Goal: Information Seeking & Learning: Learn about a topic

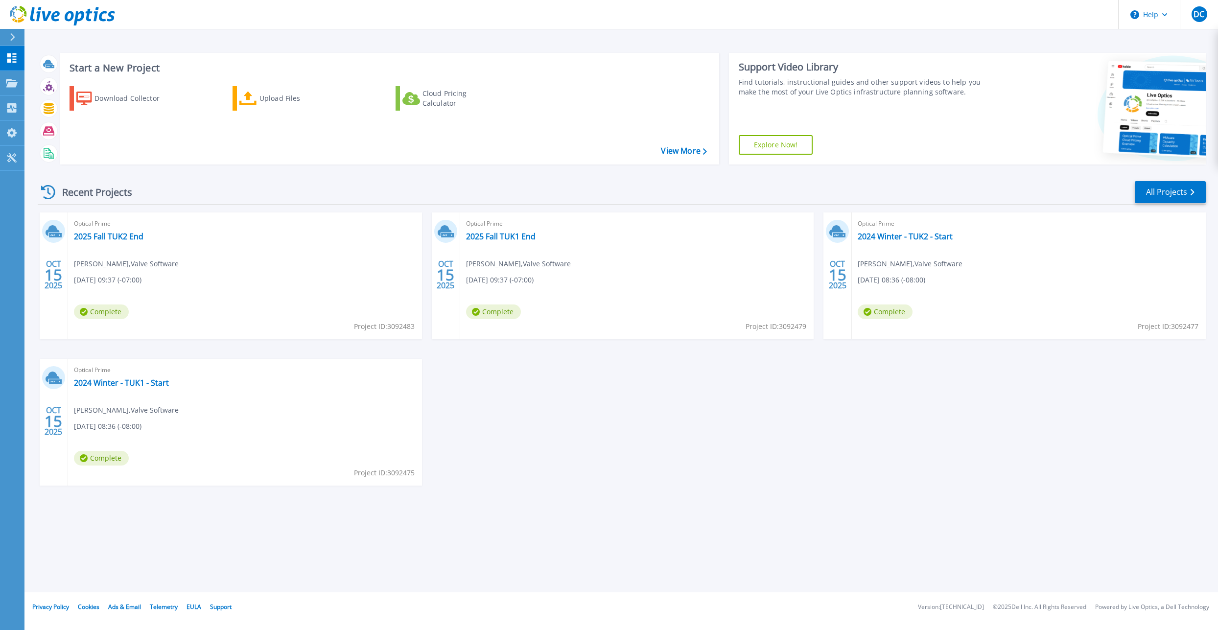
click at [160, 260] on span "Donald Beaugez , Valve Software" at bounding box center [126, 264] width 105 height 11
click at [120, 237] on link "2025 Fall TUK2 End" at bounding box center [109, 237] width 70 height 10
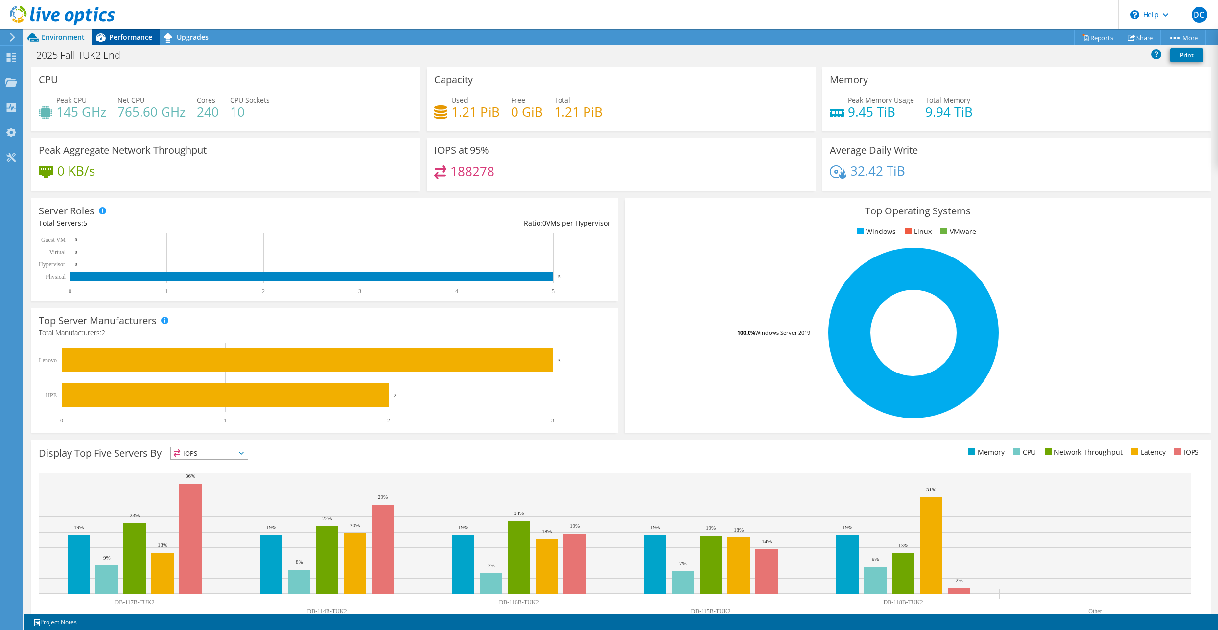
click at [128, 41] on span "Performance" at bounding box center [130, 36] width 43 height 9
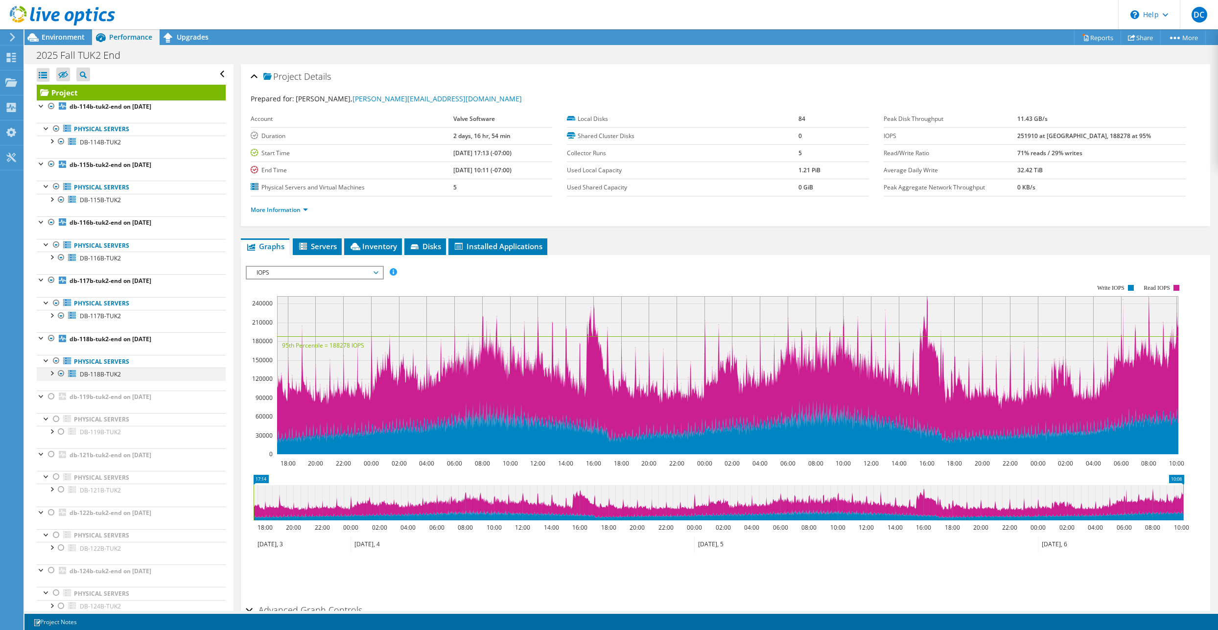
click at [53, 376] on div at bounding box center [52, 373] width 10 height 10
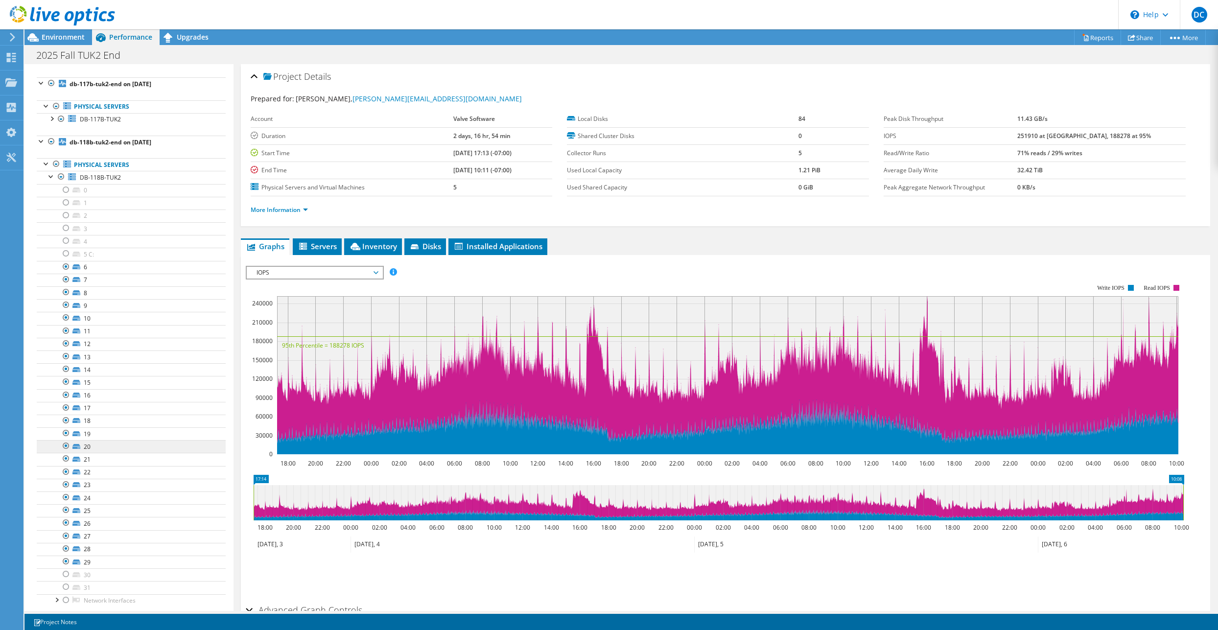
scroll to position [235, 0]
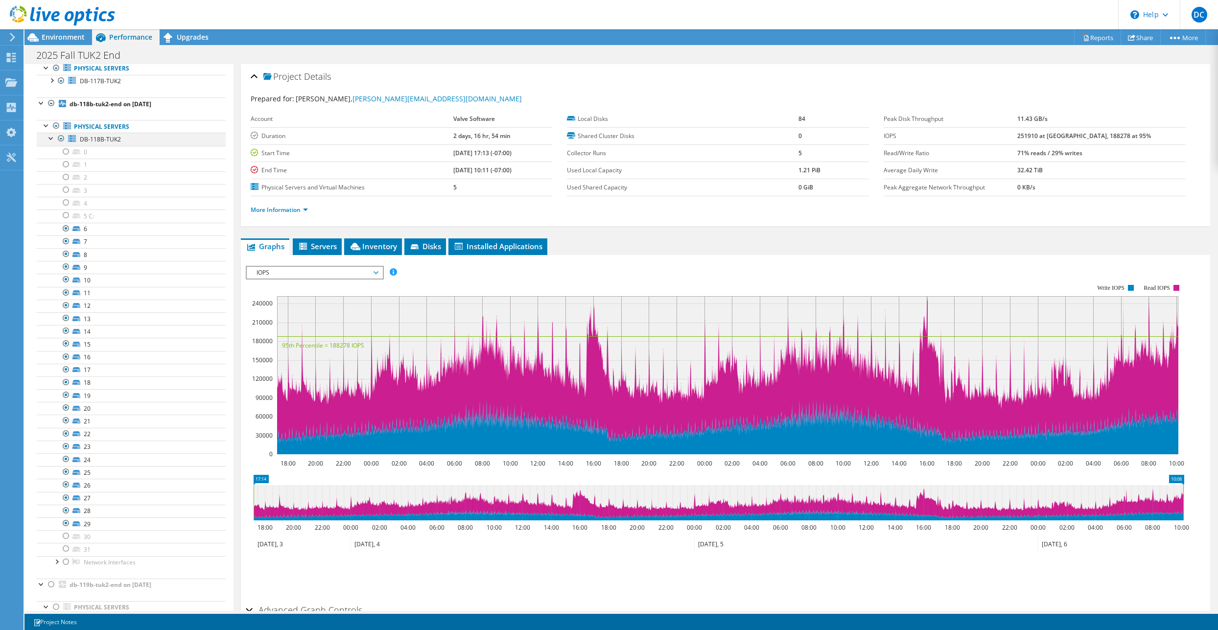
click at [47, 140] on div at bounding box center [52, 138] width 10 height 10
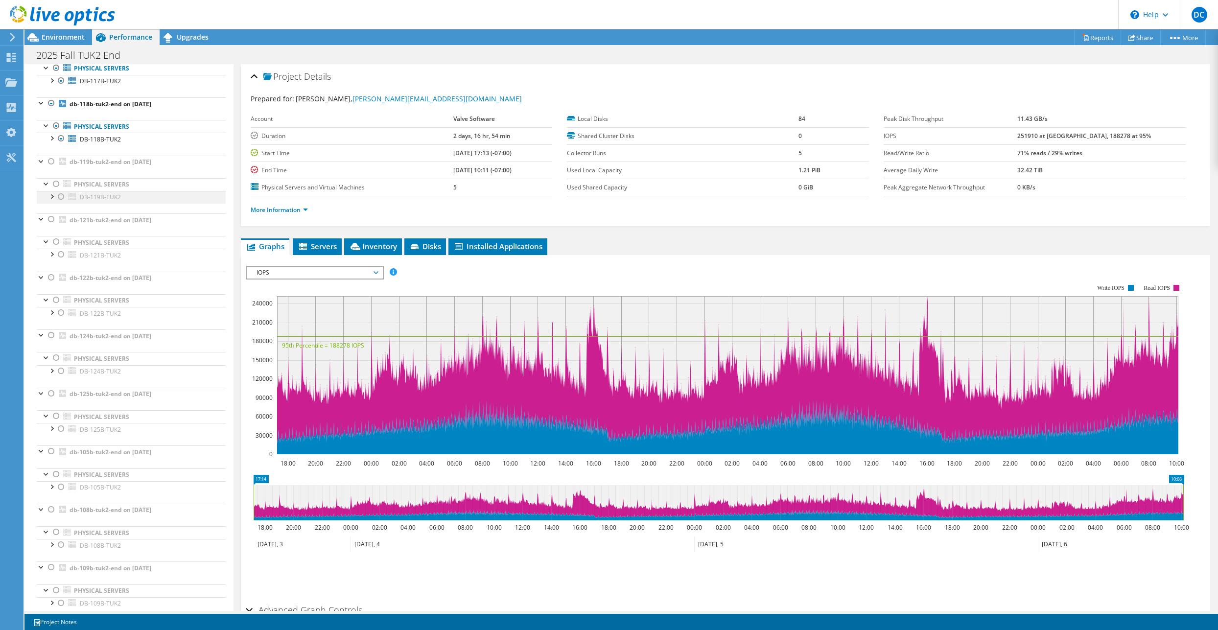
click at [50, 199] on div at bounding box center [52, 196] width 10 height 10
click at [65, 290] on div at bounding box center [66, 287] width 10 height 12
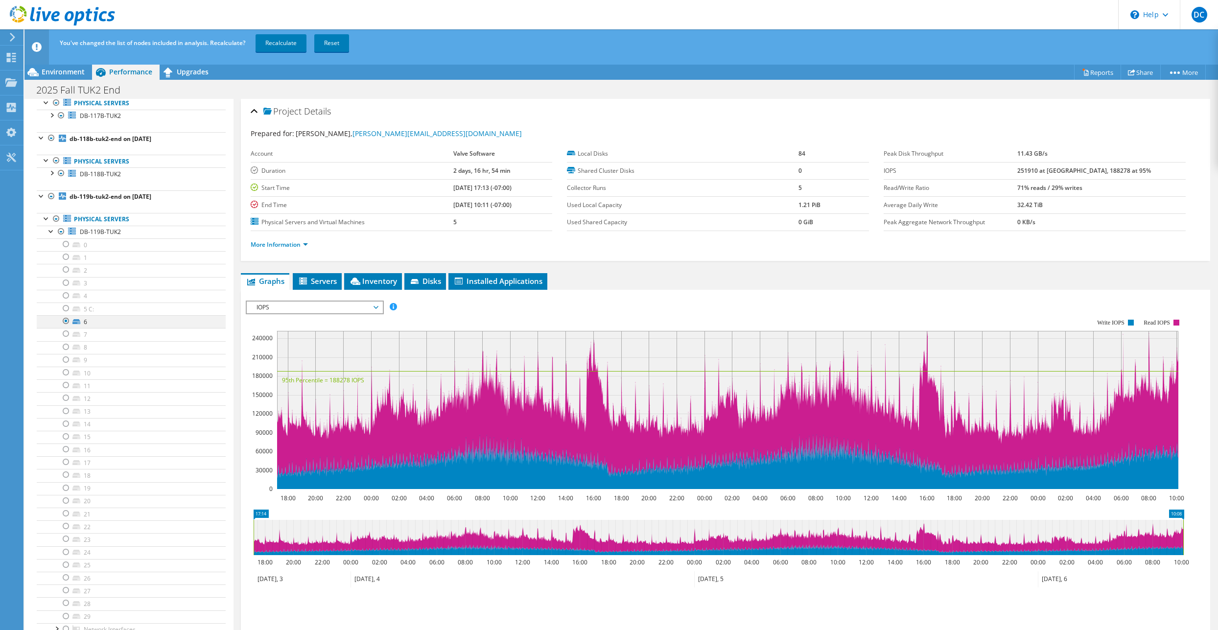
click at [63, 298] on div at bounding box center [66, 296] width 10 height 12
click at [64, 297] on div at bounding box center [66, 296] width 10 height 12
drag, startPoint x: 65, startPoint y: 332, endPoint x: 64, endPoint y: 357, distance: 25.0
click at [65, 334] on div at bounding box center [66, 334] width 10 height 12
click at [65, 351] on div at bounding box center [66, 347] width 10 height 12
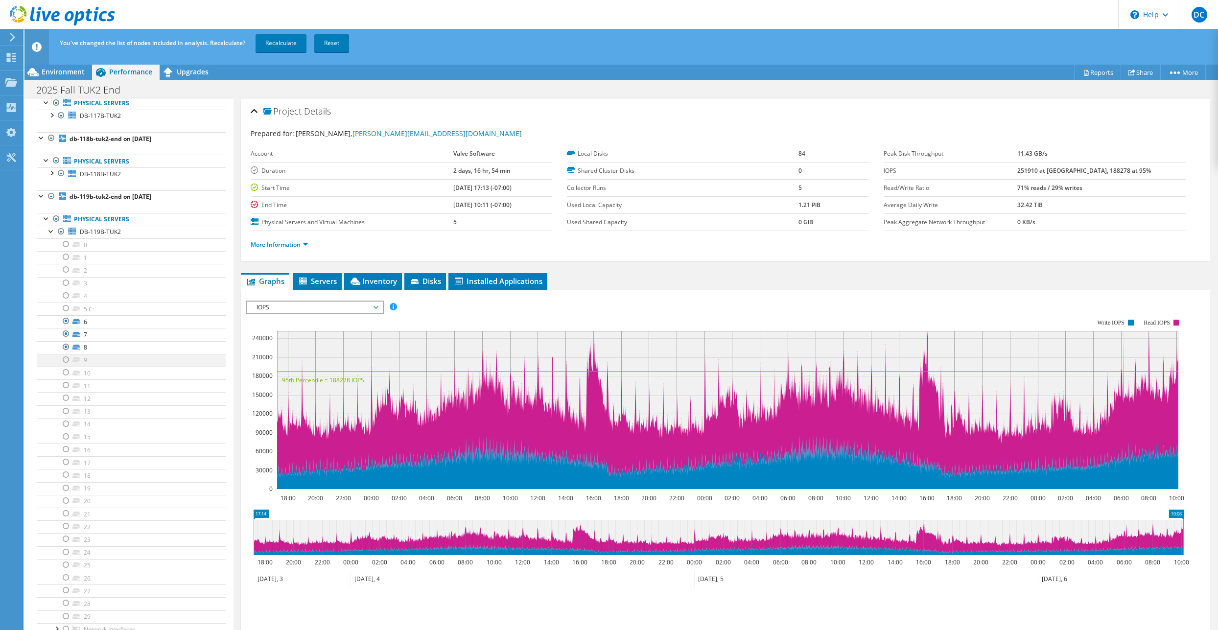
drag, startPoint x: 65, startPoint y: 363, endPoint x: 63, endPoint y: 375, distance: 12.4
click at [65, 363] on div at bounding box center [66, 360] width 10 height 12
click at [63, 376] on div at bounding box center [66, 373] width 10 height 12
drag, startPoint x: 67, startPoint y: 386, endPoint x: 68, endPoint y: 403, distance: 16.7
click at [67, 387] on div at bounding box center [66, 385] width 10 height 12
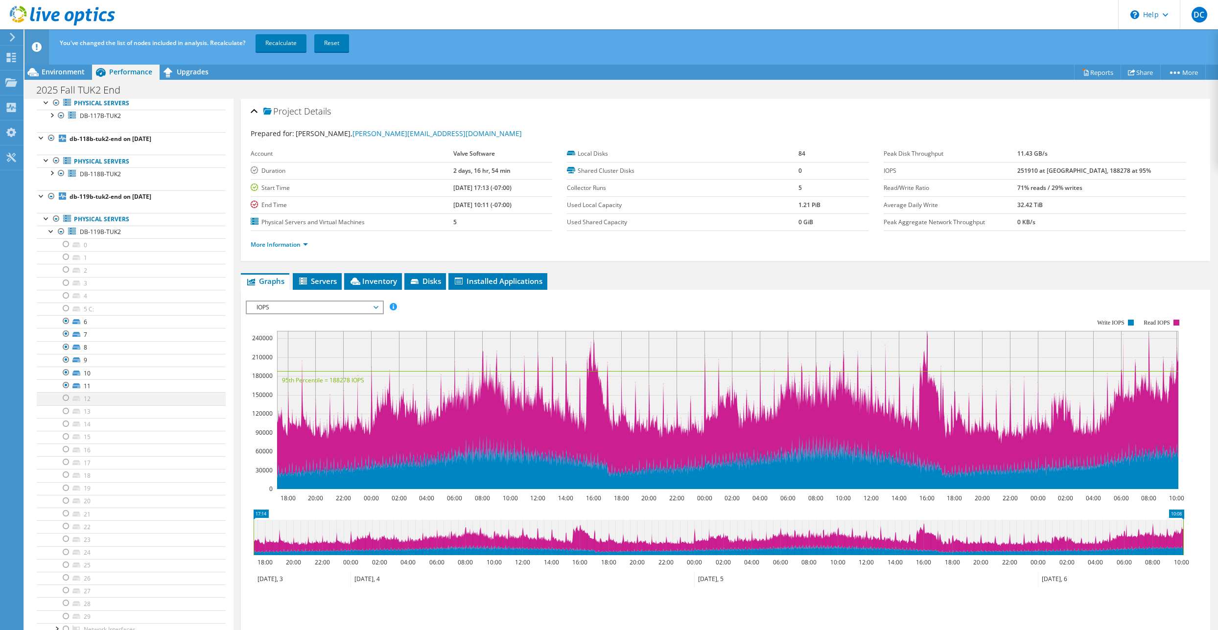
click at [67, 397] on div at bounding box center [66, 398] width 10 height 12
click at [65, 410] on div at bounding box center [66, 411] width 10 height 12
click at [63, 423] on div at bounding box center [66, 424] width 10 height 12
click at [65, 437] on div at bounding box center [66, 437] width 10 height 12
click at [64, 451] on div at bounding box center [66, 450] width 10 height 12
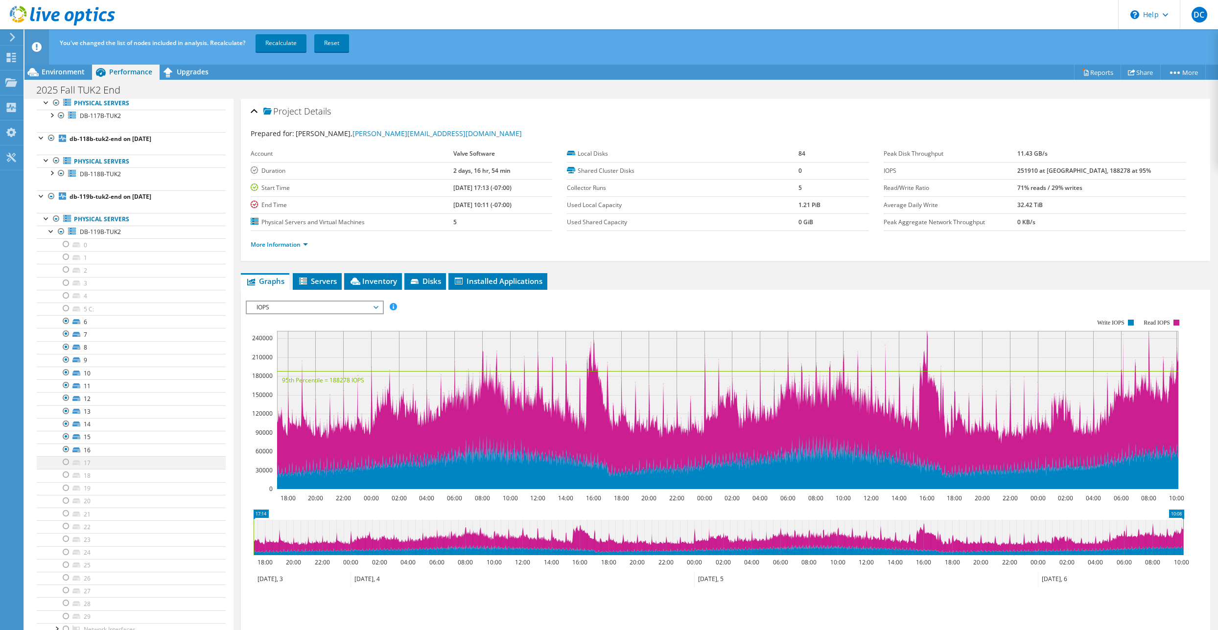
click at [68, 466] on div at bounding box center [66, 462] width 10 height 12
click at [62, 478] on div at bounding box center [66, 475] width 10 height 12
click at [64, 490] on div at bounding box center [66, 488] width 10 height 12
click at [63, 498] on div at bounding box center [66, 501] width 10 height 12
click at [68, 517] on div at bounding box center [66, 514] width 10 height 12
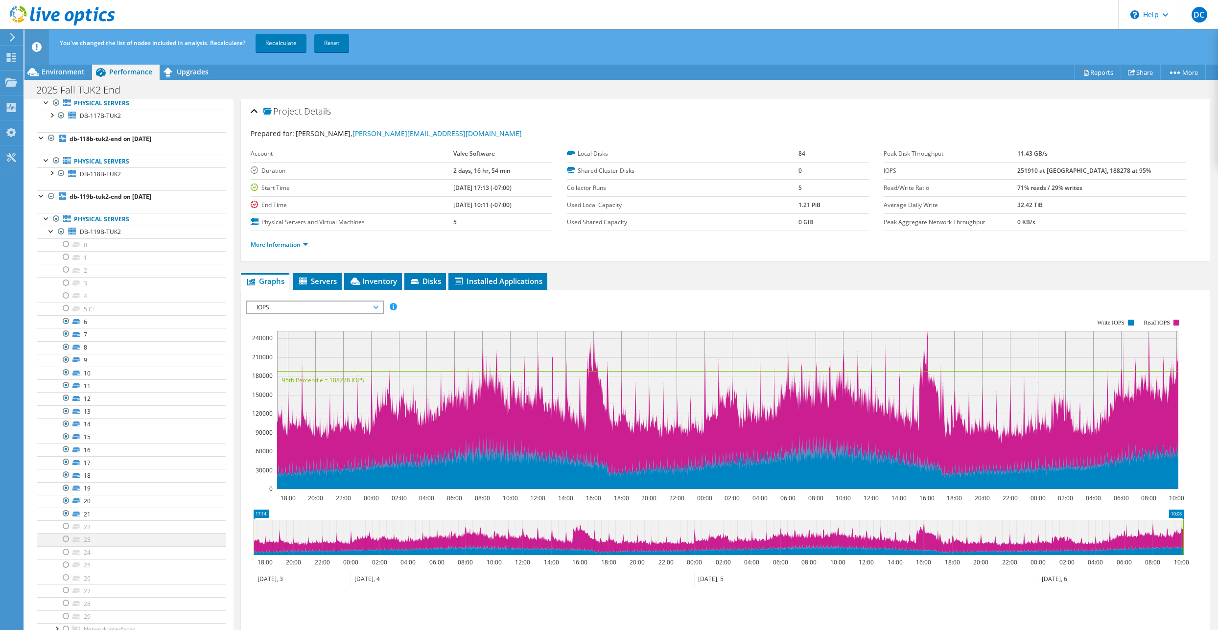
drag, startPoint x: 62, startPoint y: 526, endPoint x: 62, endPoint y: 536, distance: 10.3
click at [62, 526] on div at bounding box center [66, 526] width 10 height 12
drag, startPoint x: 62, startPoint y: 539, endPoint x: 67, endPoint y: 550, distance: 12.0
click at [63, 543] on div at bounding box center [66, 539] width 10 height 12
drag, startPoint x: 68, startPoint y: 552, endPoint x: 67, endPoint y: 561, distance: 9.4
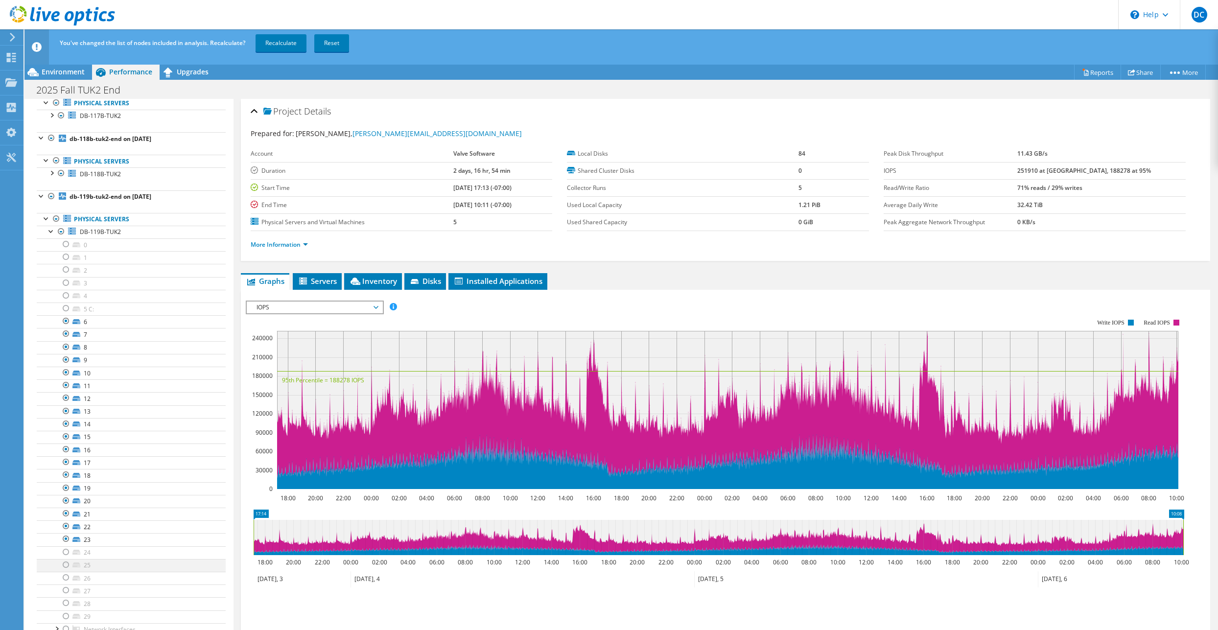
click at [67, 553] on div at bounding box center [66, 552] width 10 height 12
drag, startPoint x: 67, startPoint y: 563, endPoint x: 63, endPoint y: 572, distance: 9.9
click at [66, 564] on div at bounding box center [66, 565] width 10 height 12
drag, startPoint x: 63, startPoint y: 572, endPoint x: 64, endPoint y: 578, distance: 5.4
click at [63, 575] on div at bounding box center [66, 578] width 10 height 12
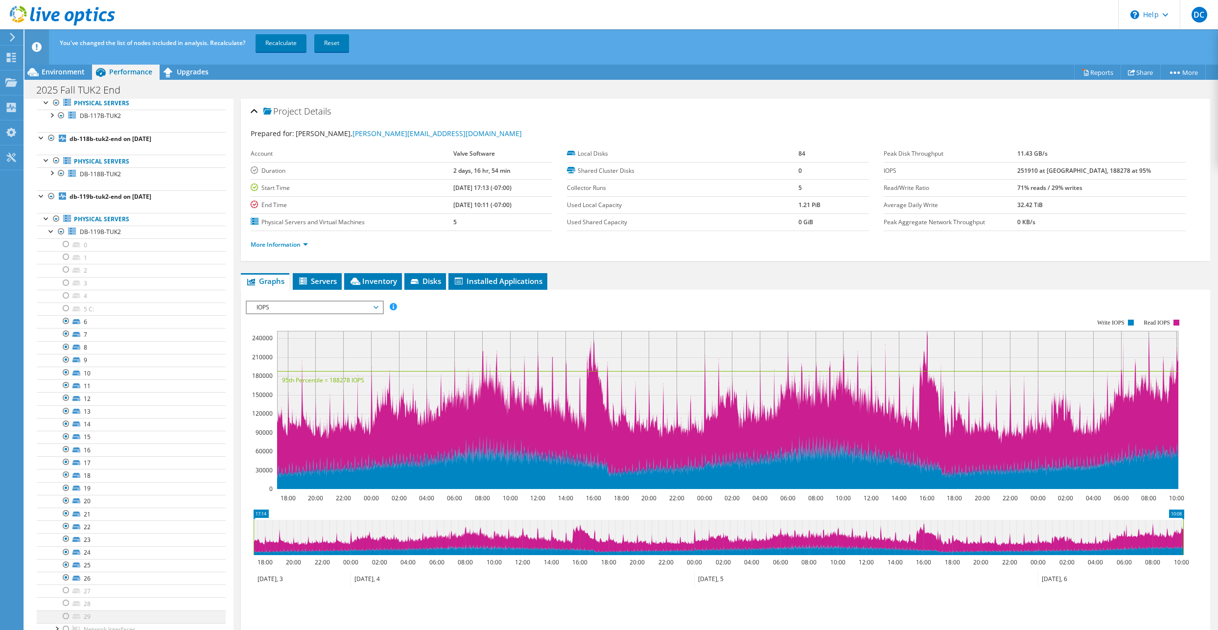
drag, startPoint x: 65, startPoint y: 590, endPoint x: 65, endPoint y: 610, distance: 19.6
click at [65, 591] on div at bounding box center [66, 591] width 10 height 12
click at [64, 606] on div at bounding box center [66, 603] width 10 height 12
click at [62, 620] on div at bounding box center [66, 617] width 10 height 12
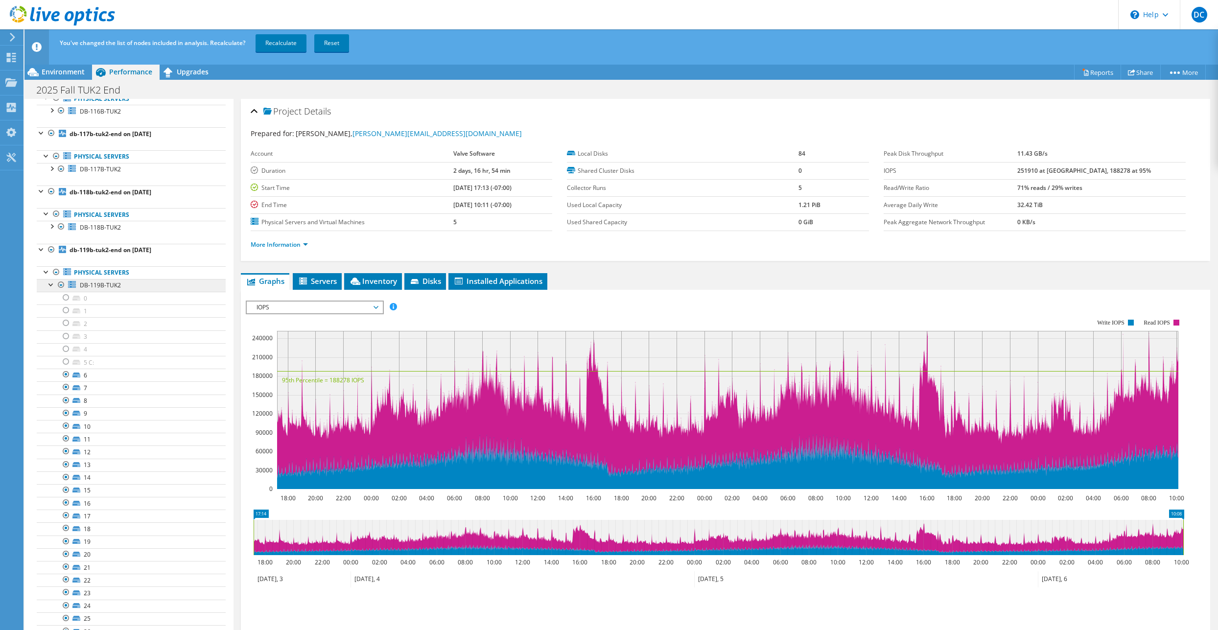
scroll to position [176, 0]
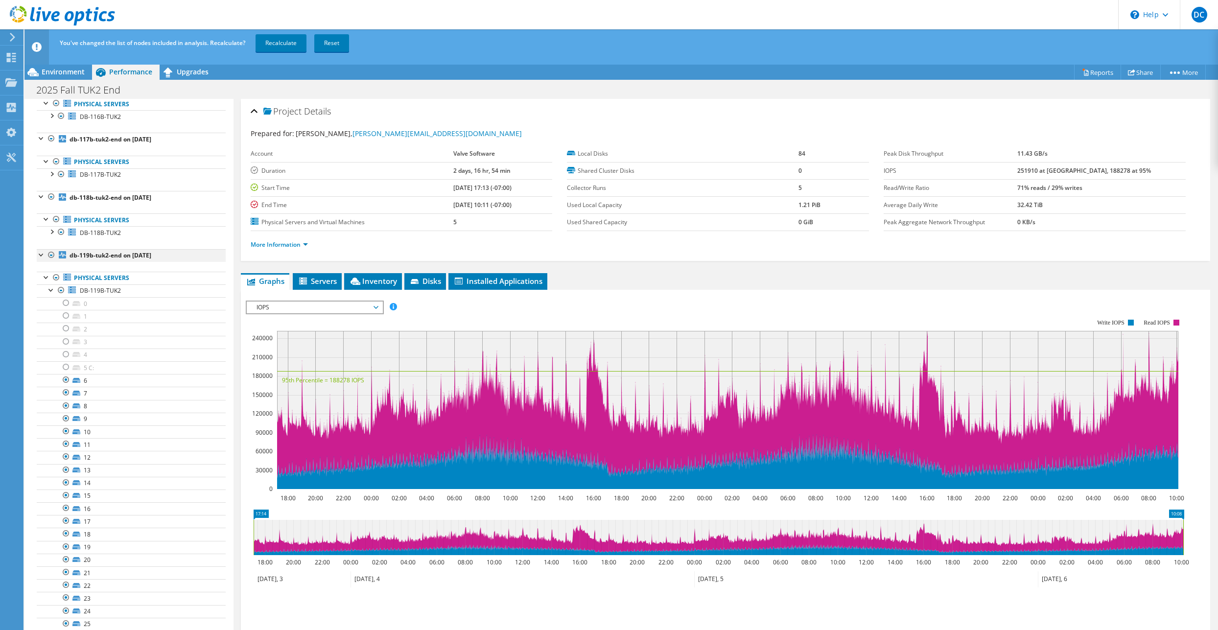
click at [41, 257] on div at bounding box center [42, 254] width 10 height 10
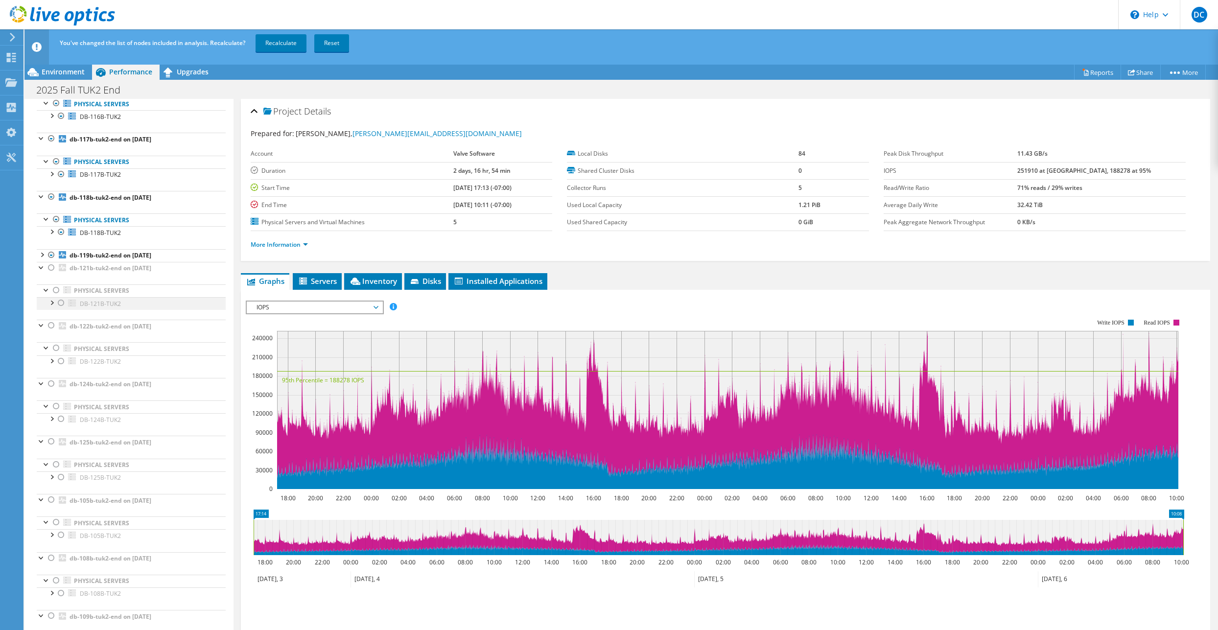
click at [49, 304] on div at bounding box center [52, 302] width 10 height 10
click at [64, 394] on div at bounding box center [66, 393] width 10 height 12
click at [65, 408] on div at bounding box center [66, 406] width 10 height 12
click at [64, 420] on div at bounding box center [66, 419] width 10 height 12
click at [64, 429] on div at bounding box center [66, 431] width 10 height 12
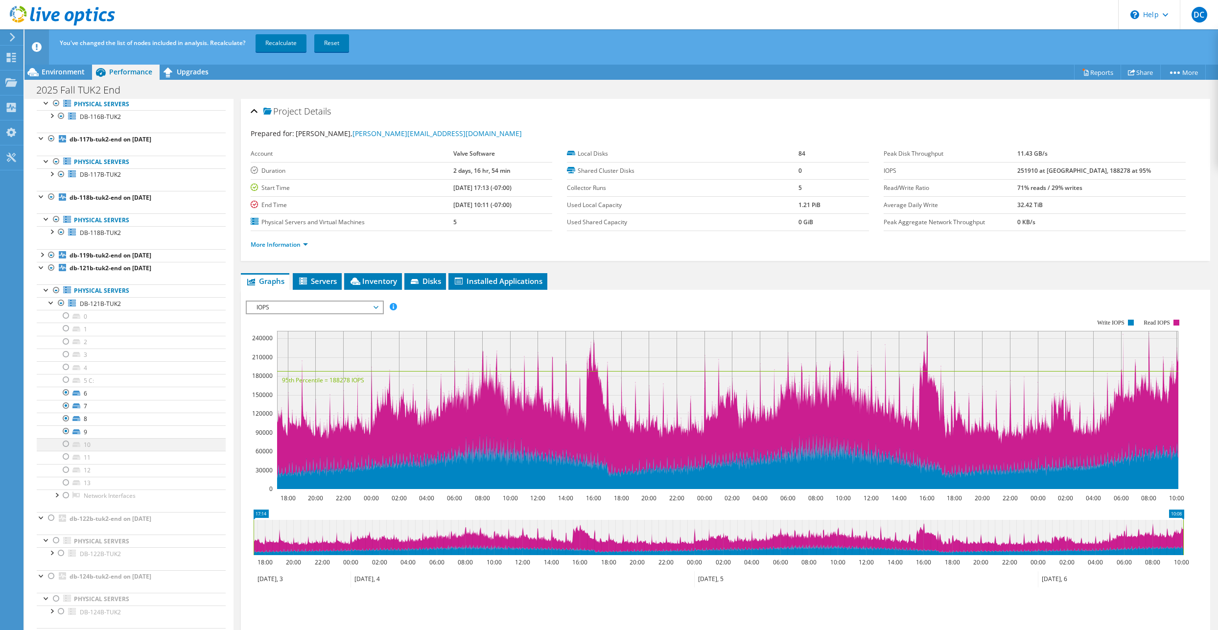
click at [64, 444] on div at bounding box center [66, 444] width 10 height 12
click at [64, 457] on div at bounding box center [66, 457] width 10 height 12
click at [65, 472] on div at bounding box center [66, 470] width 10 height 12
click at [65, 486] on div at bounding box center [66, 483] width 10 height 12
click at [40, 267] on div at bounding box center [42, 267] width 10 height 10
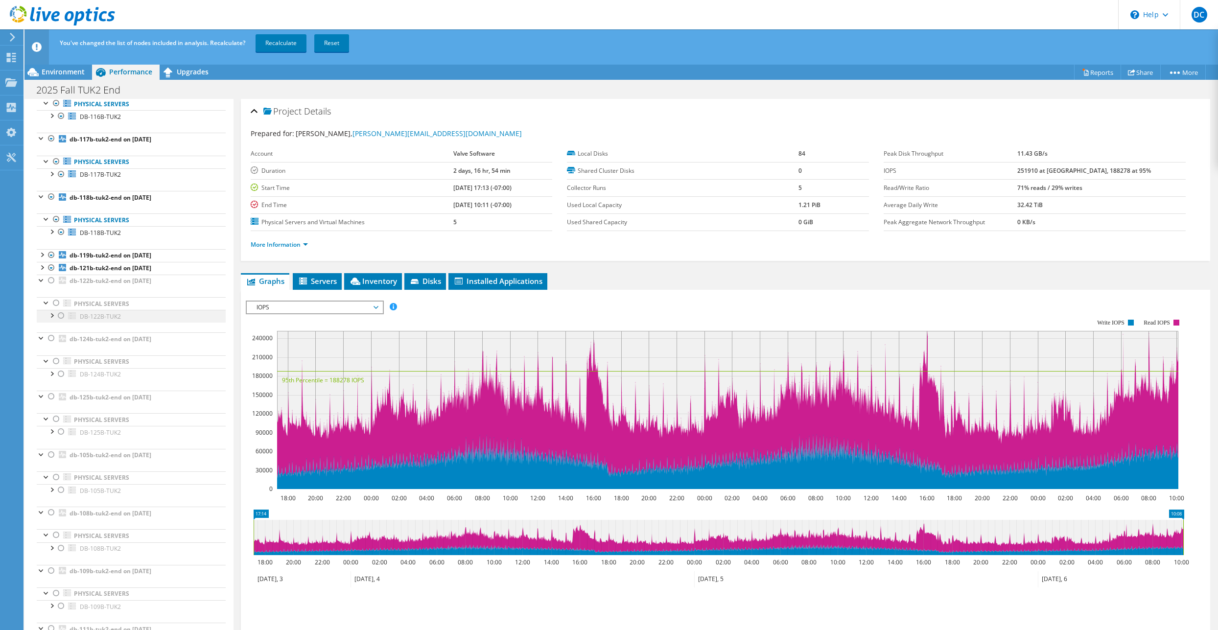
click at [52, 319] on div at bounding box center [52, 315] width 10 height 10
drag, startPoint x: 63, startPoint y: 407, endPoint x: 68, endPoint y: 420, distance: 13.6
click at [63, 407] on div at bounding box center [66, 406] width 10 height 12
click at [68, 420] on div at bounding box center [66, 419] width 10 height 12
click at [64, 434] on div at bounding box center [66, 431] width 10 height 12
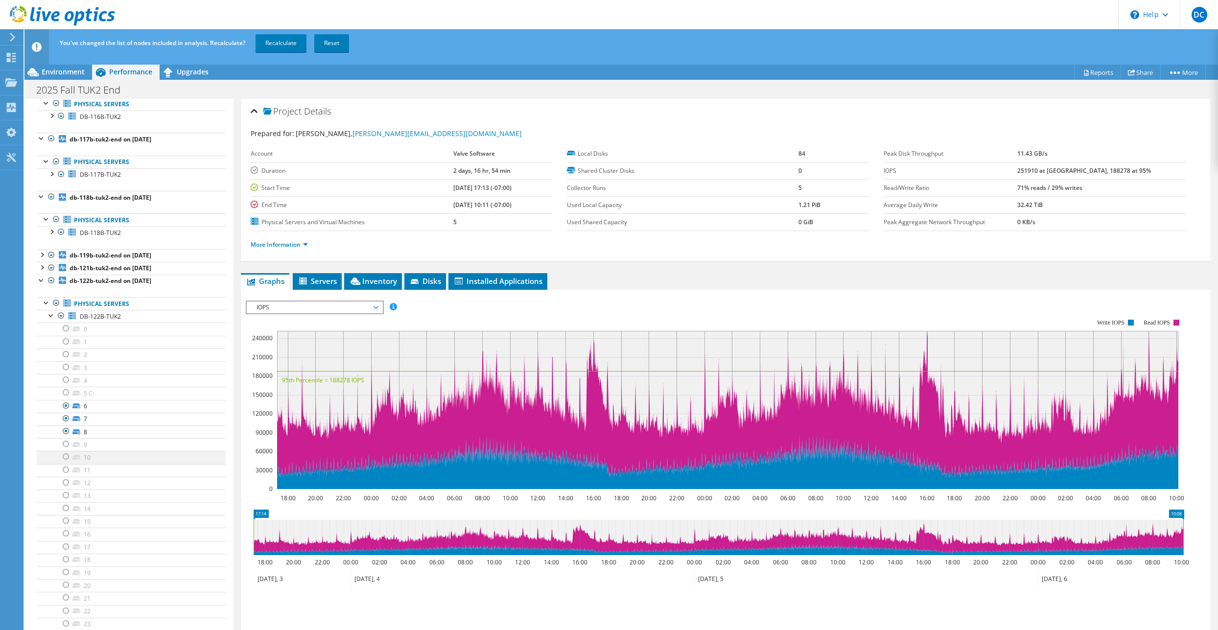
drag, startPoint x: 65, startPoint y: 445, endPoint x: 66, endPoint y: 461, distance: 16.7
click at [65, 445] on div at bounding box center [66, 444] width 10 height 12
click at [66, 461] on div at bounding box center [66, 457] width 10 height 12
click at [65, 473] on div at bounding box center [66, 470] width 10 height 12
click at [65, 482] on div at bounding box center [66, 483] width 10 height 12
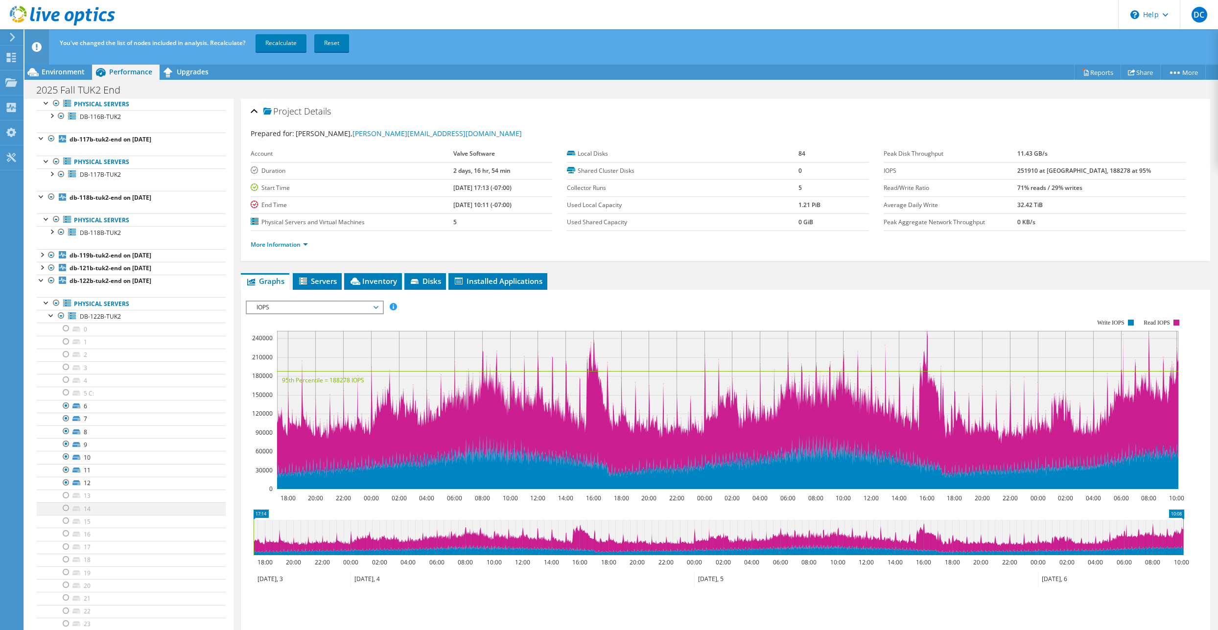
drag, startPoint x: 65, startPoint y: 494, endPoint x: 64, endPoint y: 506, distance: 12.8
click at [65, 495] on div at bounding box center [66, 496] width 10 height 12
click at [64, 506] on div at bounding box center [66, 508] width 10 height 12
click at [67, 518] on div at bounding box center [66, 521] width 10 height 12
click at [67, 541] on div at bounding box center [66, 547] width 10 height 12
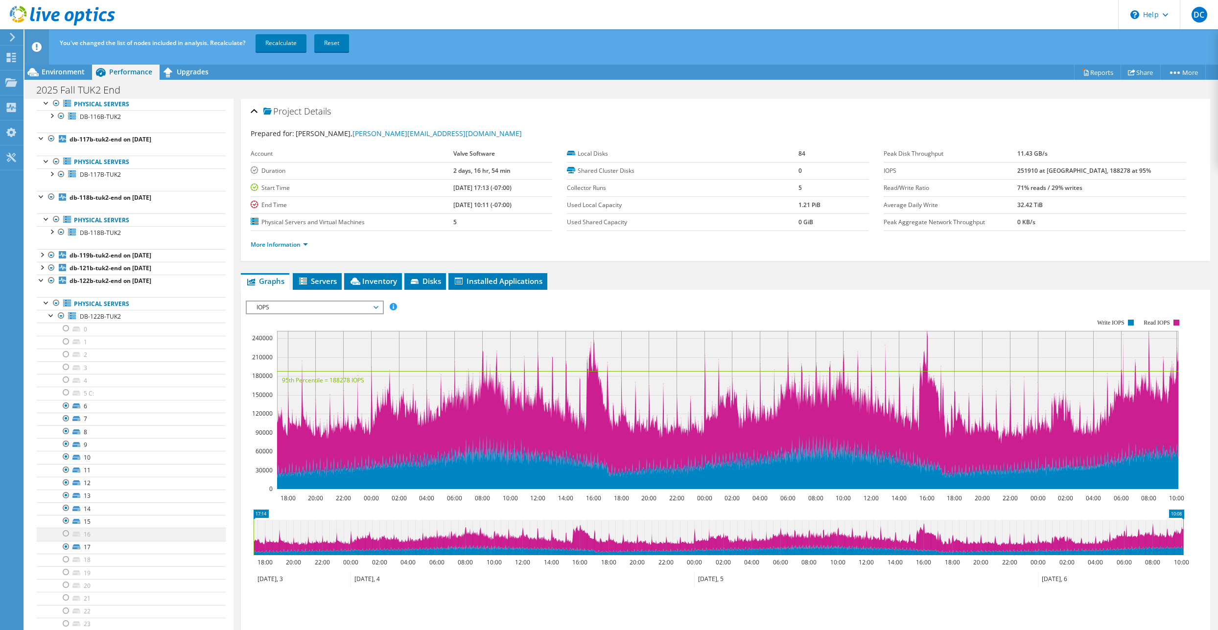
click at [67, 535] on div at bounding box center [66, 534] width 10 height 12
click at [62, 559] on div at bounding box center [66, 560] width 10 height 12
drag, startPoint x: 64, startPoint y: 572, endPoint x: 64, endPoint y: 581, distance: 8.3
click at [64, 574] on div at bounding box center [66, 572] width 10 height 12
drag, startPoint x: 63, startPoint y: 586, endPoint x: 65, endPoint y: 592, distance: 7.1
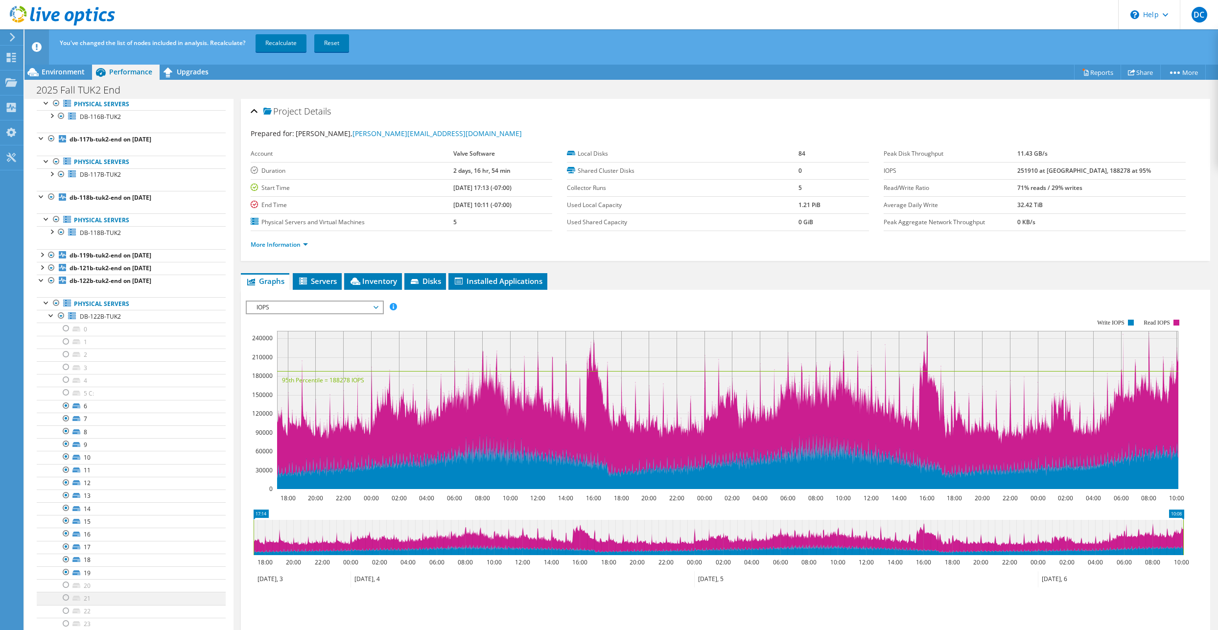
click at [63, 586] on div at bounding box center [66, 585] width 10 height 12
click at [63, 599] on div at bounding box center [66, 598] width 10 height 12
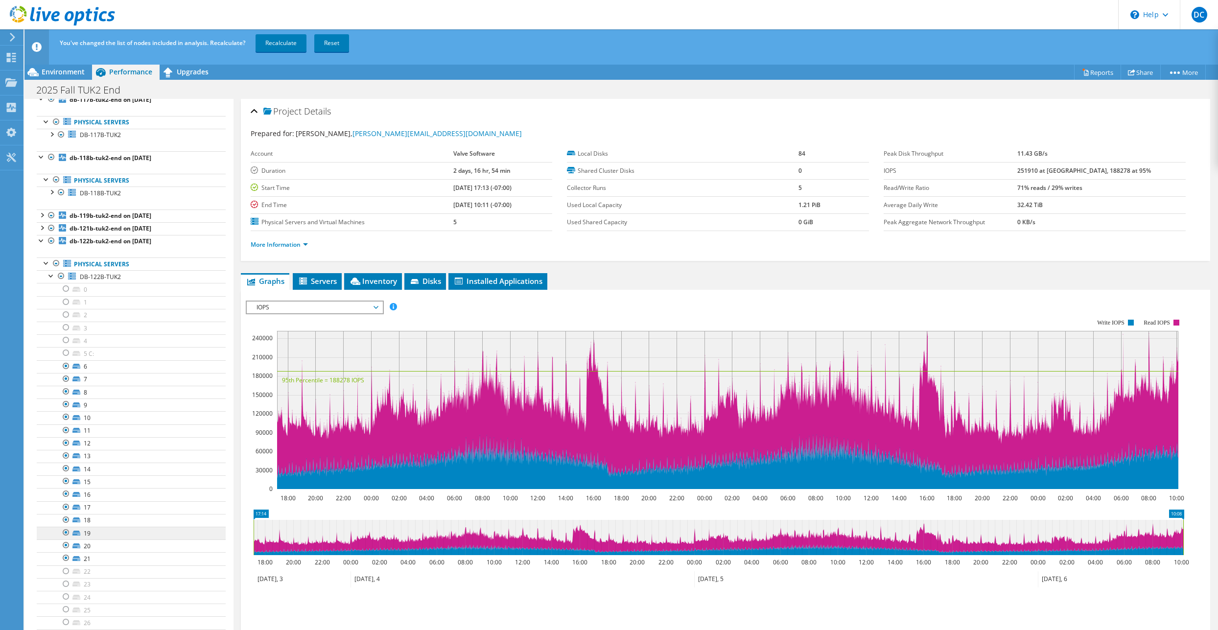
scroll to position [353, 0]
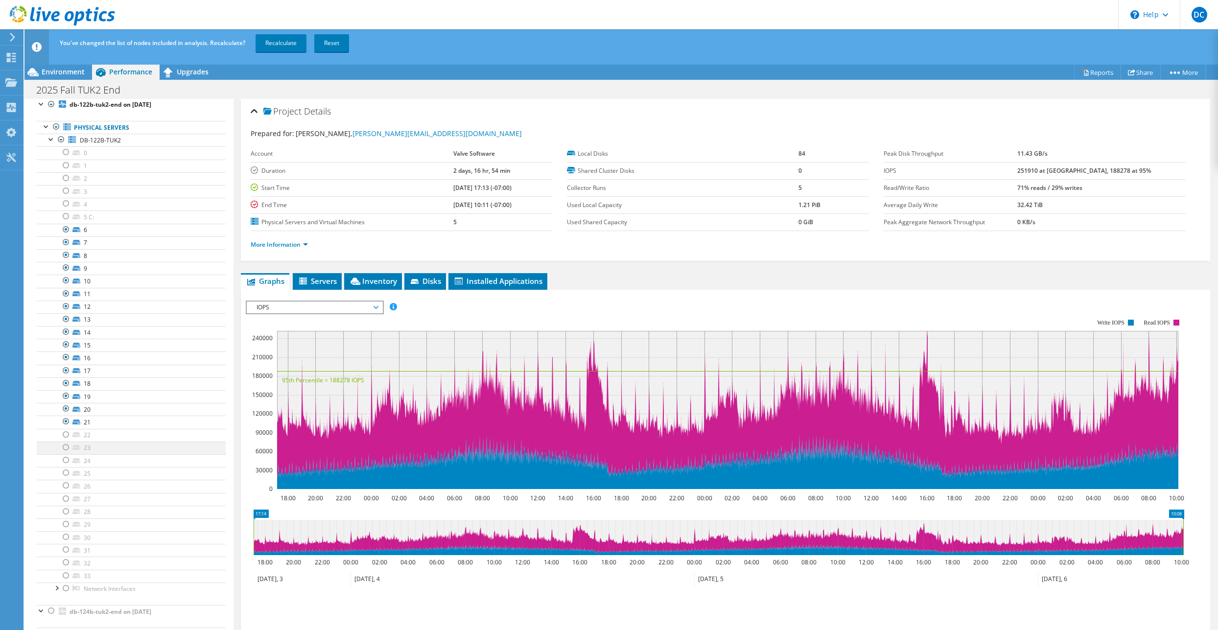
drag, startPoint x: 66, startPoint y: 433, endPoint x: 66, endPoint y: 443, distance: 9.3
click at [66, 434] on div at bounding box center [66, 435] width 10 height 12
click at [65, 449] on div at bounding box center [66, 448] width 10 height 12
click at [63, 458] on div at bounding box center [66, 460] width 10 height 12
click at [68, 475] on div at bounding box center [66, 473] width 10 height 12
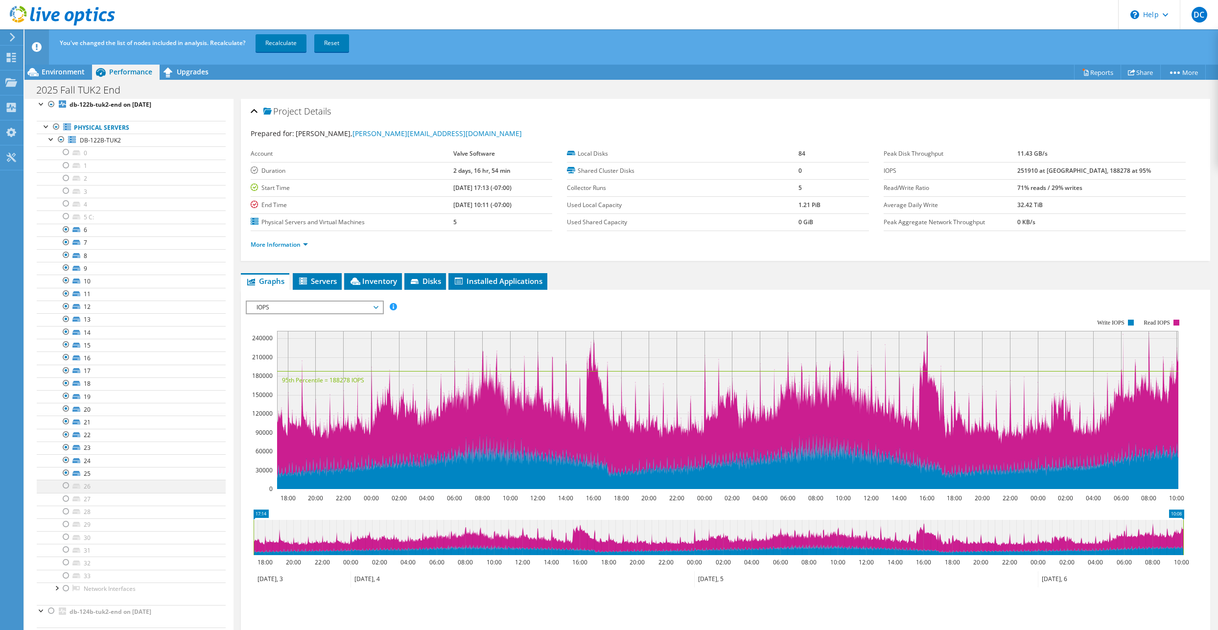
click at [64, 488] on div at bounding box center [66, 486] width 10 height 12
drag, startPoint x: 65, startPoint y: 502, endPoint x: 63, endPoint y: 517, distance: 15.3
click at [65, 502] on div at bounding box center [66, 499] width 10 height 12
click at [63, 516] on div at bounding box center [66, 512] width 10 height 12
click at [64, 525] on div at bounding box center [66, 524] width 10 height 12
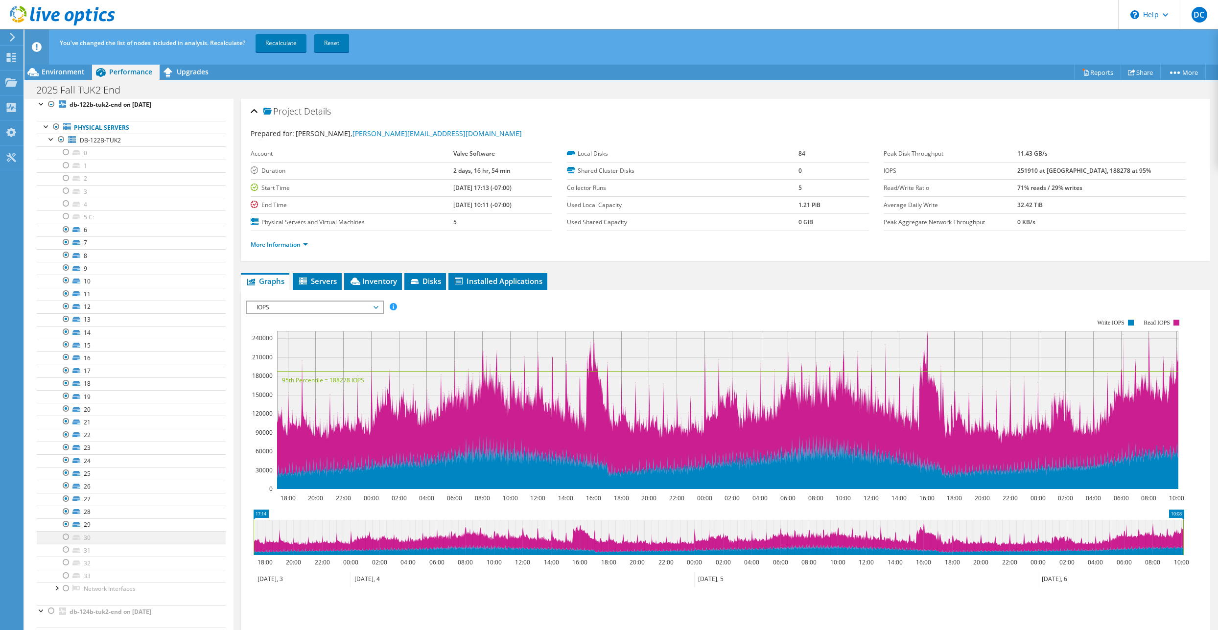
click at [64, 541] on div at bounding box center [66, 537] width 10 height 12
click at [65, 552] on div at bounding box center [66, 550] width 10 height 12
click at [65, 566] on div at bounding box center [66, 563] width 10 height 12
click at [67, 580] on div at bounding box center [66, 576] width 10 height 12
click at [45, 128] on div at bounding box center [47, 126] width 10 height 10
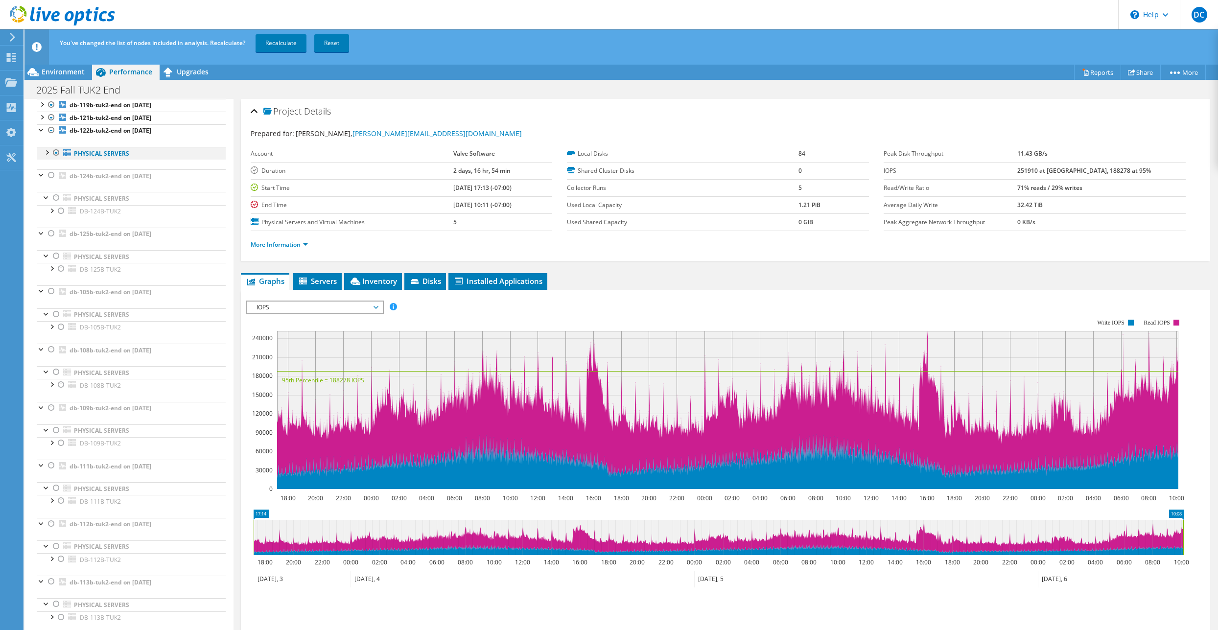
scroll to position [327, 0]
click at [51, 212] on div at bounding box center [52, 210] width 10 height 10
click at [64, 377] on div at bounding box center [66, 377] width 10 height 12
drag, startPoint x: 64, startPoint y: 390, endPoint x: 64, endPoint y: 405, distance: 15.2
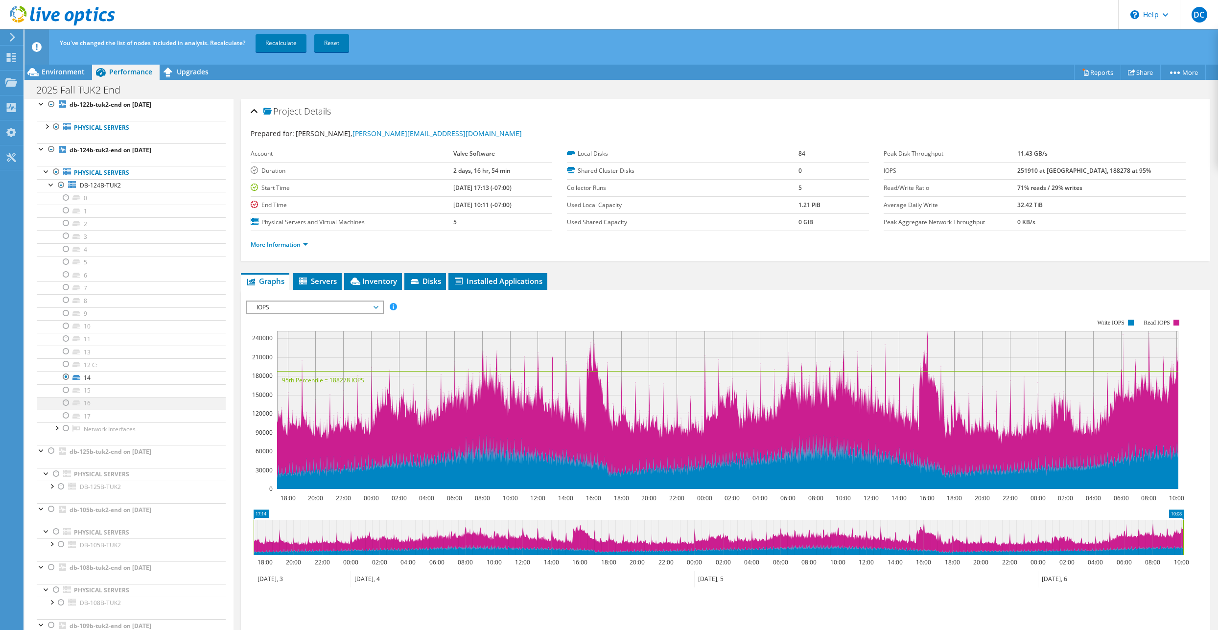
click at [64, 391] on div at bounding box center [66, 390] width 10 height 12
click at [64, 405] on div at bounding box center [66, 403] width 10 height 12
click at [68, 418] on div at bounding box center [66, 416] width 10 height 12
click at [50, 186] on div at bounding box center [52, 184] width 10 height 10
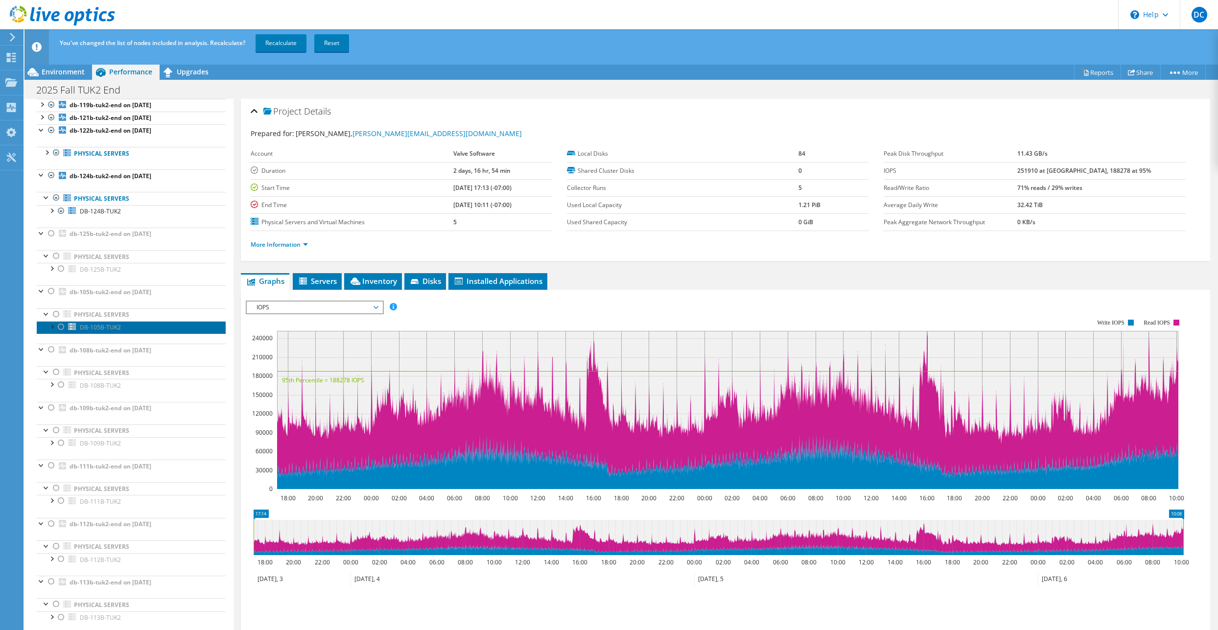
click at [53, 331] on link "DB-105B-TUK2" at bounding box center [131, 327] width 189 height 13
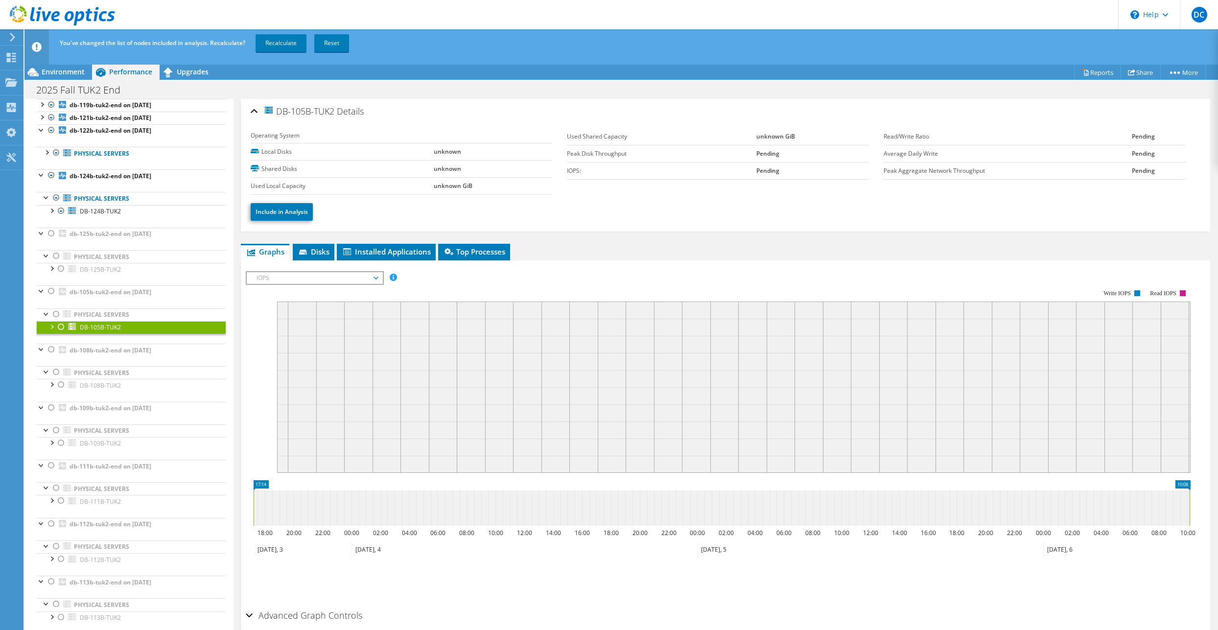
click at [49, 329] on div at bounding box center [52, 326] width 10 height 10
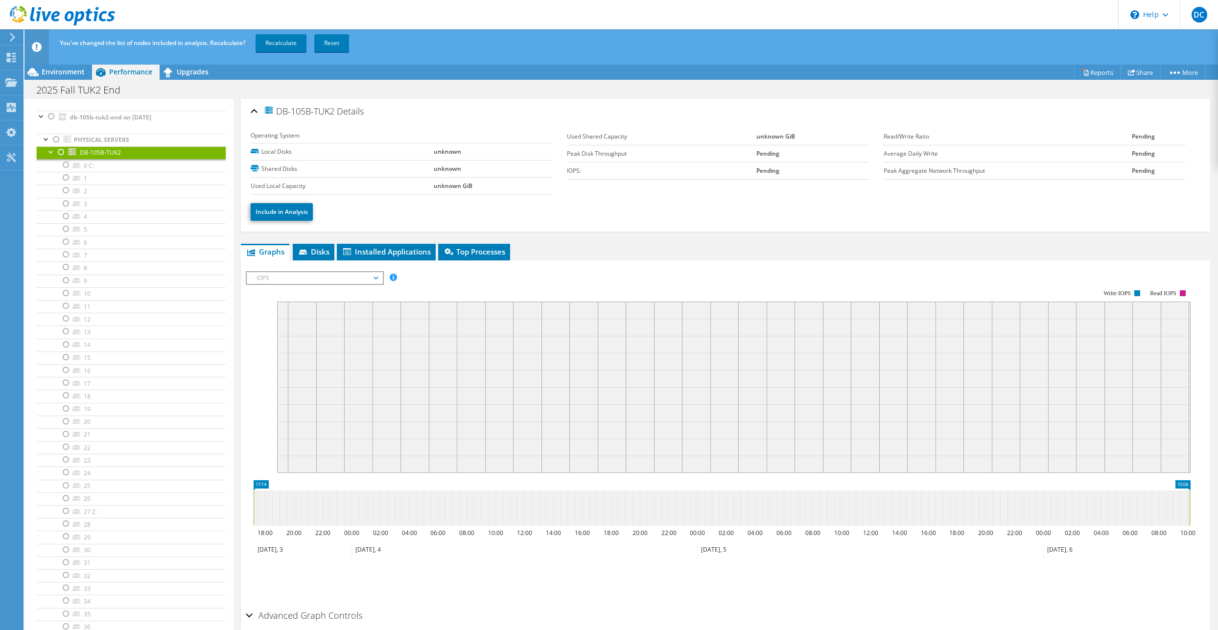
scroll to position [505, 0]
click at [65, 240] on div at bounding box center [66, 239] width 10 height 12
drag, startPoint x: 65, startPoint y: 252, endPoint x: 64, endPoint y: 263, distance: 10.8
click at [65, 253] on div at bounding box center [66, 251] width 10 height 12
click at [64, 267] on div at bounding box center [66, 264] width 10 height 12
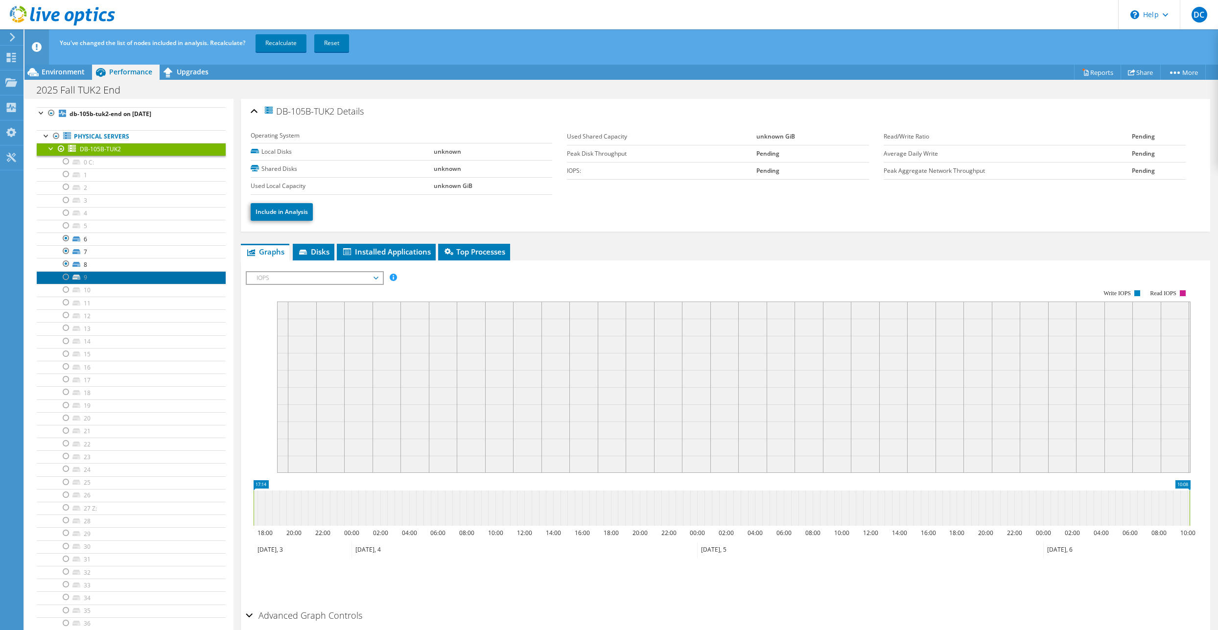
click at [60, 279] on link "9" at bounding box center [131, 277] width 189 height 13
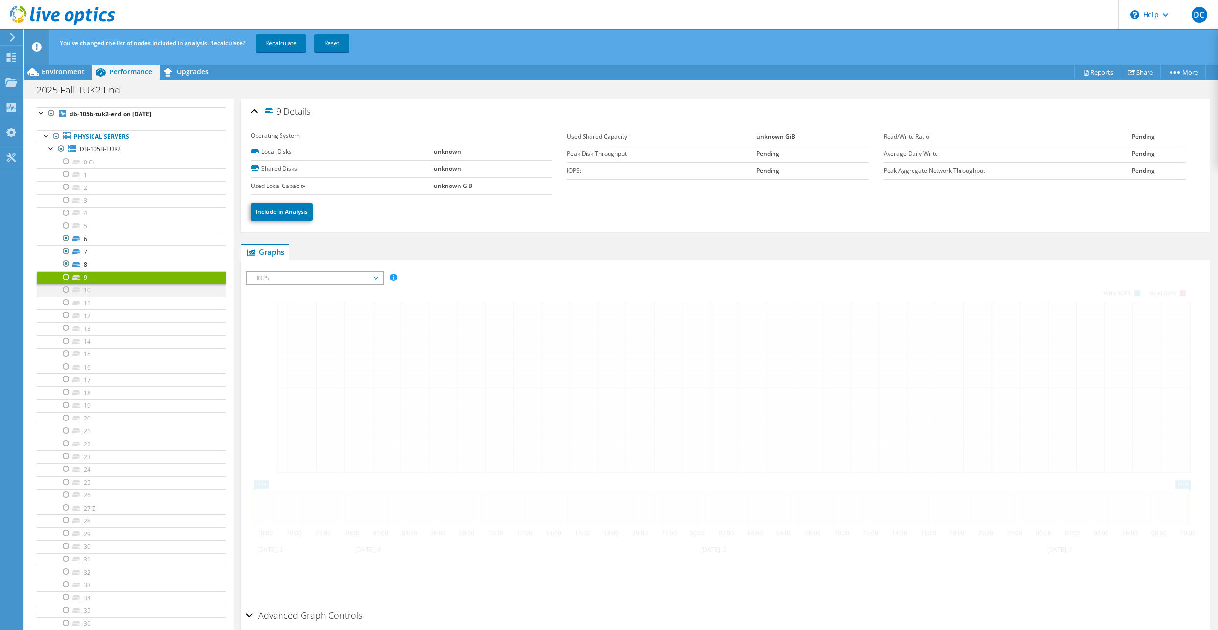
click at [64, 295] on div at bounding box center [66, 290] width 10 height 12
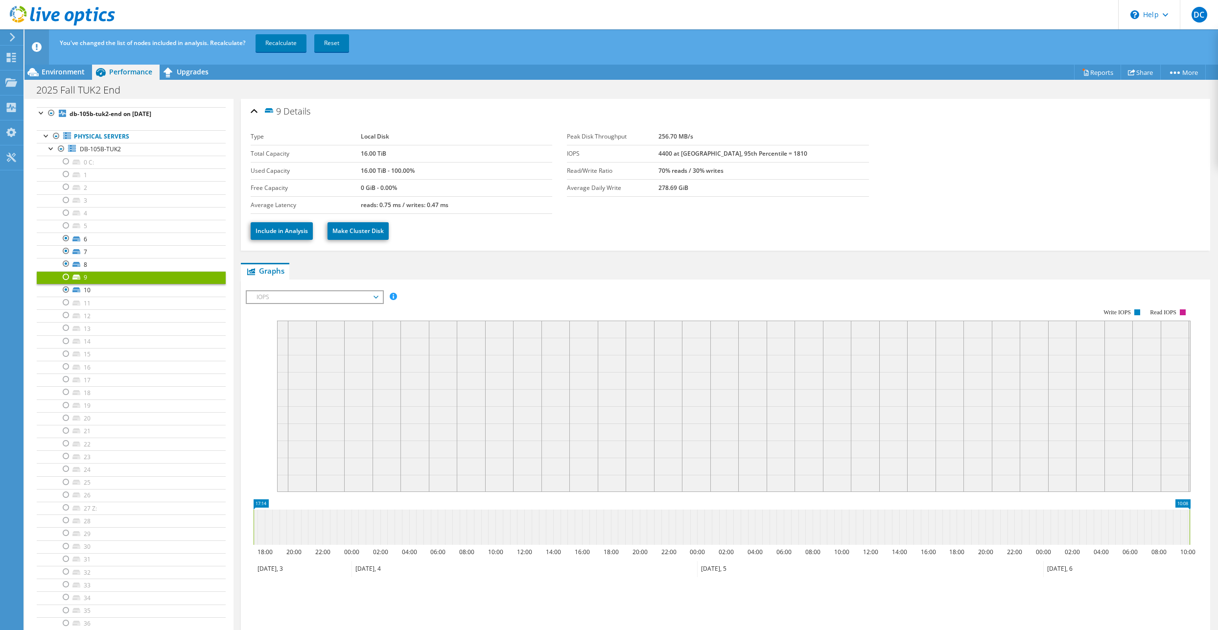
click at [65, 276] on div at bounding box center [66, 277] width 10 height 12
click at [65, 305] on div at bounding box center [66, 303] width 10 height 12
click at [65, 317] on div at bounding box center [66, 315] width 10 height 12
click at [69, 332] on div at bounding box center [66, 328] width 10 height 12
click at [65, 342] on div at bounding box center [66, 341] width 10 height 12
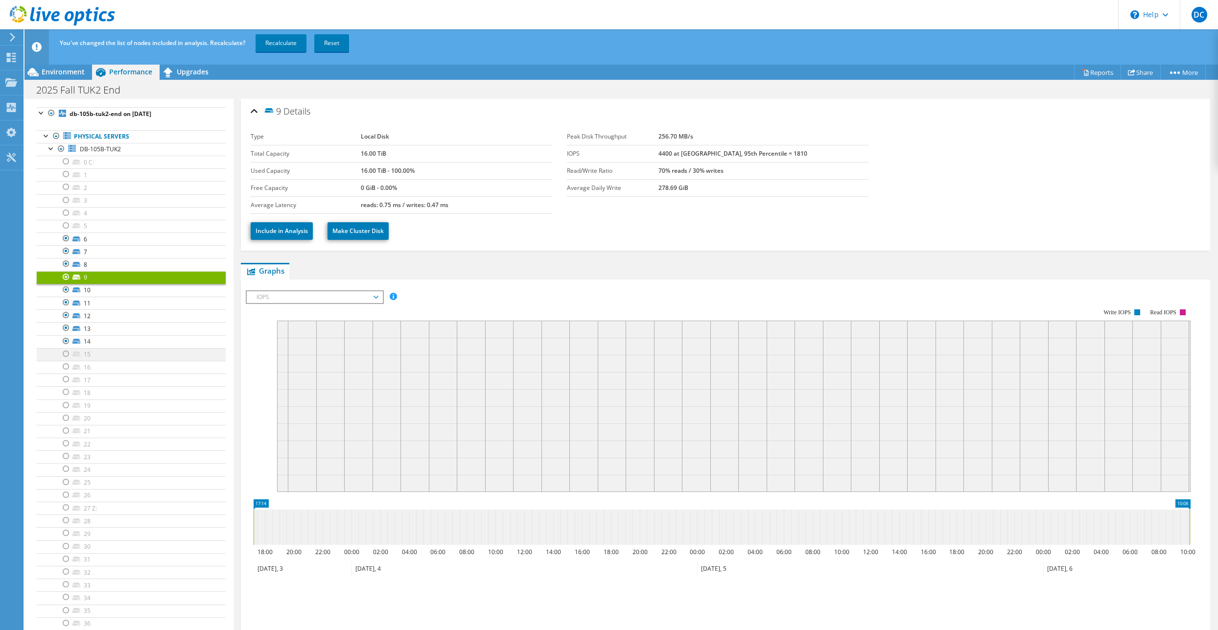
click at [67, 356] on div at bounding box center [66, 354] width 10 height 12
drag, startPoint x: 64, startPoint y: 366, endPoint x: 64, endPoint y: 390, distance: 24.0
click at [64, 368] on div at bounding box center [66, 367] width 10 height 12
click at [64, 380] on div at bounding box center [66, 380] width 10 height 12
drag, startPoint x: 66, startPoint y: 393, endPoint x: 65, endPoint y: 413, distance: 20.1
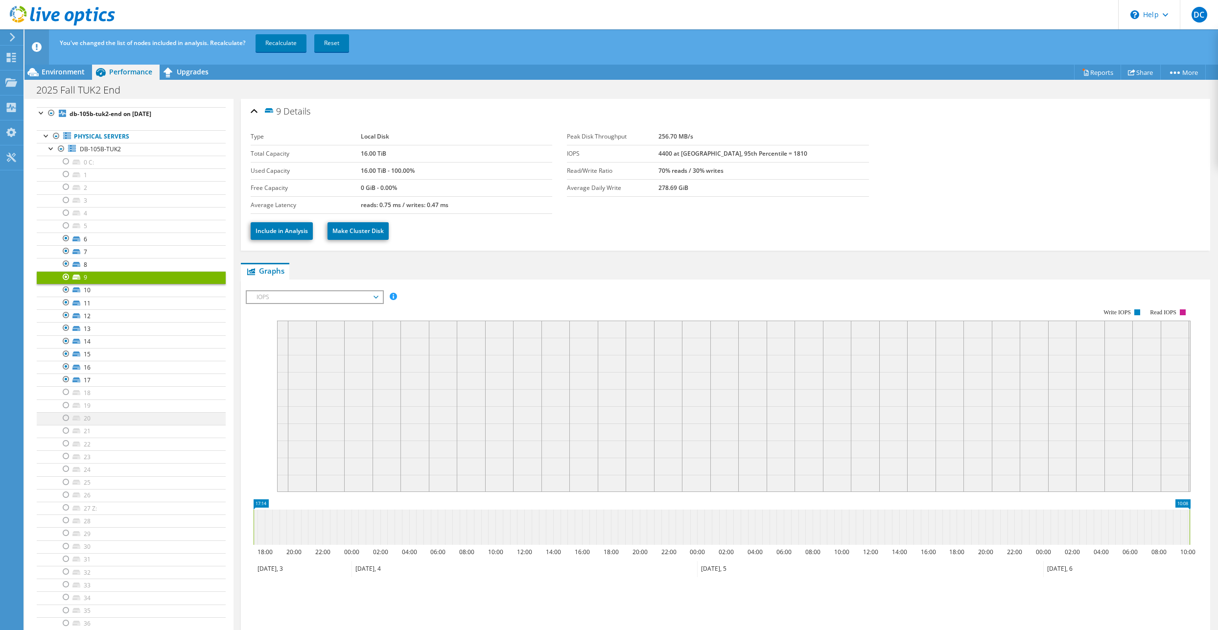
click at [66, 394] on div at bounding box center [66, 392] width 10 height 12
click at [65, 407] on div at bounding box center [66, 406] width 10 height 12
click at [65, 422] on div at bounding box center [66, 418] width 10 height 12
click at [64, 434] on div at bounding box center [66, 431] width 10 height 12
click at [64, 446] on div at bounding box center [66, 444] width 10 height 12
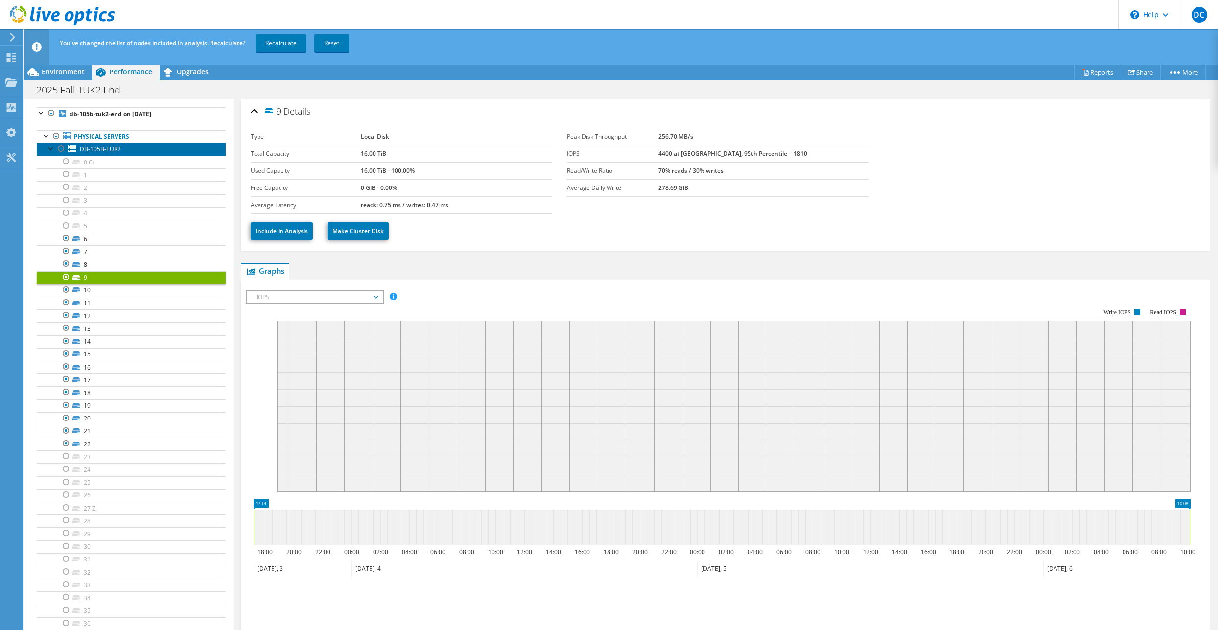
click at [118, 153] on span "DB-105B-TUK2" at bounding box center [100, 149] width 41 height 8
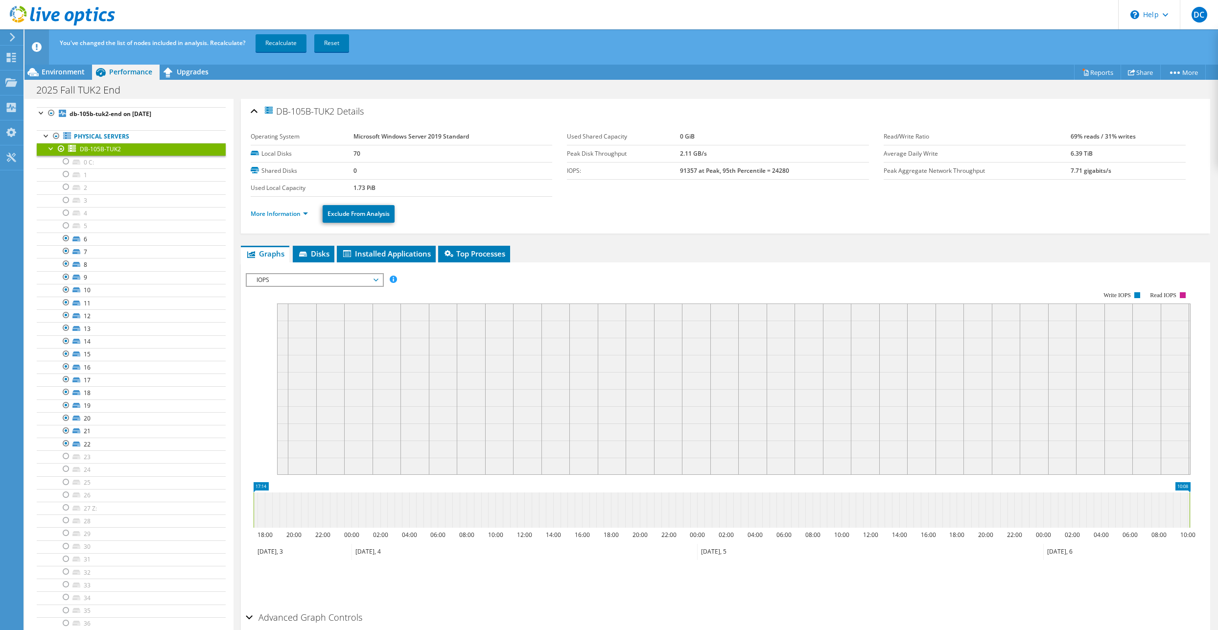
click at [51, 149] on div at bounding box center [52, 148] width 10 height 10
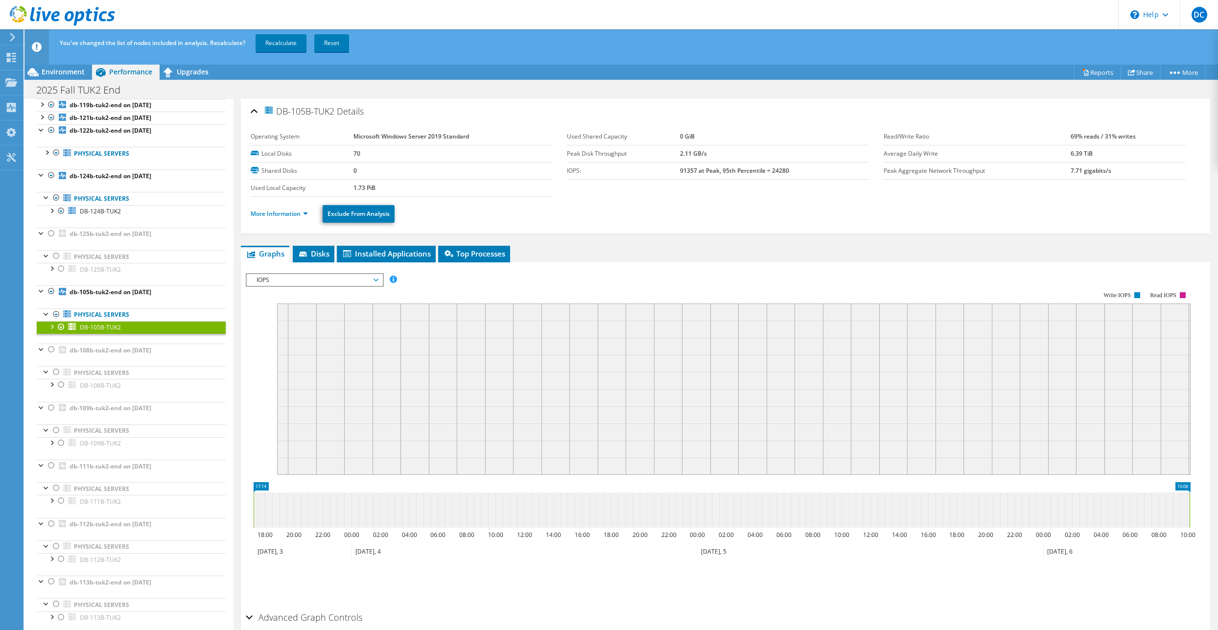
scroll to position [327, 0]
click at [50, 386] on div at bounding box center [52, 384] width 10 height 10
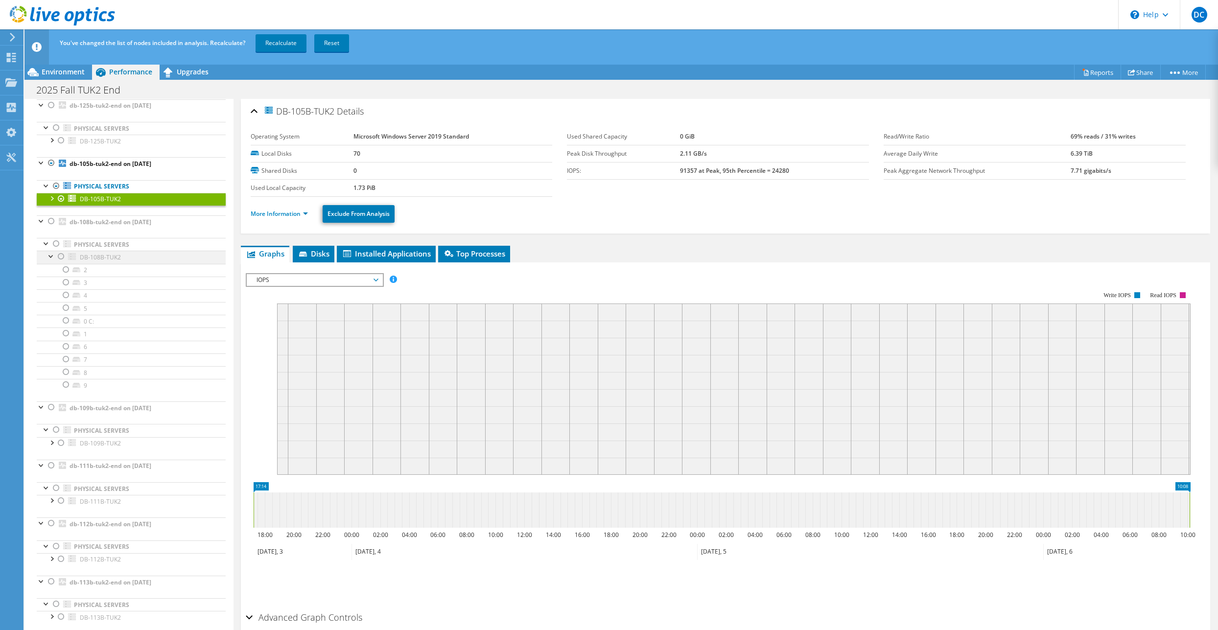
scroll to position [505, 0]
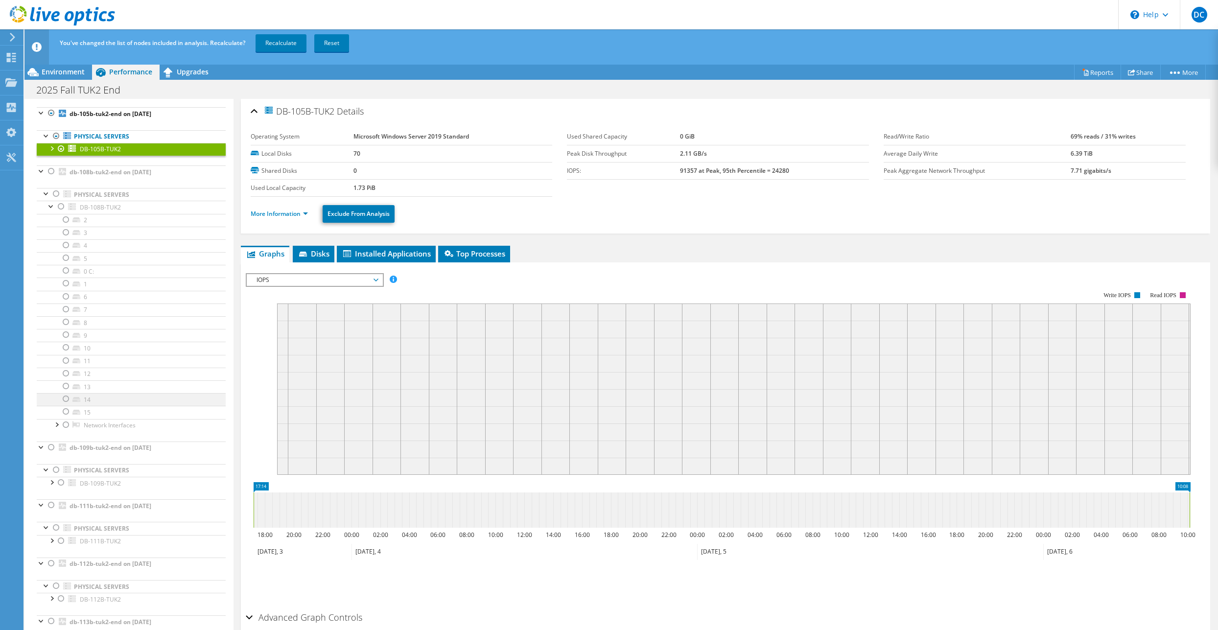
click at [65, 400] on div at bounding box center [66, 399] width 10 height 12
click at [67, 414] on div at bounding box center [66, 412] width 10 height 12
click at [50, 209] on div at bounding box center [52, 206] width 10 height 10
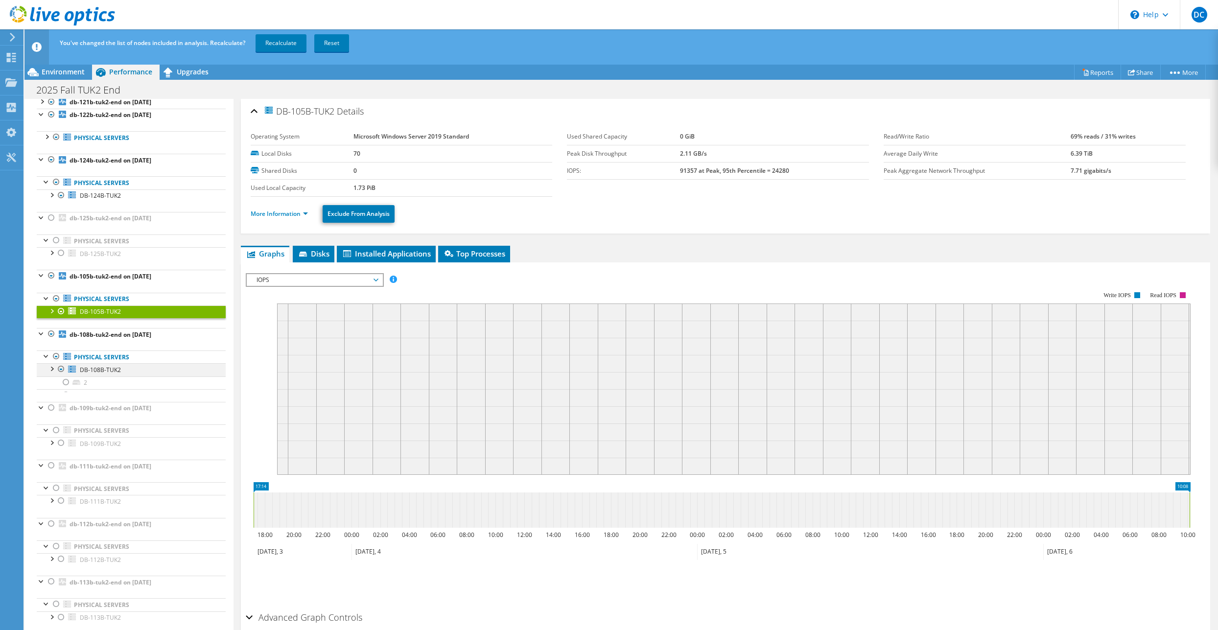
scroll to position [327, 0]
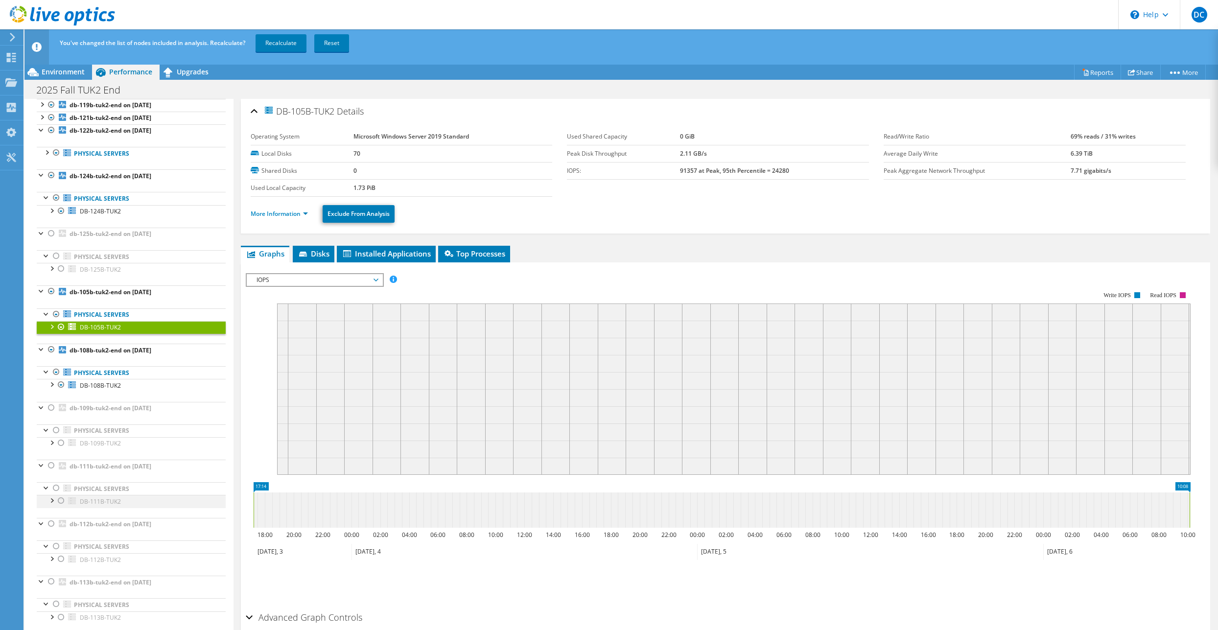
click at [52, 503] on div at bounding box center [52, 500] width 10 height 10
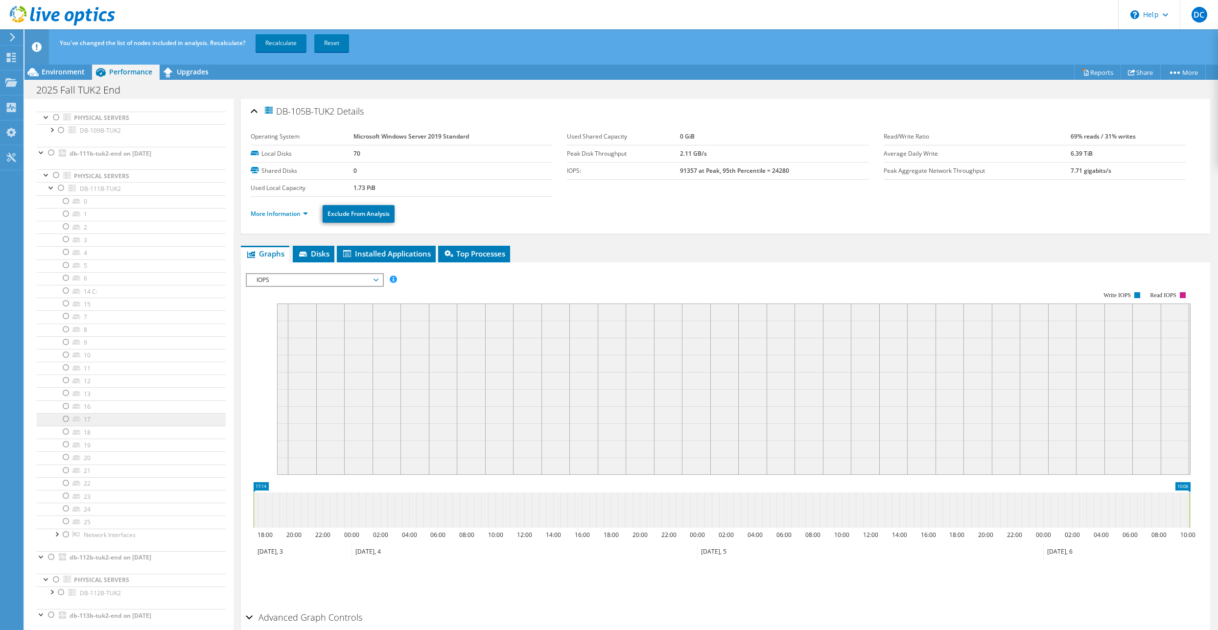
scroll to position [673, 0]
click at [65, 374] on div at bounding box center [66, 373] width 10 height 12
click at [65, 385] on div at bounding box center [66, 386] width 10 height 12
click at [63, 400] on div at bounding box center [66, 399] width 10 height 12
click at [67, 414] on div at bounding box center [66, 411] width 10 height 12
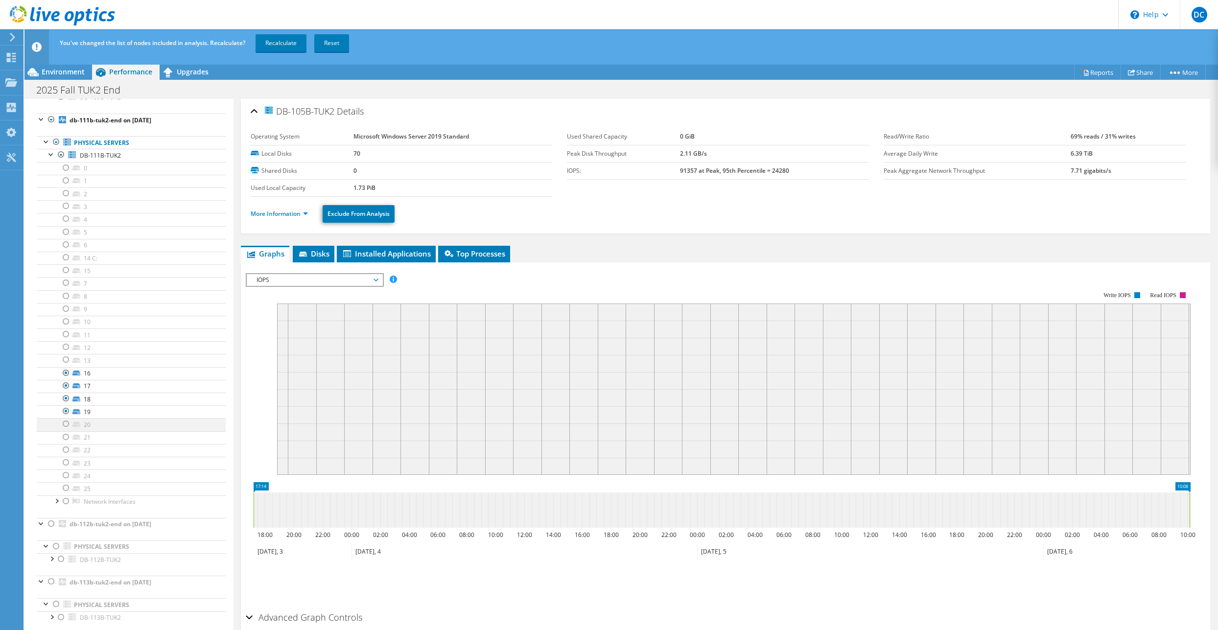
click at [64, 426] on div at bounding box center [66, 424] width 10 height 12
drag, startPoint x: 64, startPoint y: 436, endPoint x: 65, endPoint y: 448, distance: 12.3
click at [64, 436] on div at bounding box center [66, 437] width 10 height 12
click at [65, 451] on div at bounding box center [66, 450] width 10 height 12
drag, startPoint x: 65, startPoint y: 463, endPoint x: 63, endPoint y: 479, distance: 16.3
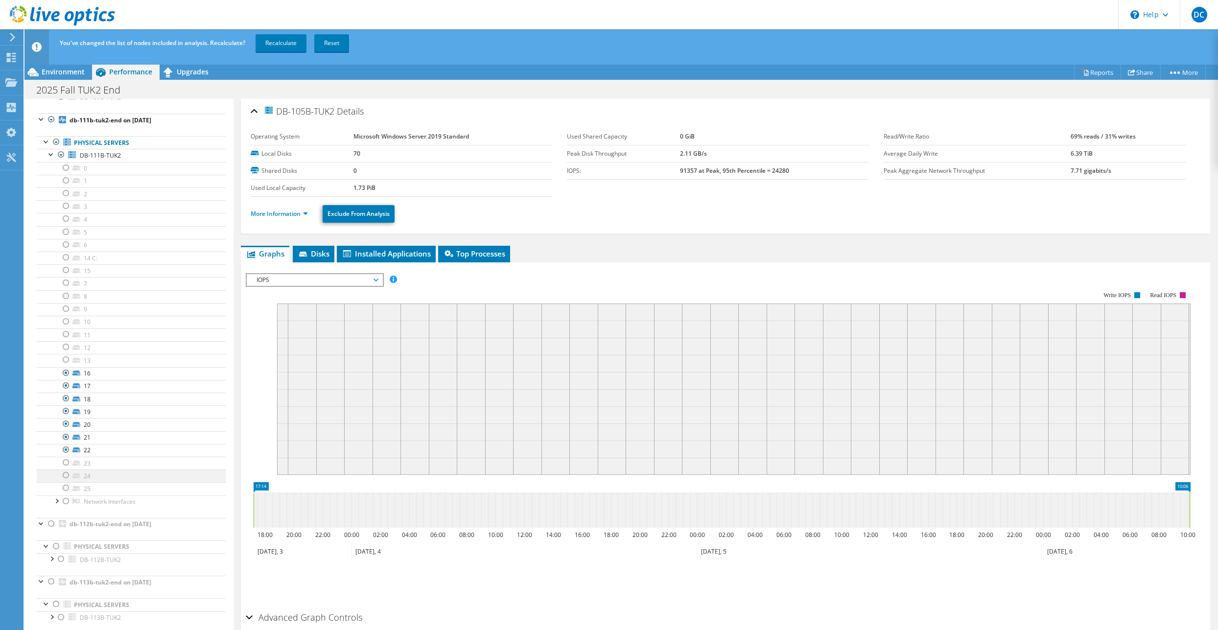
click at [65, 464] on div at bounding box center [66, 463] width 10 height 12
click at [64, 479] on div at bounding box center [66, 476] width 10 height 12
click at [67, 489] on div at bounding box center [66, 488] width 10 height 12
click at [49, 157] on div at bounding box center [52, 154] width 10 height 10
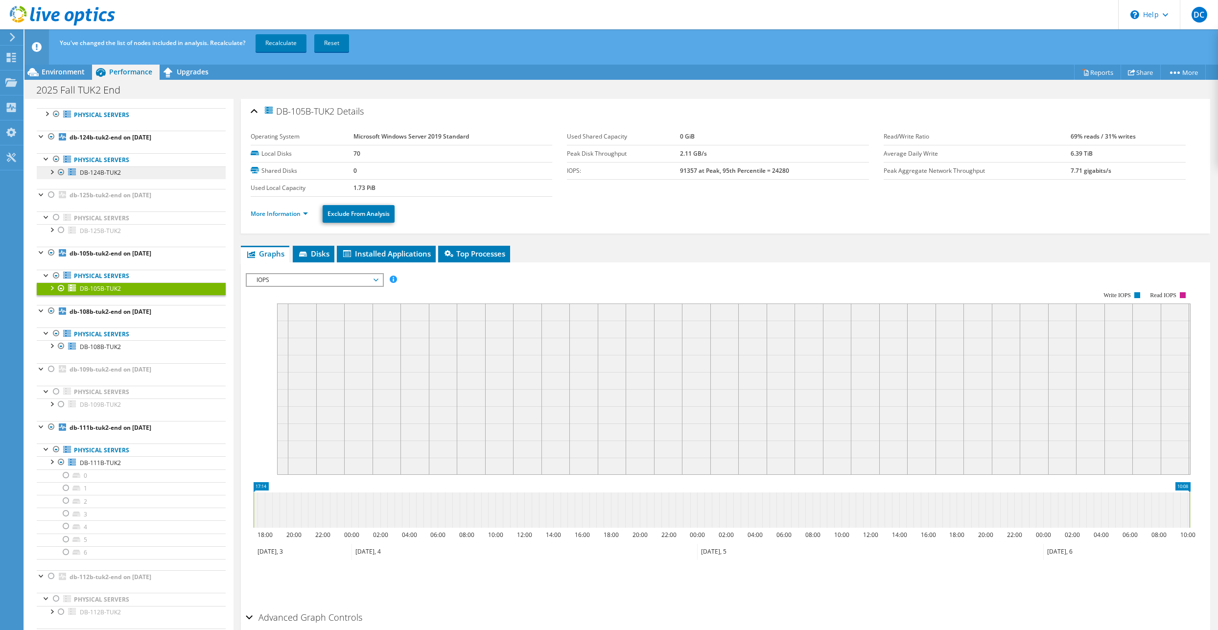
scroll to position [327, 0]
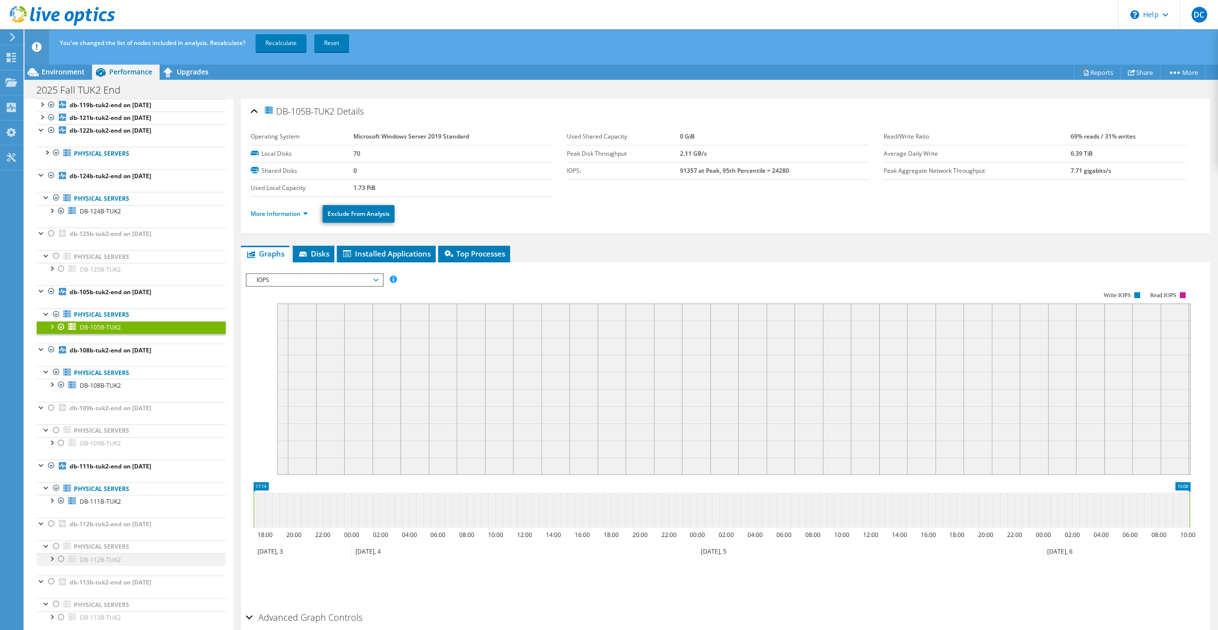
click at [52, 563] on div at bounding box center [52, 558] width 10 height 10
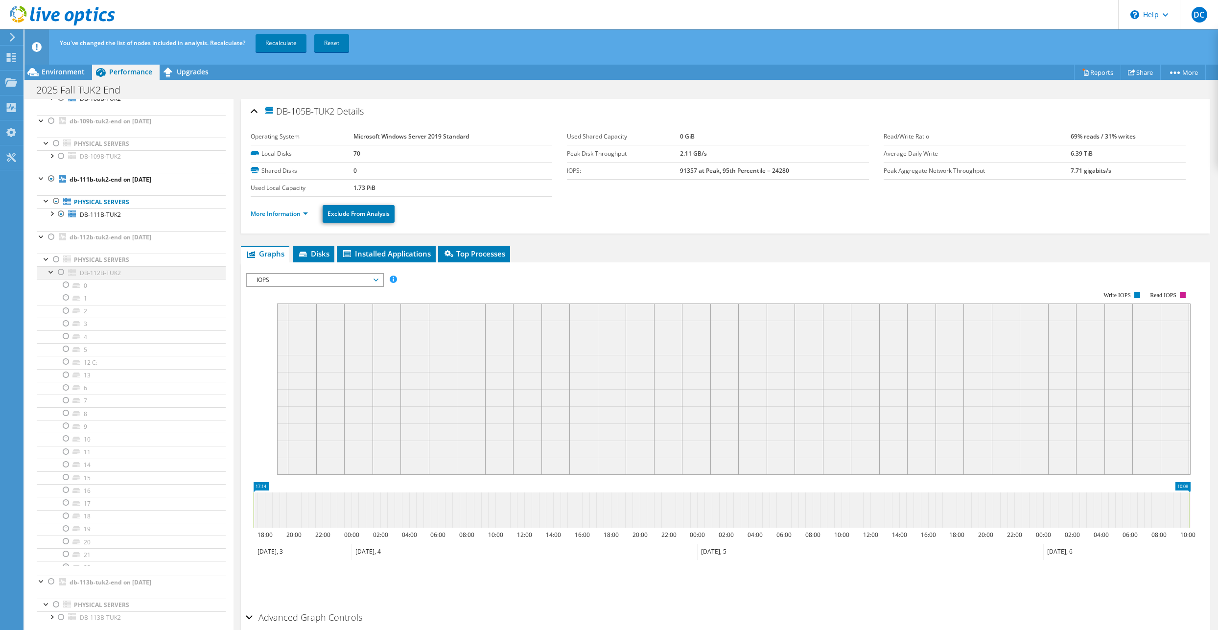
scroll to position [673, 0]
click at [64, 410] on div at bounding box center [66, 406] width 10 height 12
click at [64, 419] on div at bounding box center [66, 418] width 10 height 12
click at [63, 432] on div at bounding box center [66, 431] width 10 height 12
click at [62, 443] on div at bounding box center [66, 444] width 10 height 12
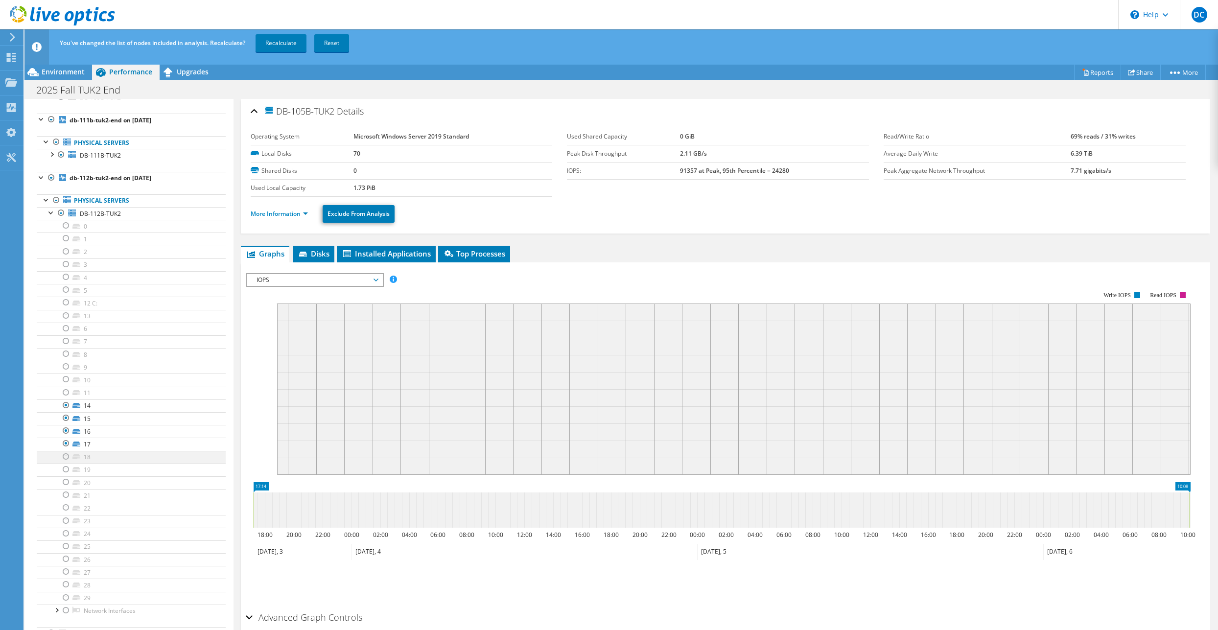
click at [63, 459] on div at bounding box center [66, 457] width 10 height 12
click at [65, 473] on div at bounding box center [66, 470] width 10 height 12
click at [65, 481] on div at bounding box center [66, 482] width 10 height 12
click at [63, 495] on div at bounding box center [66, 495] width 10 height 12
click at [64, 506] on div at bounding box center [66, 508] width 10 height 12
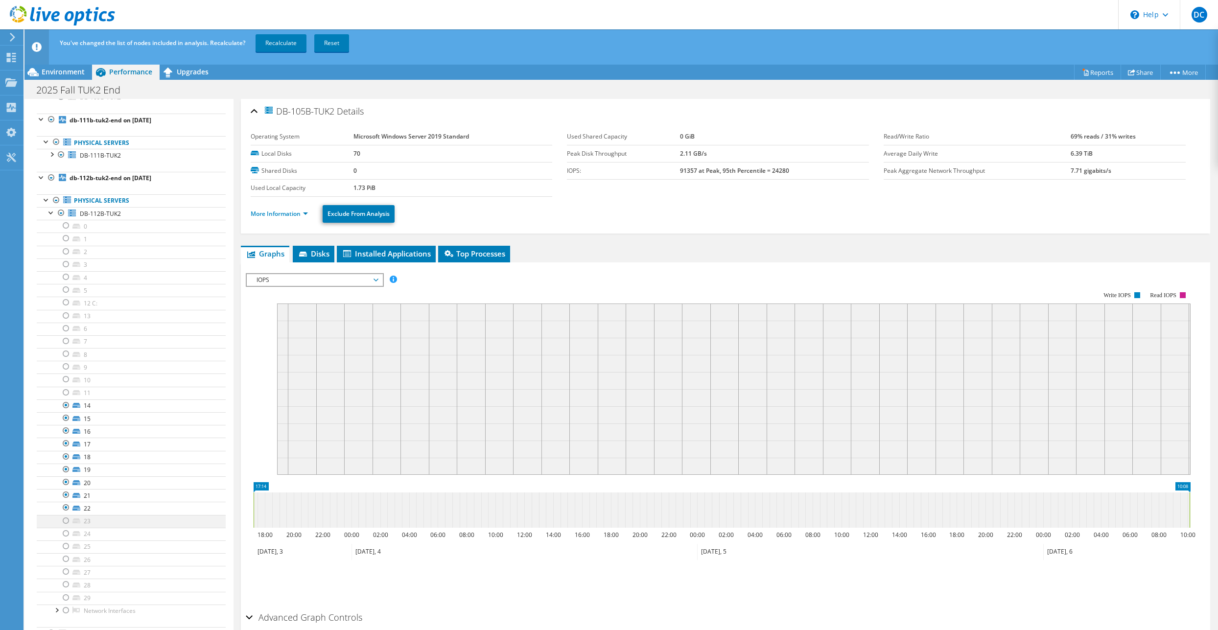
click at [67, 524] on div at bounding box center [66, 521] width 10 height 12
click at [65, 534] on div at bounding box center [66, 534] width 10 height 12
click at [66, 544] on div at bounding box center [66, 547] width 10 height 12
click at [65, 556] on div at bounding box center [66, 559] width 10 height 12
click at [62, 573] on div at bounding box center [66, 572] width 10 height 12
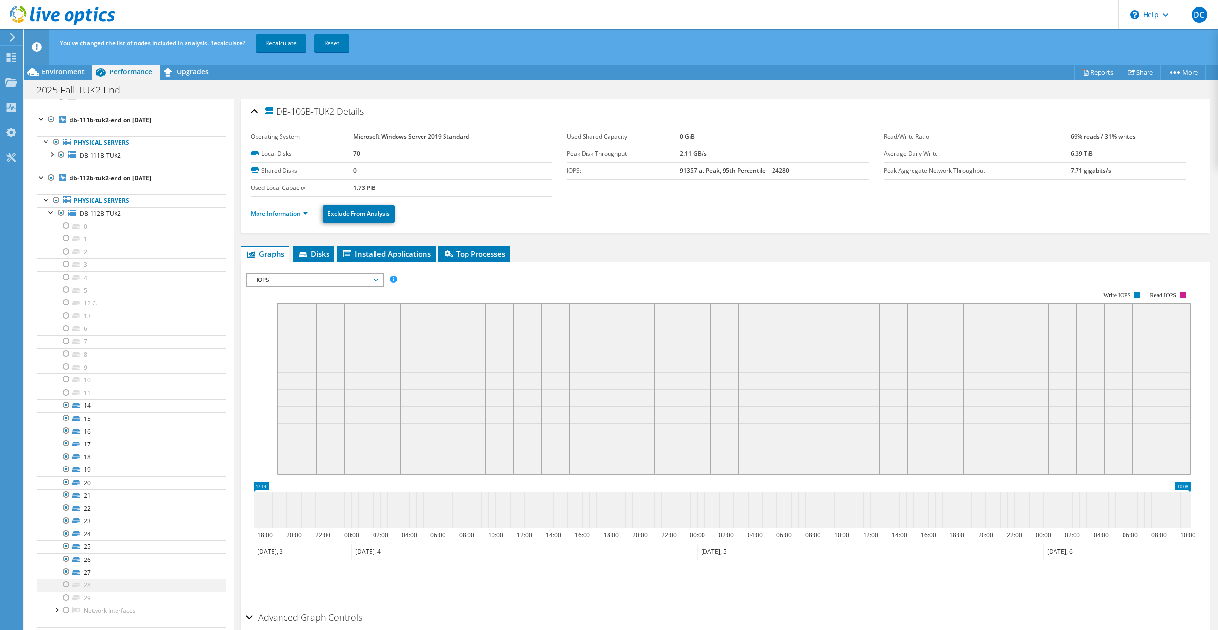
click at [63, 585] on div at bounding box center [66, 585] width 10 height 12
click at [64, 598] on div at bounding box center [66, 598] width 10 height 12
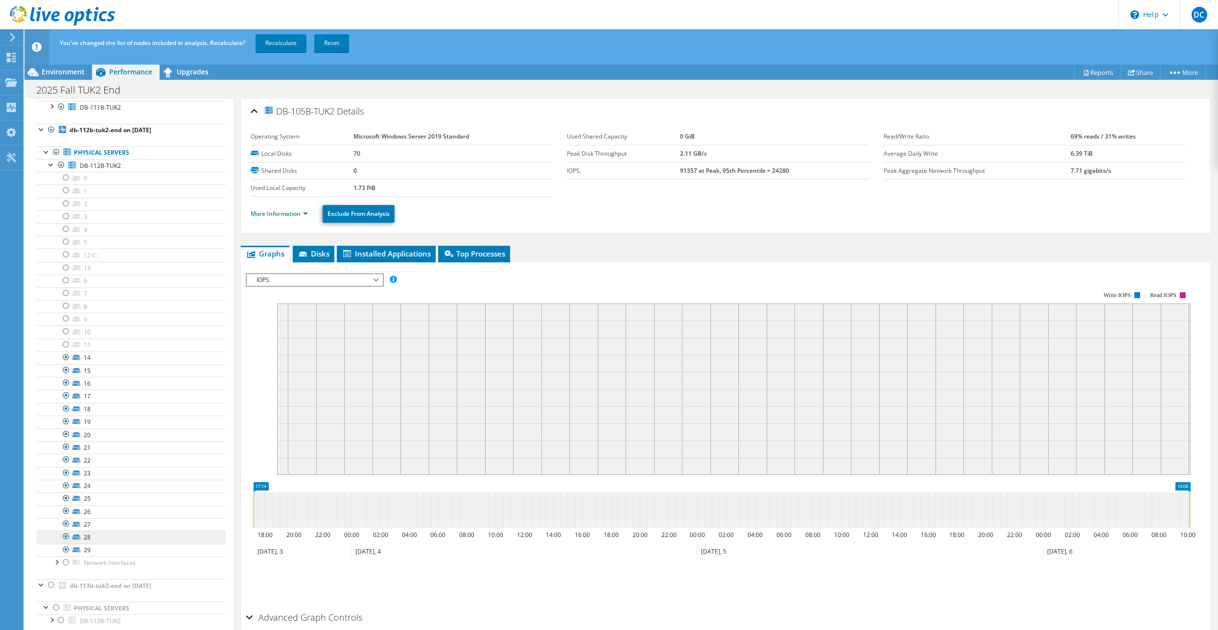
scroll to position [724, 0]
click at [54, 166] on link "DB-112B-TUK2" at bounding box center [131, 162] width 189 height 13
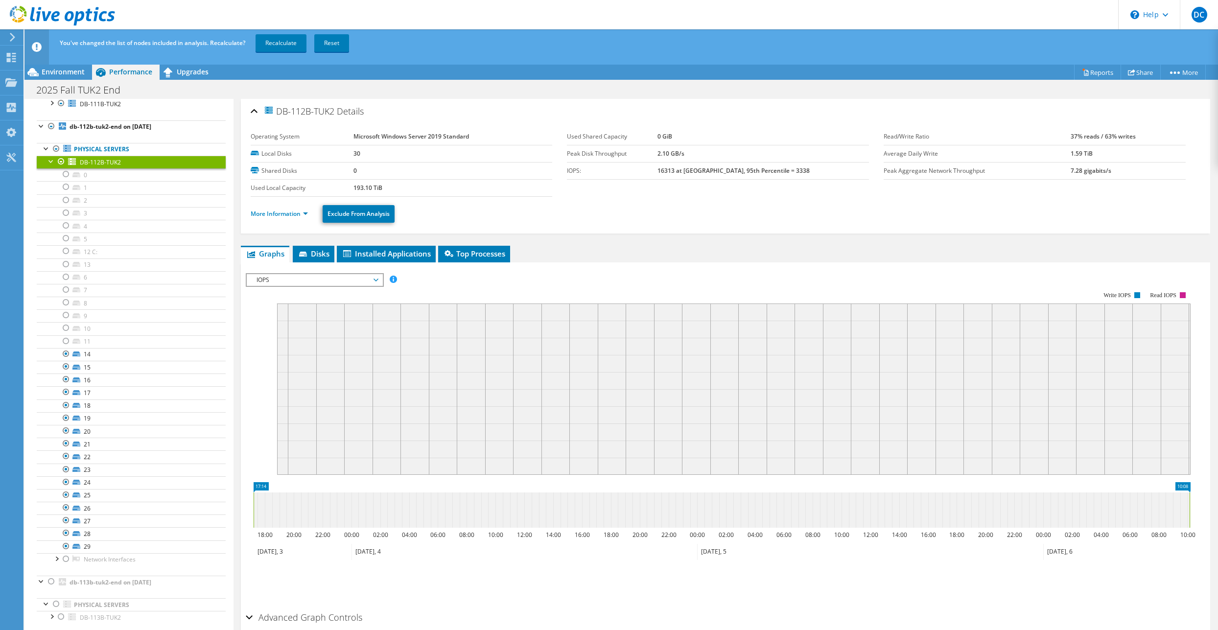
click at [48, 160] on div at bounding box center [52, 161] width 10 height 10
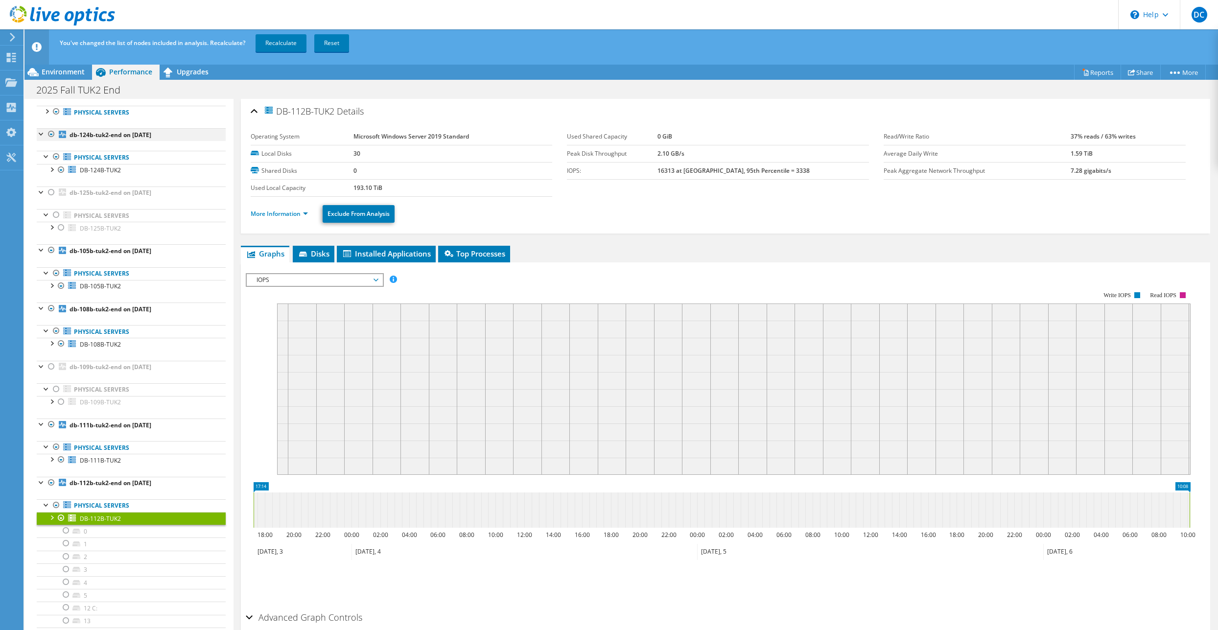
scroll to position [327, 0]
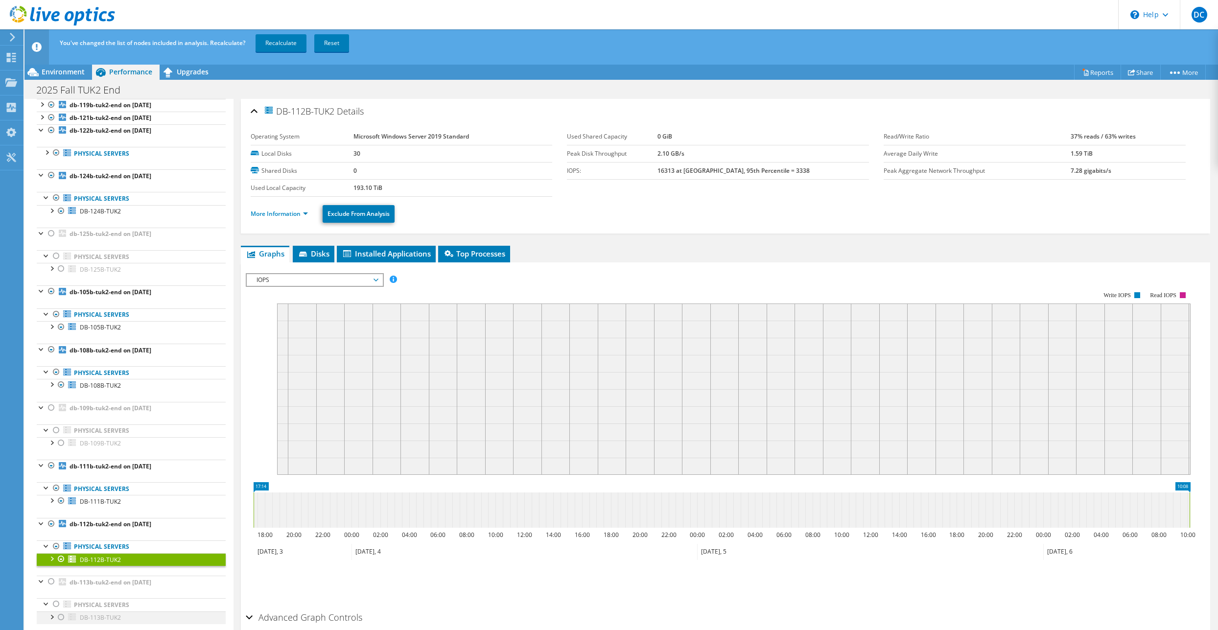
click at [52, 618] on div at bounding box center [52, 617] width 10 height 10
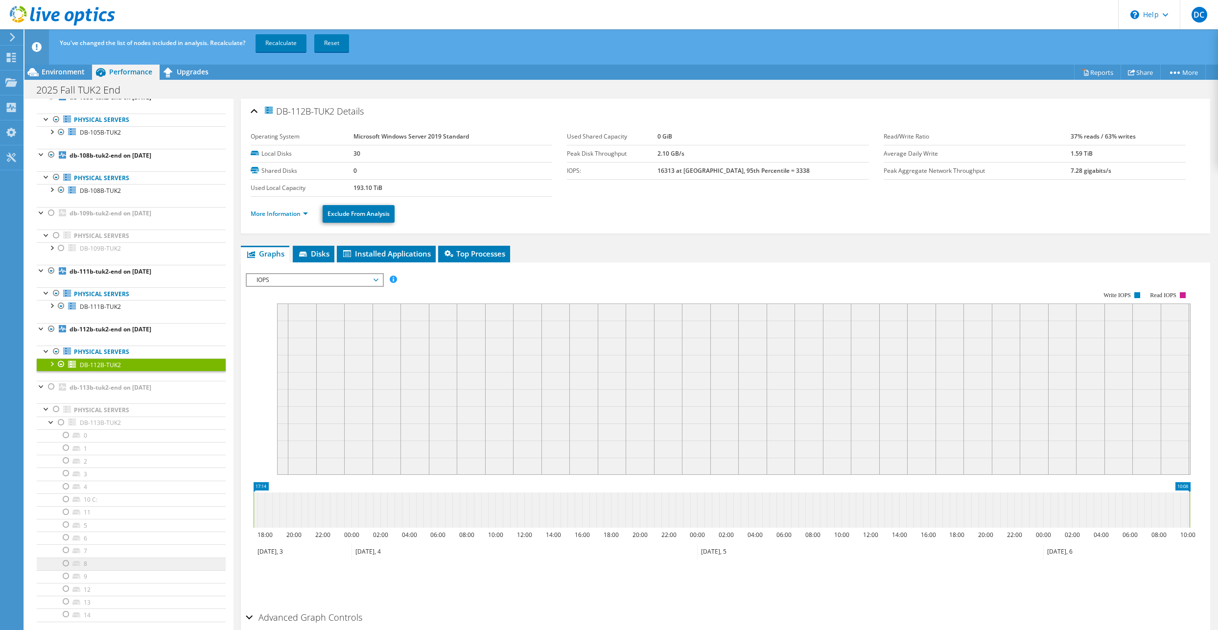
scroll to position [544, 0]
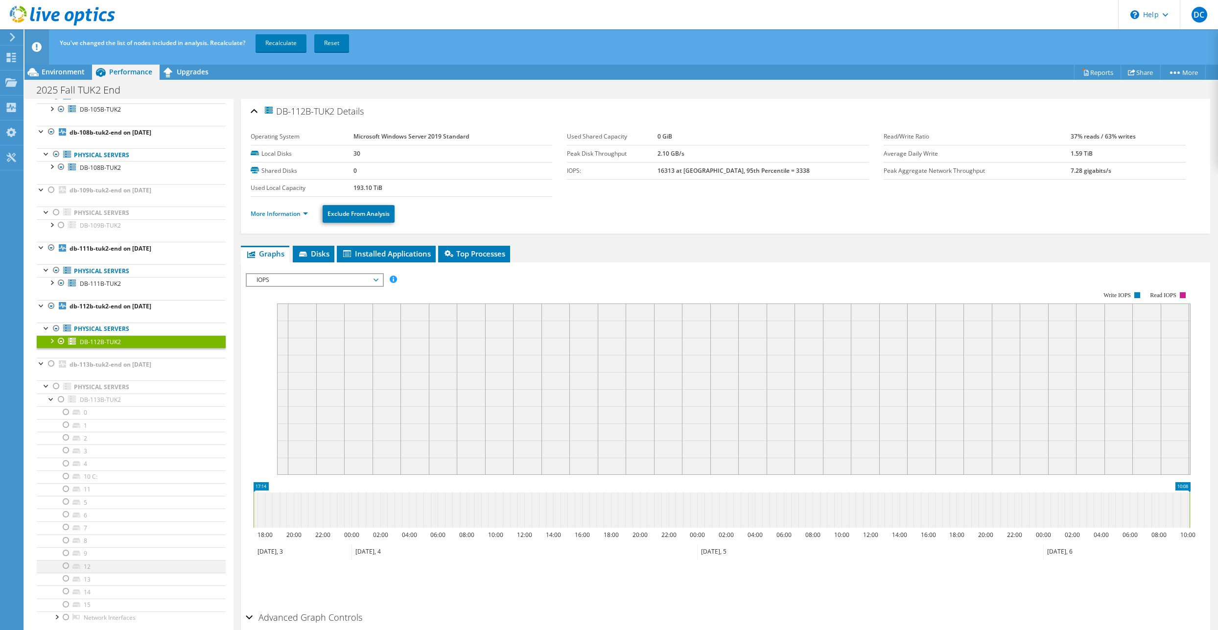
click at [66, 566] on div at bounding box center [66, 566] width 10 height 12
click at [66, 581] on div at bounding box center [66, 579] width 10 height 12
click at [66, 594] on div at bounding box center [66, 592] width 10 height 12
click at [65, 606] on div at bounding box center [66, 605] width 10 height 12
click at [283, 48] on link "Recalculate" at bounding box center [281, 43] width 51 height 18
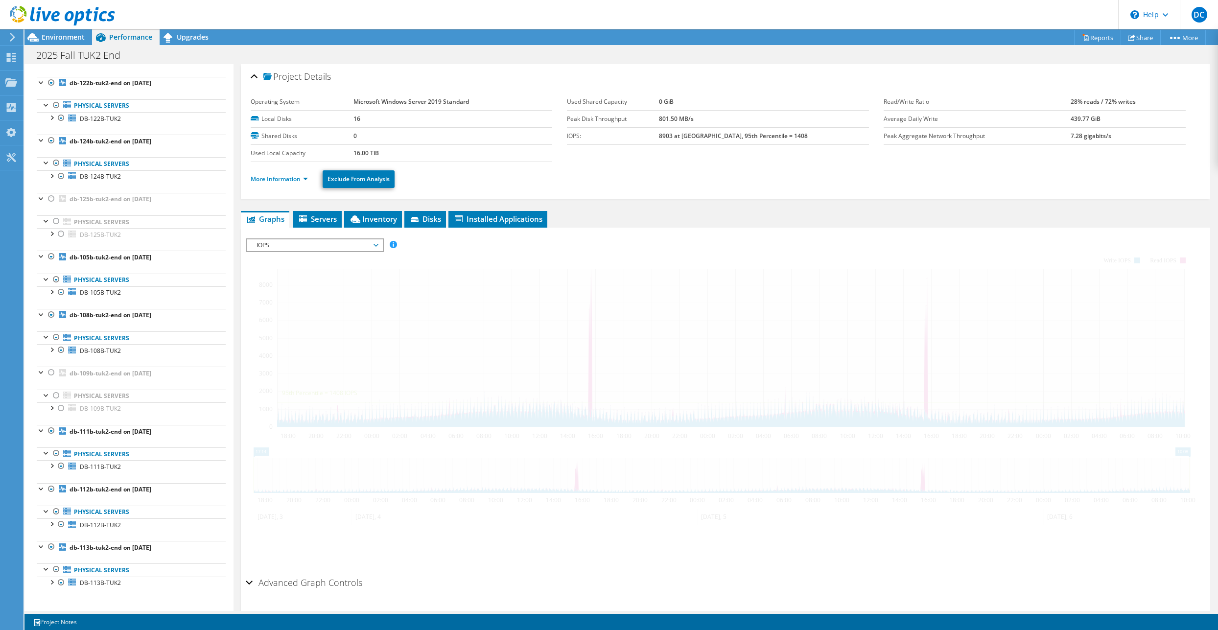
scroll to position [430, 0]
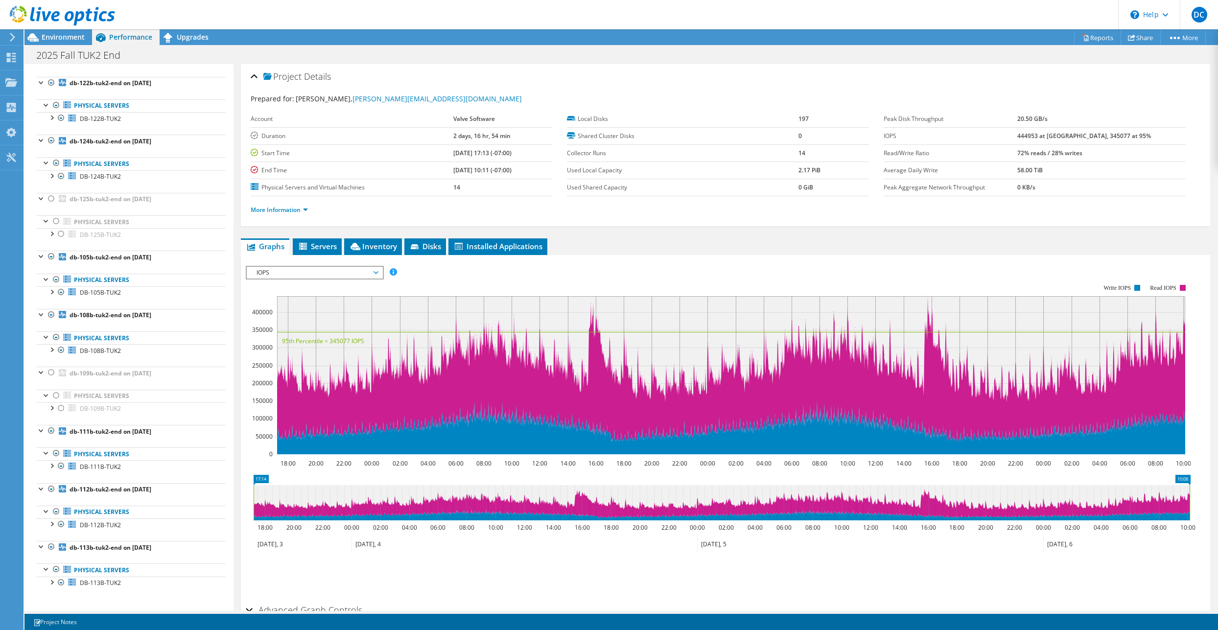
click at [1057, 136] on b "444953 at [GEOGRAPHIC_DATA], 345077 at 95%" at bounding box center [1084, 136] width 134 height 8
copy b "444953"
click at [1096, 136] on b "444953 at [GEOGRAPHIC_DATA], 345077 at 95%" at bounding box center [1084, 136] width 134 height 8
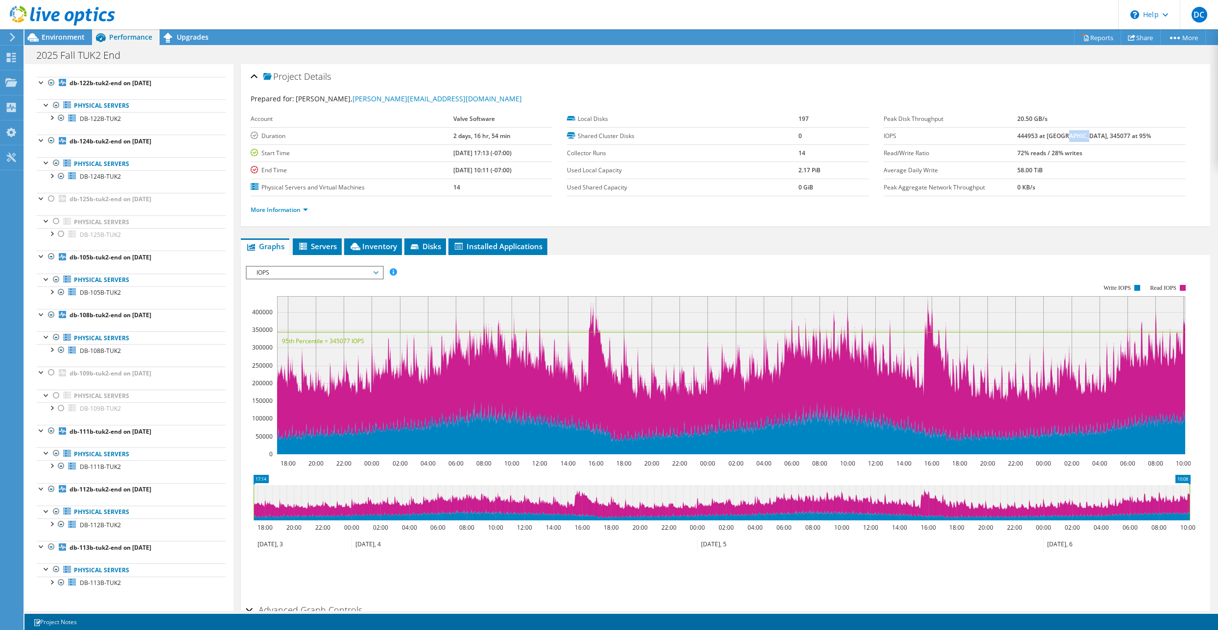
copy b "345077"
click at [1097, 137] on b "444953 at [GEOGRAPHIC_DATA], 345077 at 95%" at bounding box center [1084, 136] width 134 height 8
click at [1047, 121] on b "20.50 GB/s" at bounding box center [1032, 119] width 30 height 8
click at [1048, 121] on b "20.50 GB/s" at bounding box center [1032, 119] width 30 height 8
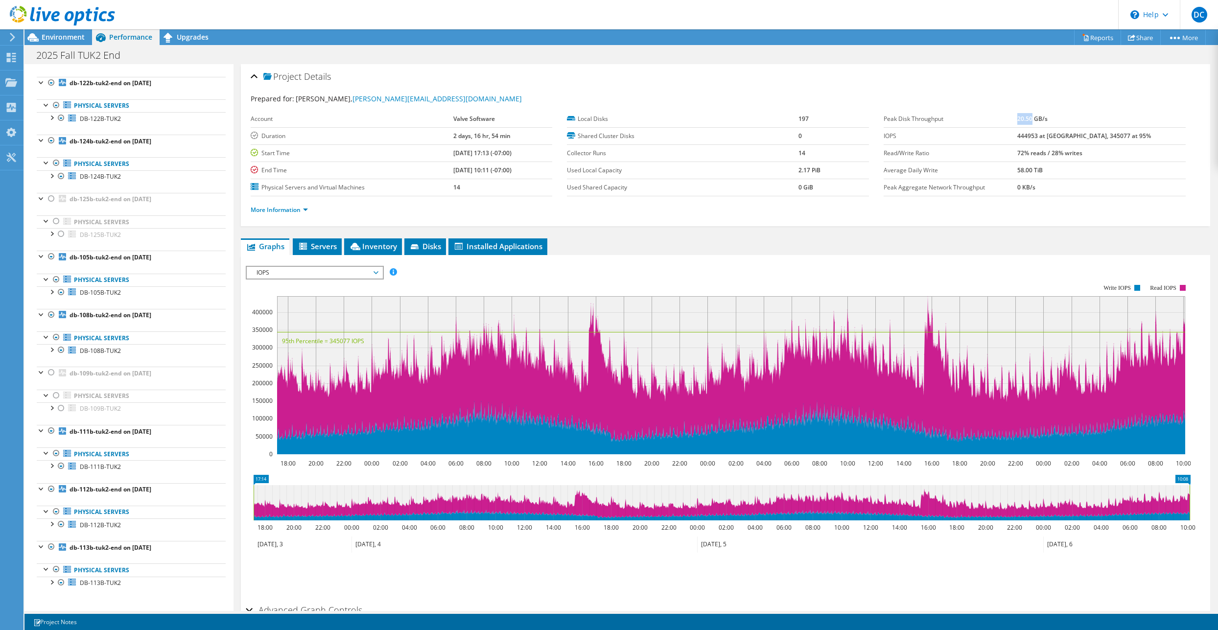
copy b "20.50"
click at [1100, 173] on td "58.00 TiB" at bounding box center [1101, 170] width 168 height 17
drag, startPoint x: 1041, startPoint y: 168, endPoint x: 1086, endPoint y: 174, distance: 44.9
click at [1086, 174] on tr "Average Daily Write 58.00 TiB" at bounding box center [1035, 170] width 302 height 17
click at [1086, 174] on td "58.00 TiB" at bounding box center [1101, 170] width 168 height 17
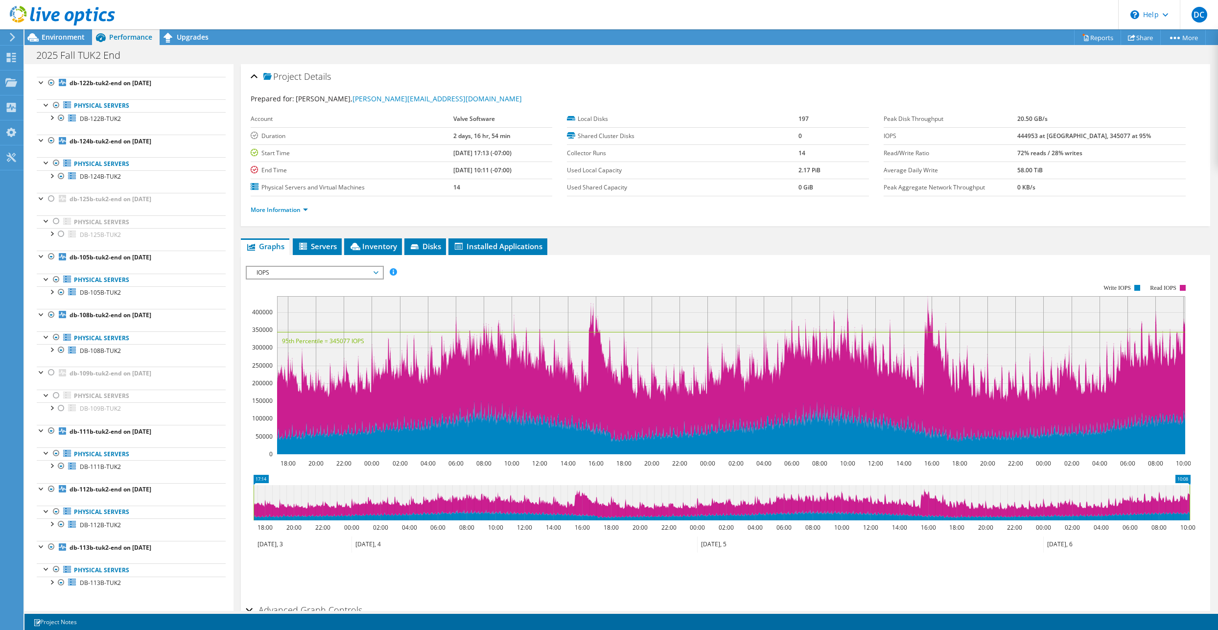
click at [338, 270] on span "IOPS" at bounding box center [315, 273] width 126 height 12
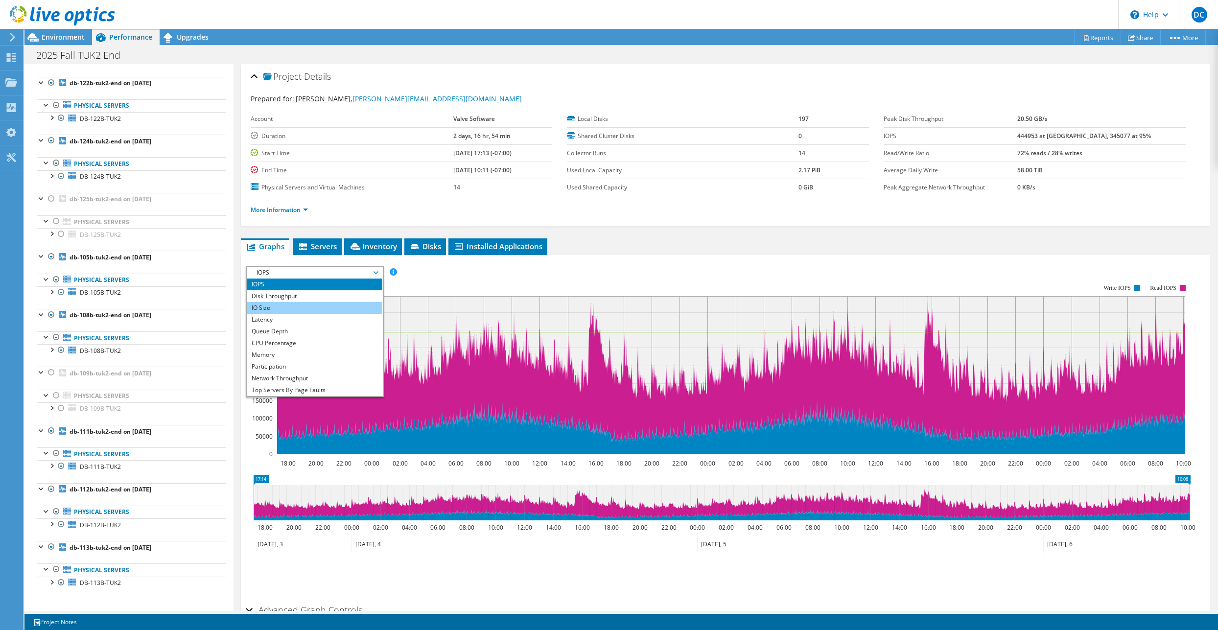
click at [294, 304] on li "IO Size" at bounding box center [315, 308] width 136 height 12
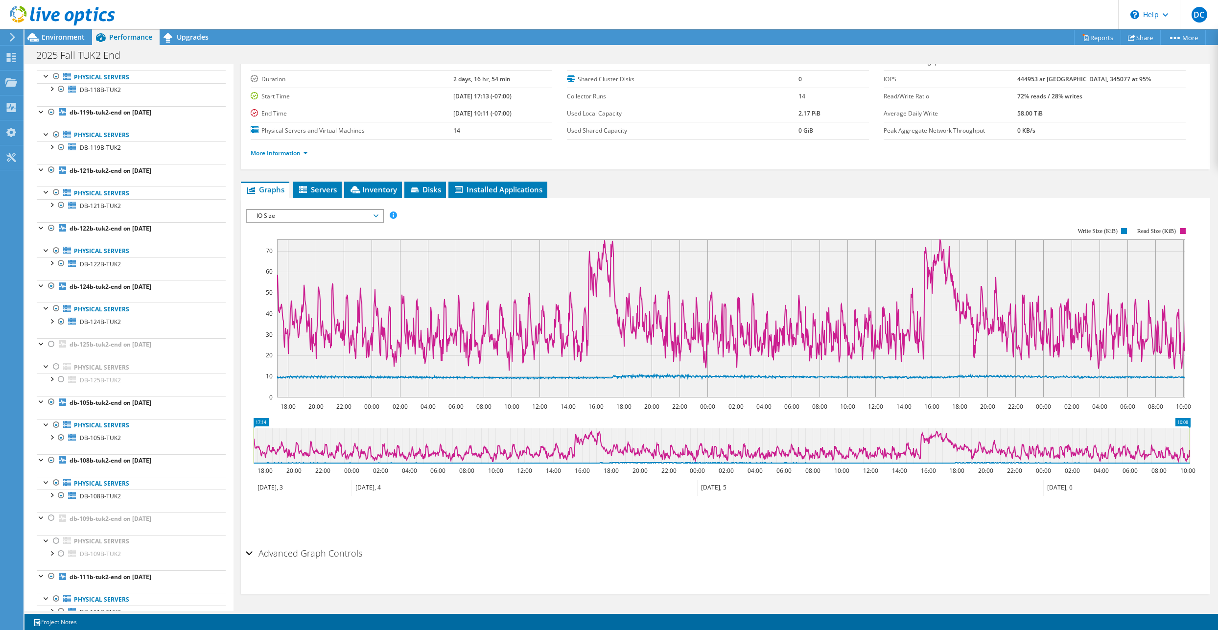
scroll to position [226, 0]
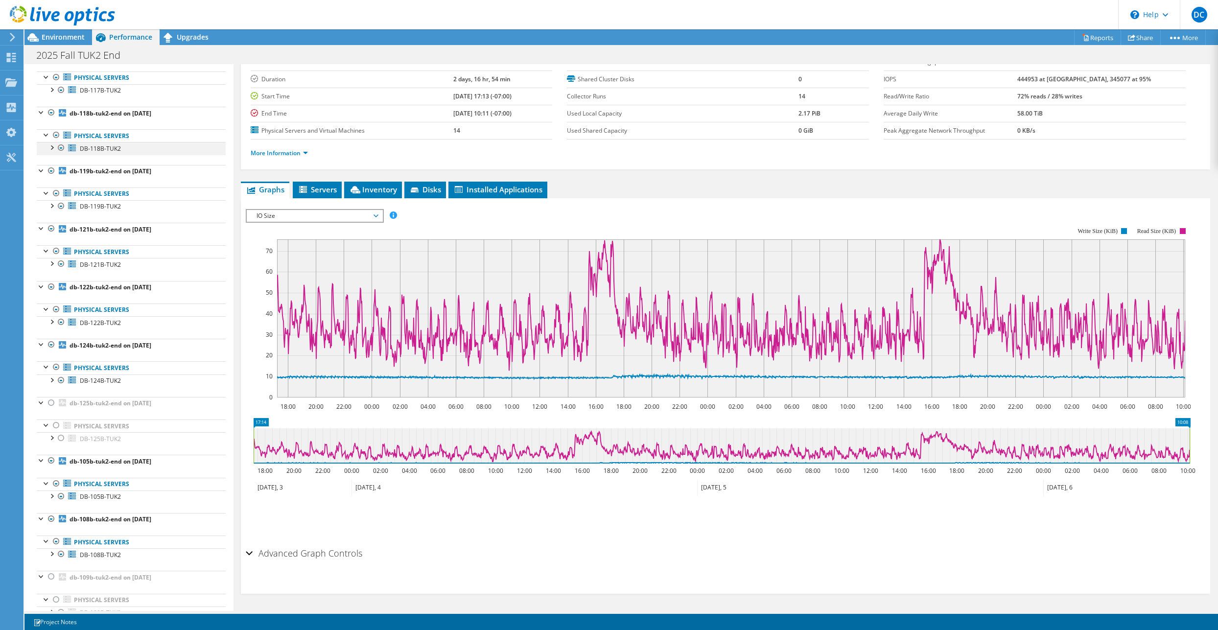
click at [52, 149] on div at bounding box center [52, 147] width 10 height 10
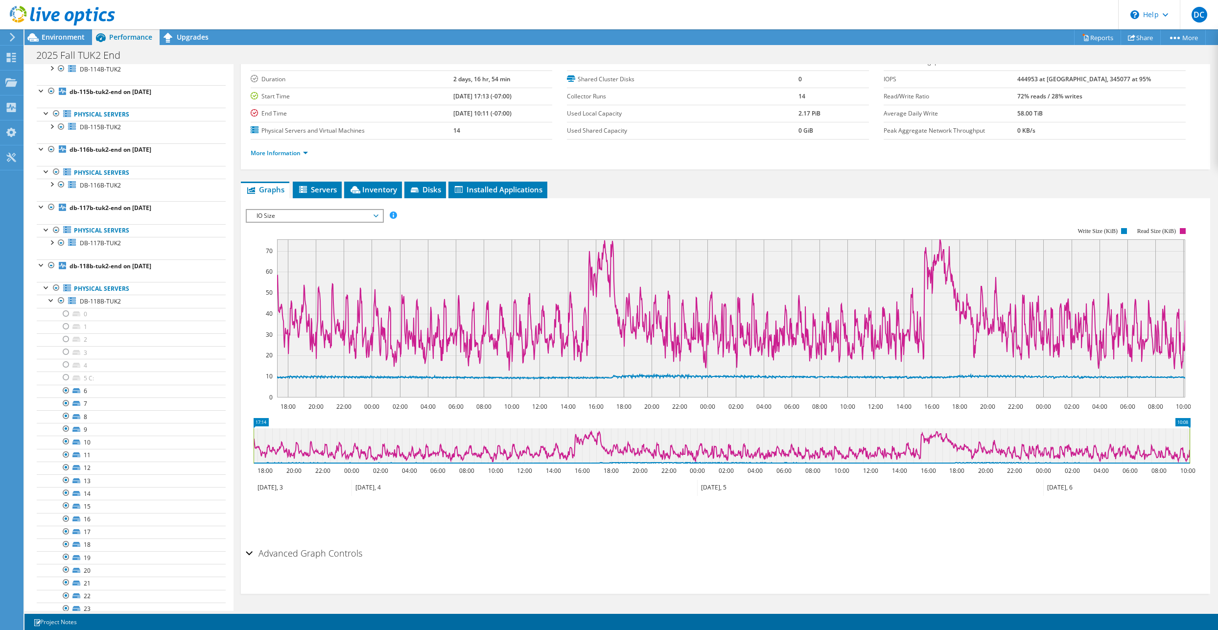
scroll to position [26, 0]
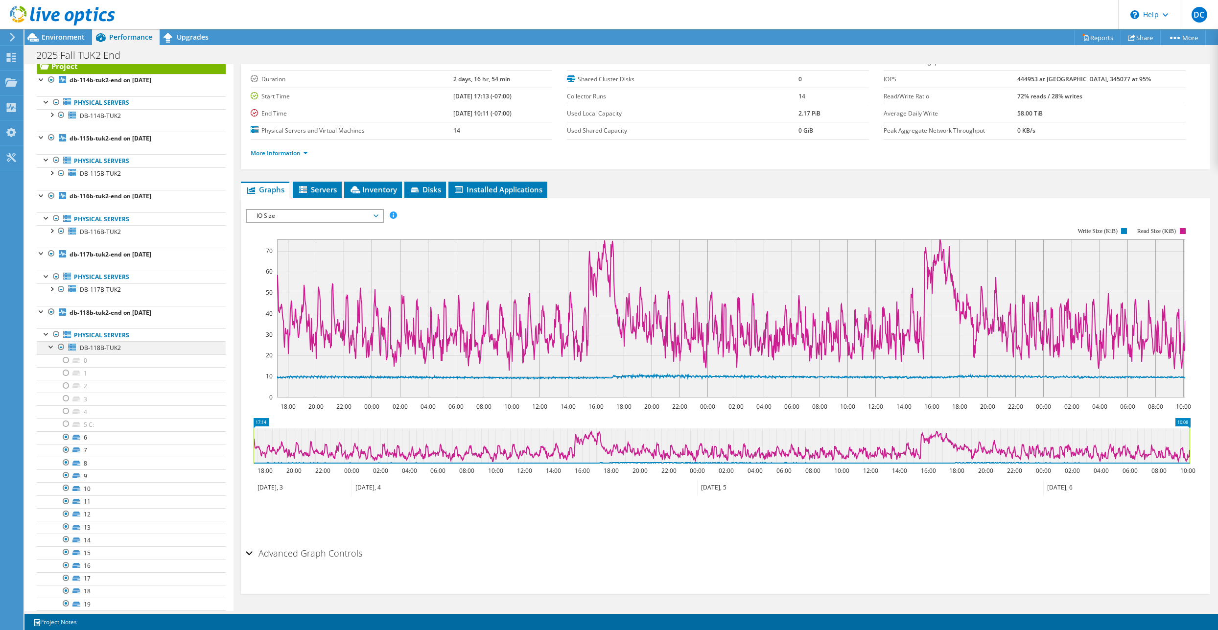
click at [49, 347] on div at bounding box center [52, 346] width 10 height 10
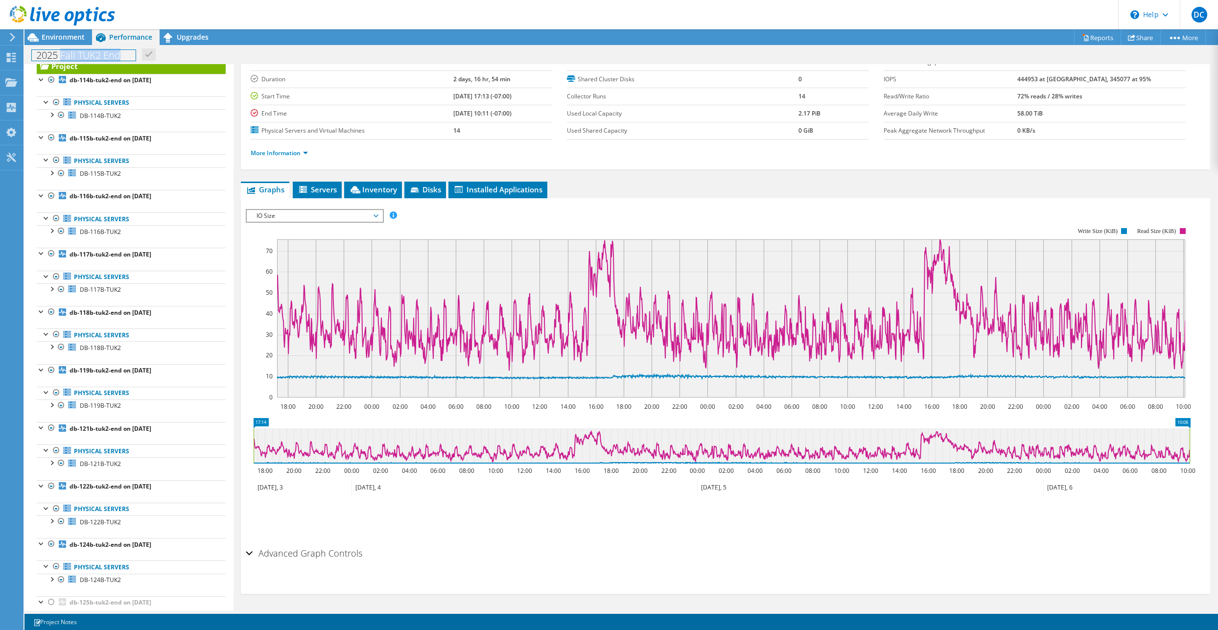
drag, startPoint x: 62, startPoint y: 55, endPoint x: 121, endPoint y: 55, distance: 59.7
click at [121, 55] on h1 "2025 Fall TUK2 End" at bounding box center [84, 55] width 104 height 11
click at [241, 60] on div "2025 Fall TUK2 End Print" at bounding box center [621, 55] width 1194 height 18
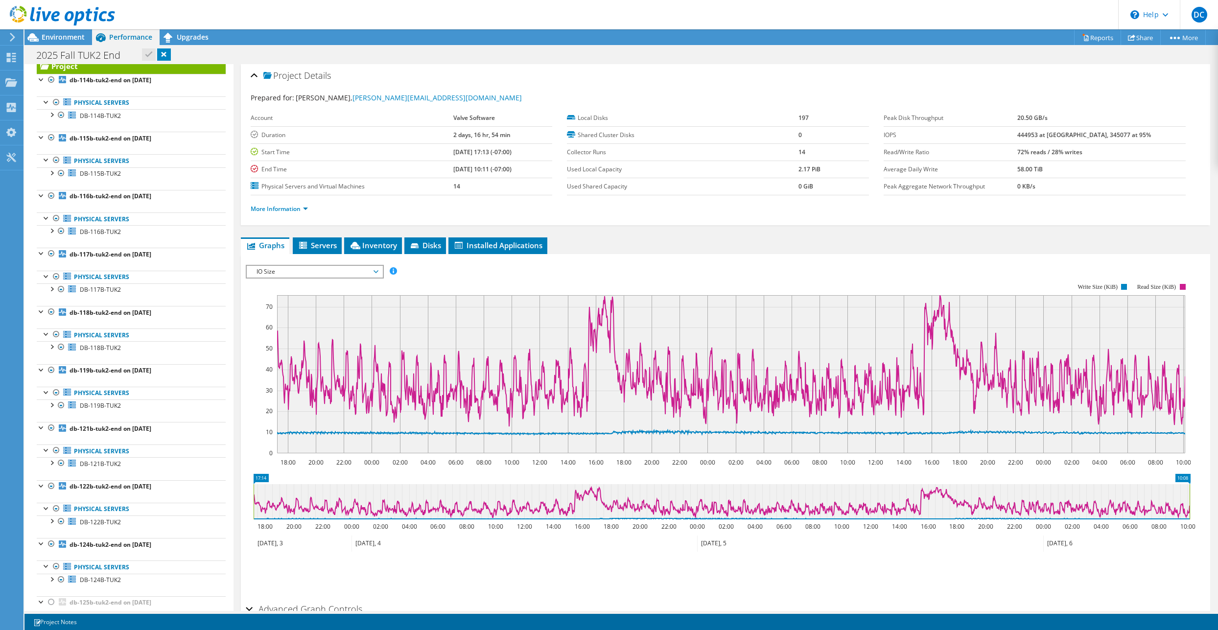
scroll to position [0, 0]
drag, startPoint x: 896, startPoint y: 154, endPoint x: 957, endPoint y: 156, distance: 60.3
click at [952, 154] on label "Read/Write Ratio" at bounding box center [951, 153] width 134 height 10
click at [1017, 165] on label "Average Daily Write" at bounding box center [951, 170] width 134 height 10
drag, startPoint x: 1038, startPoint y: 153, endPoint x: 1132, endPoint y: 150, distance: 93.6
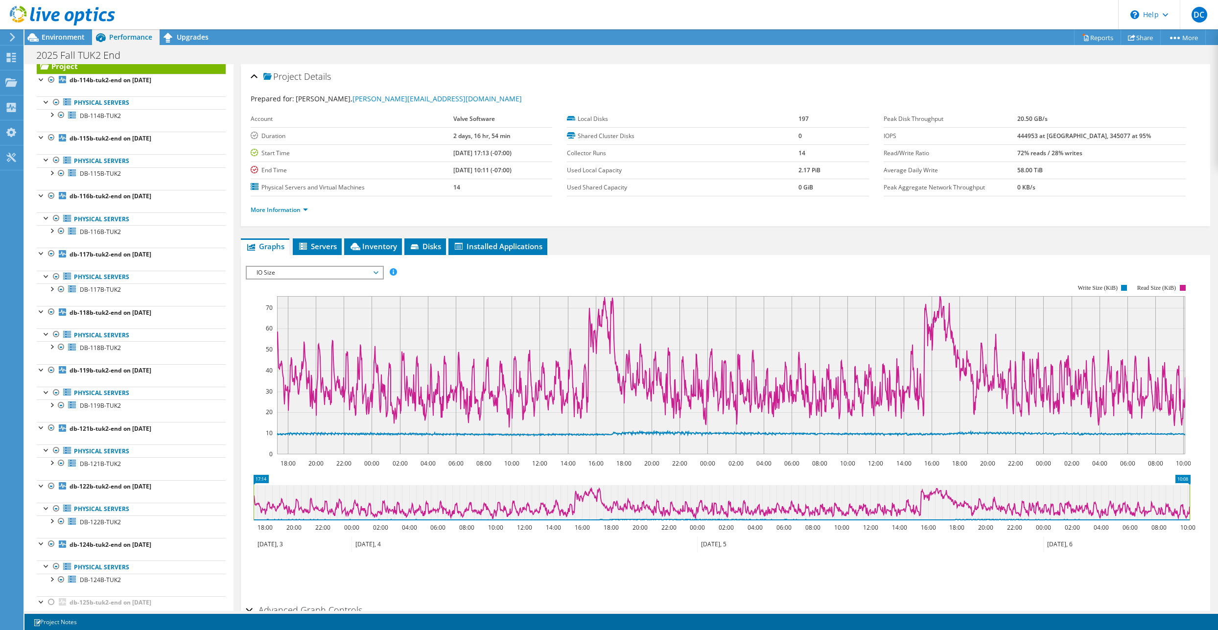
click at [1132, 150] on tr "Read/Write Ratio 72% reads / 28% writes" at bounding box center [1035, 152] width 302 height 17
click at [313, 271] on span "IO Size" at bounding box center [315, 273] width 126 height 12
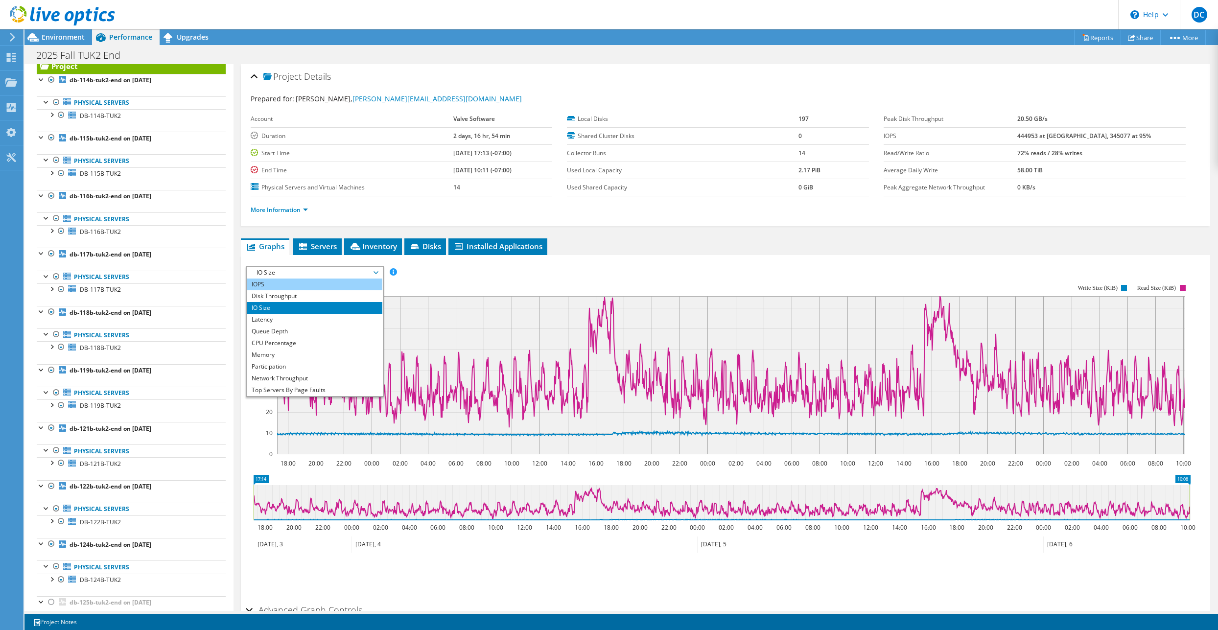
click at [282, 285] on li "IOPS" at bounding box center [315, 285] width 136 height 12
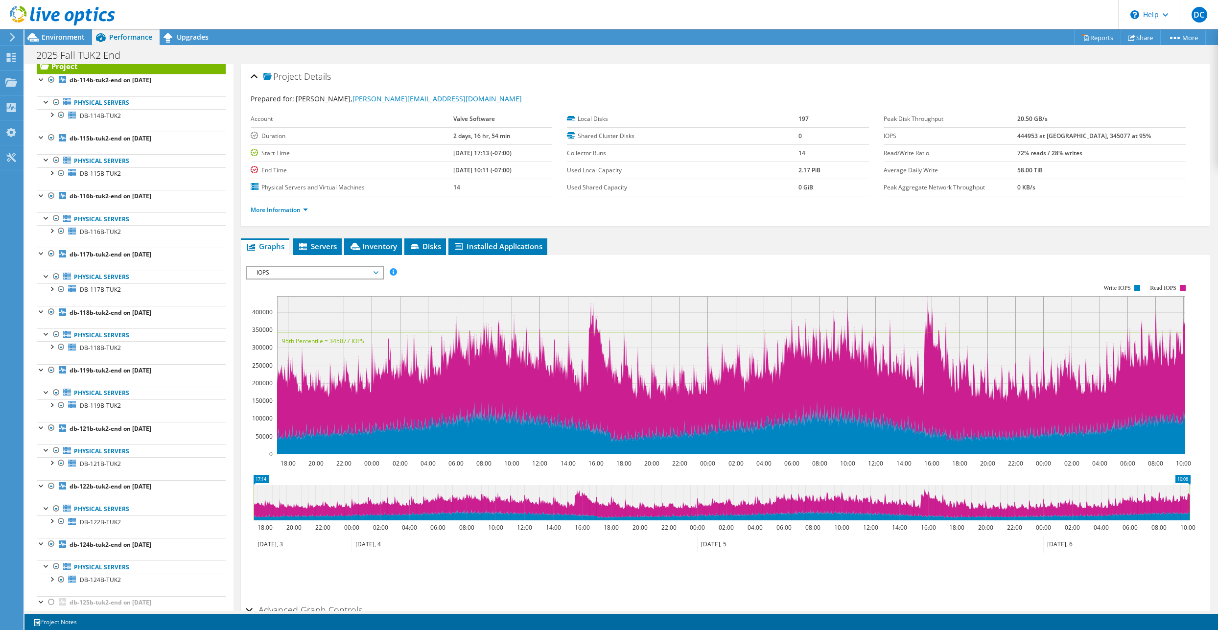
click at [1052, 138] on b "444953 at [GEOGRAPHIC_DATA], 345077 at 95%" at bounding box center [1084, 136] width 134 height 8
click at [1052, 137] on b "444953 at [GEOGRAPHIC_DATA], 345077 at 95%" at bounding box center [1084, 136] width 134 height 8
click at [1096, 133] on b "444953 at [GEOGRAPHIC_DATA], 345077 at 95%" at bounding box center [1084, 136] width 134 height 8
click at [270, 269] on span "IOPS" at bounding box center [315, 273] width 126 height 12
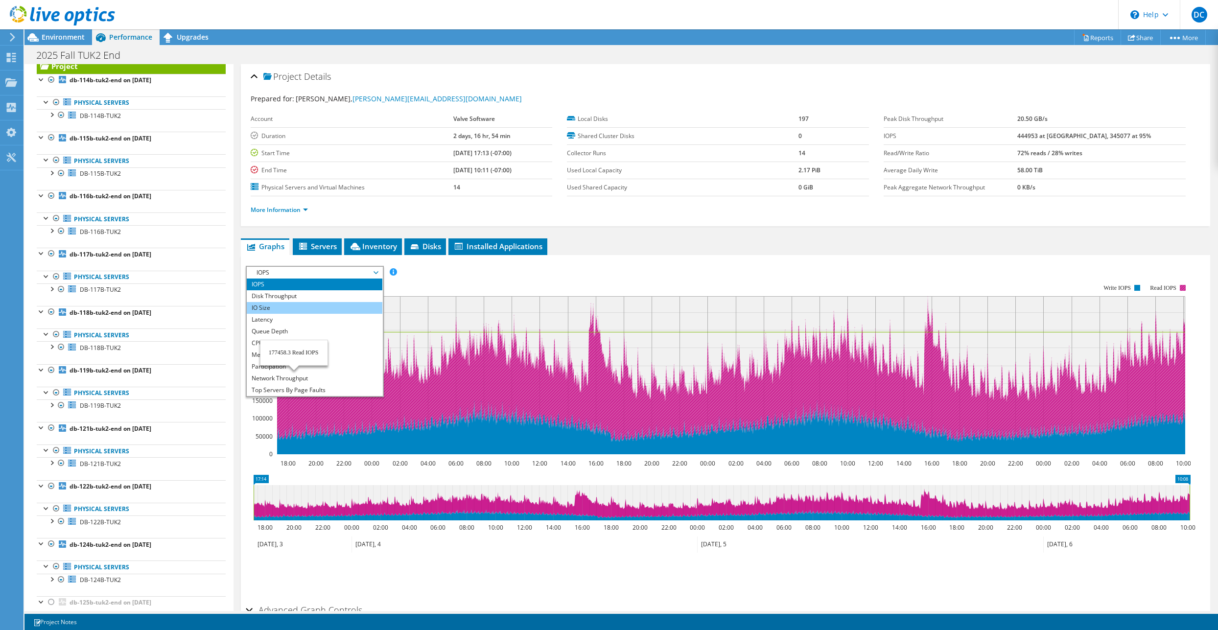
click at [294, 312] on li "IO Size" at bounding box center [315, 308] width 136 height 12
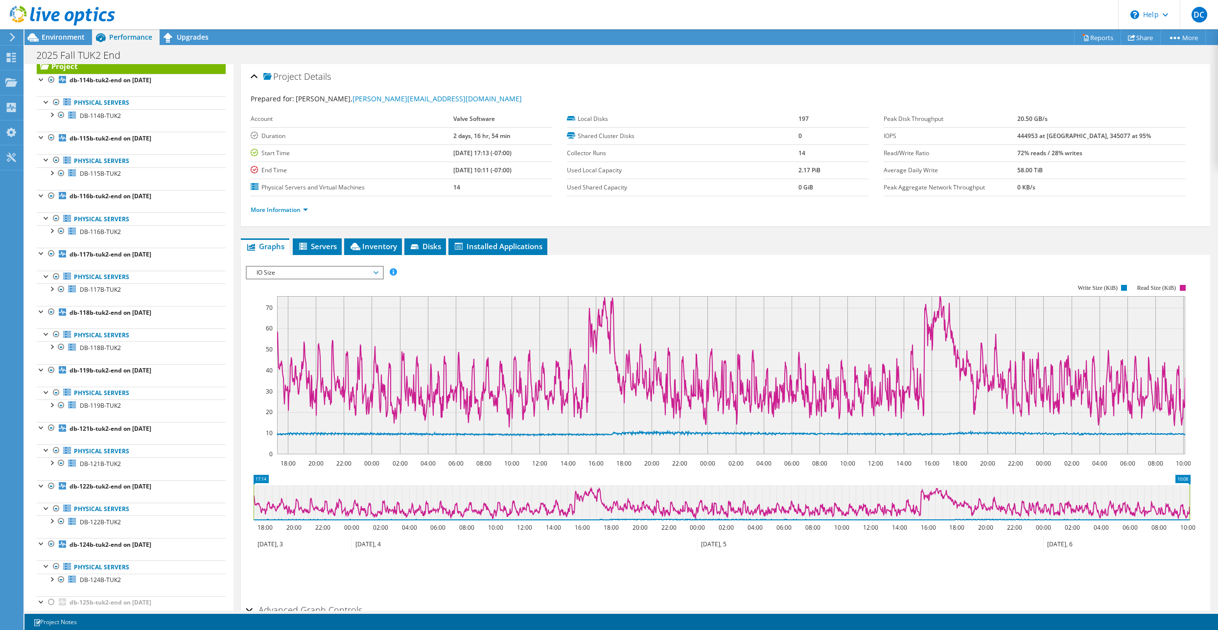
click at [286, 275] on span "IO Size" at bounding box center [315, 273] width 126 height 12
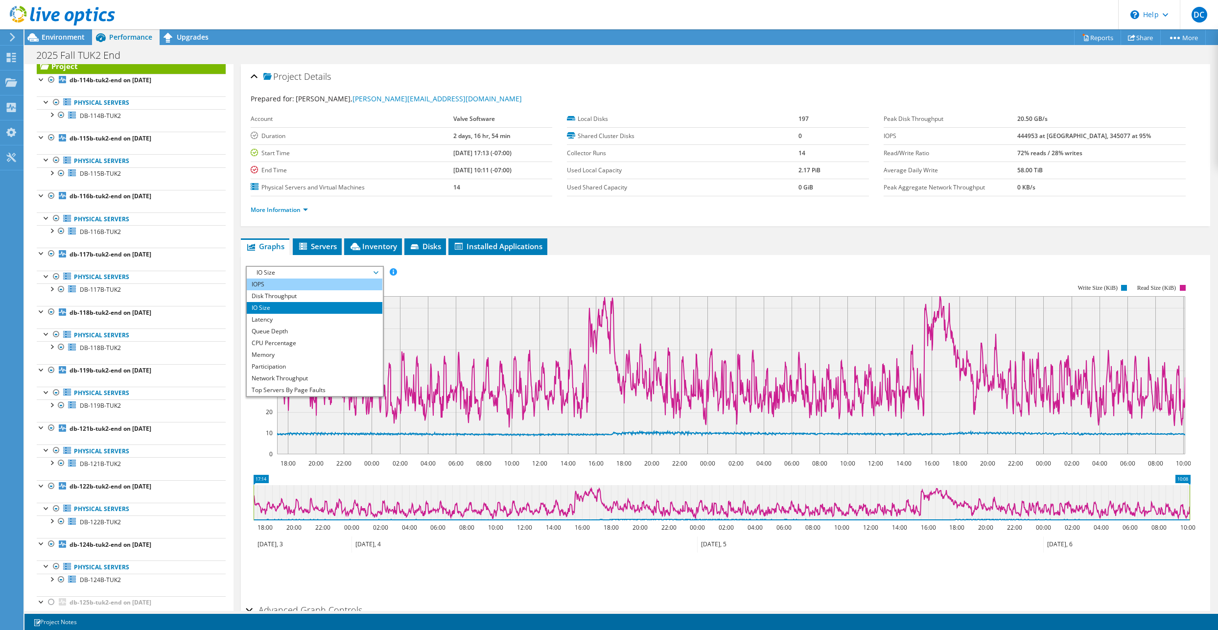
click at [282, 281] on li "IOPS" at bounding box center [315, 285] width 136 height 12
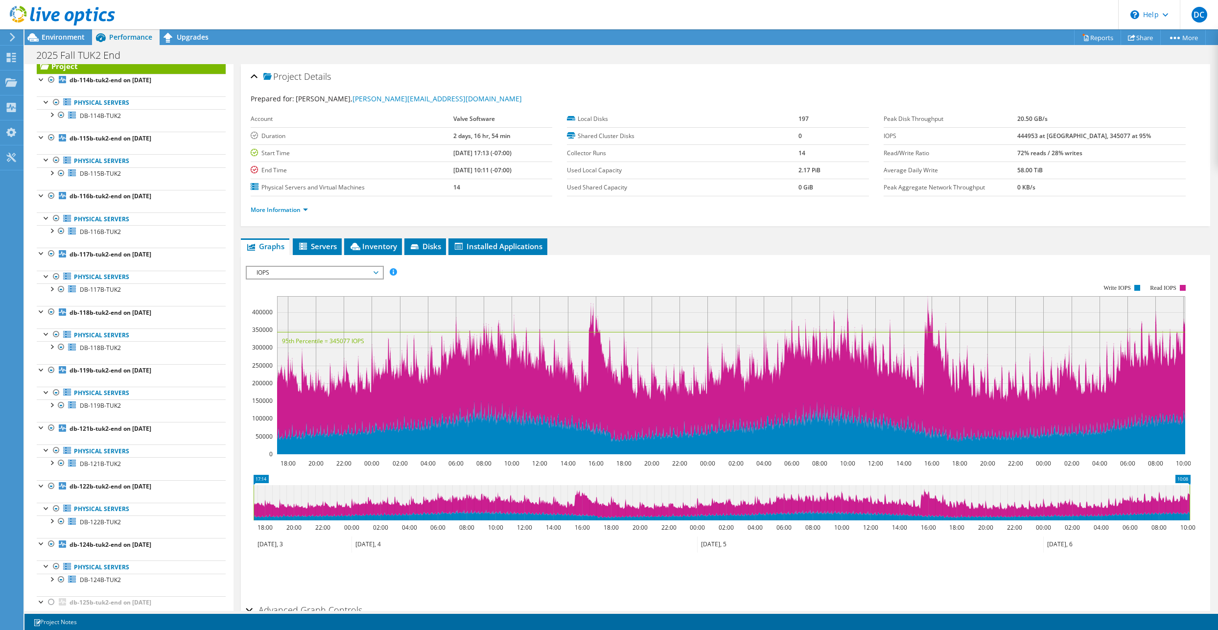
click at [305, 277] on span "IOPS" at bounding box center [315, 273] width 126 height 12
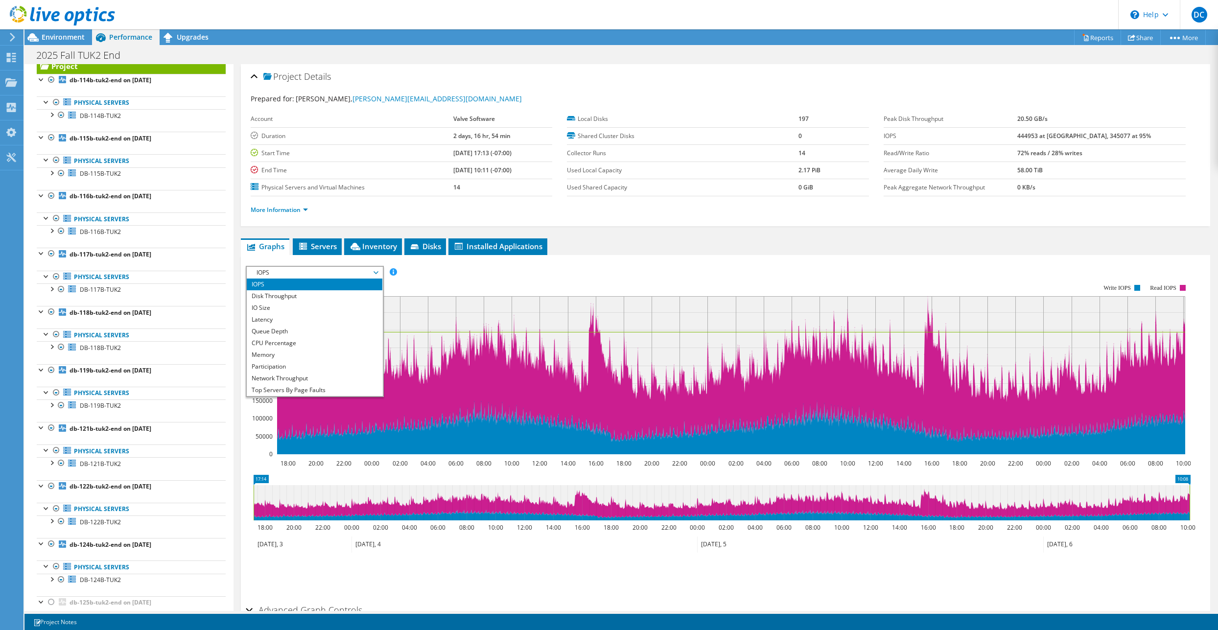
click at [497, 282] on rect at bounding box center [718, 370] width 945 height 196
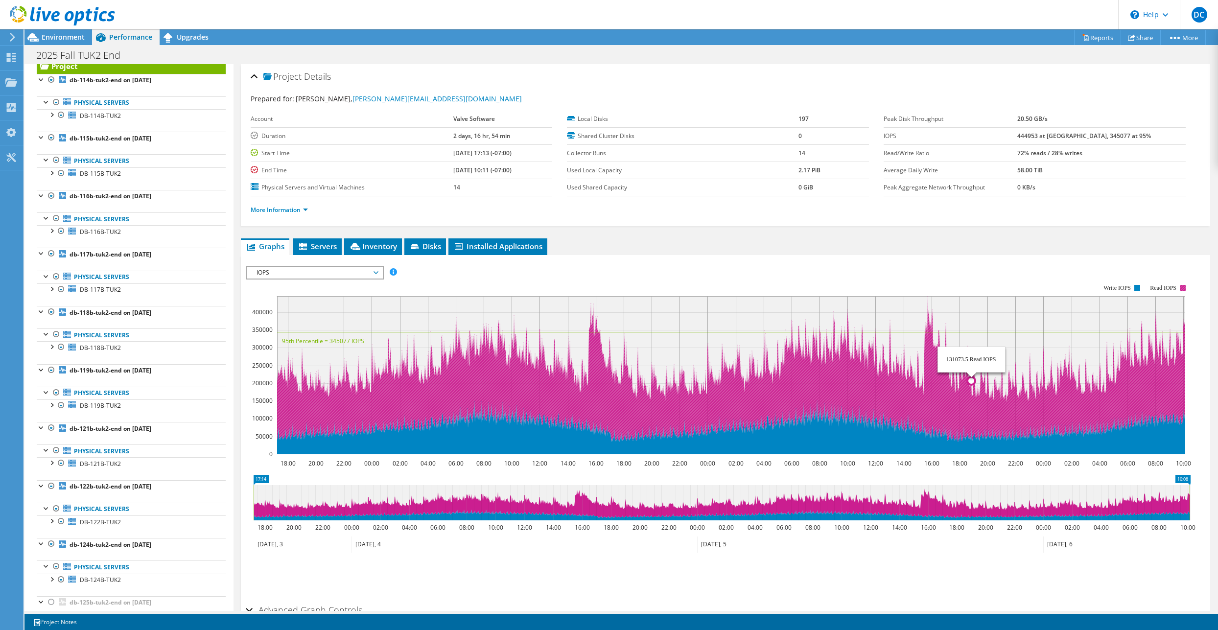
drag, startPoint x: 903, startPoint y: 423, endPoint x: 979, endPoint y: 420, distance: 75.5
click at [979, 420] on icon at bounding box center [731, 371] width 909 height 150
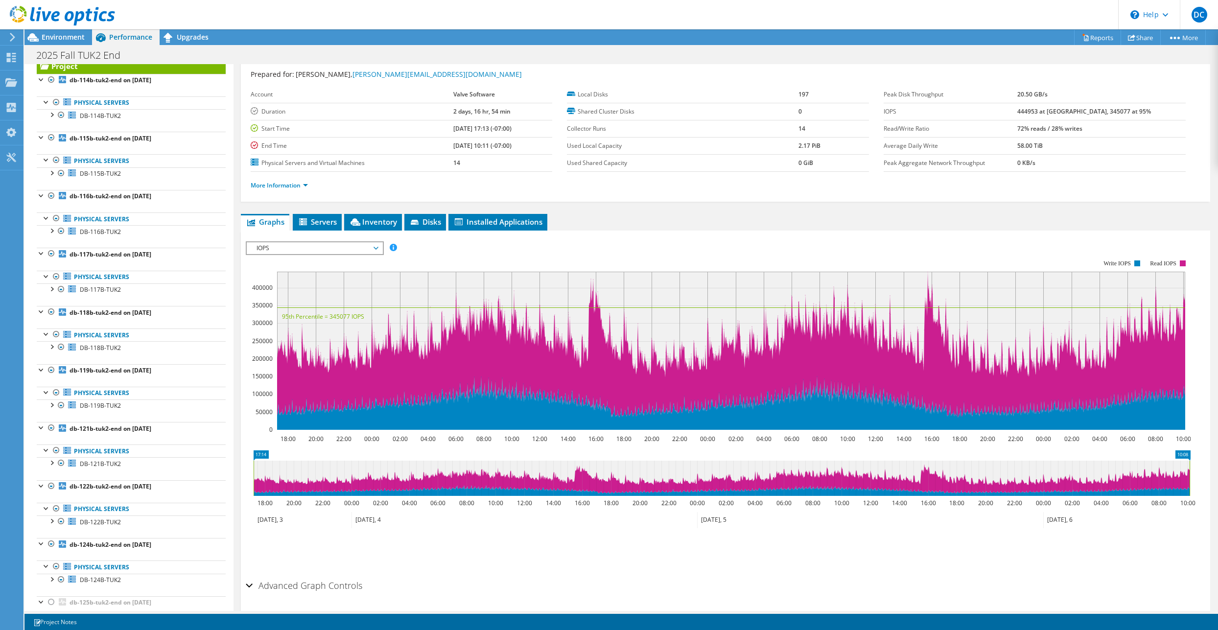
scroll to position [57, 0]
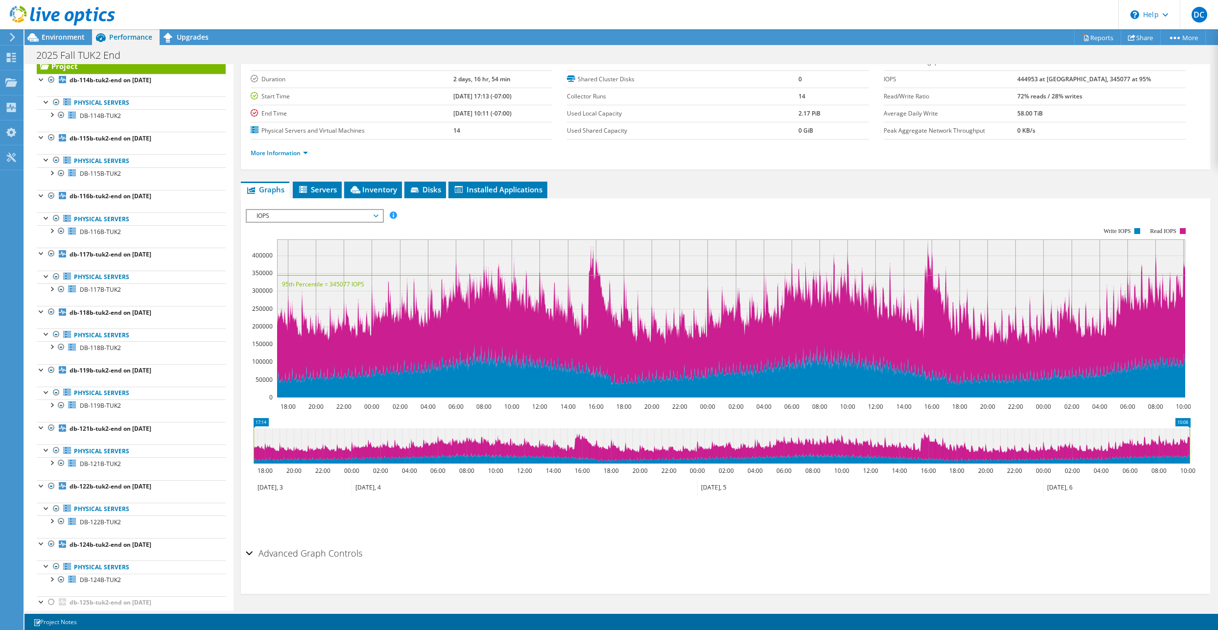
click at [271, 559] on h2 "Advanced Graph Controls" at bounding box center [304, 553] width 117 height 20
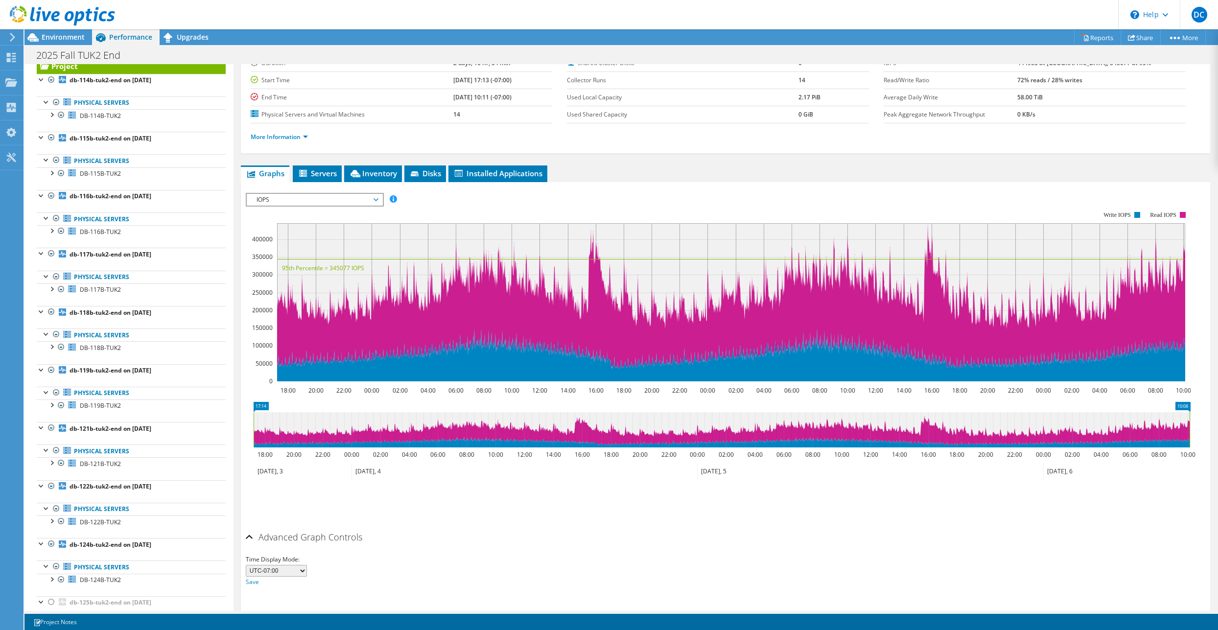
scroll to position [96, 0]
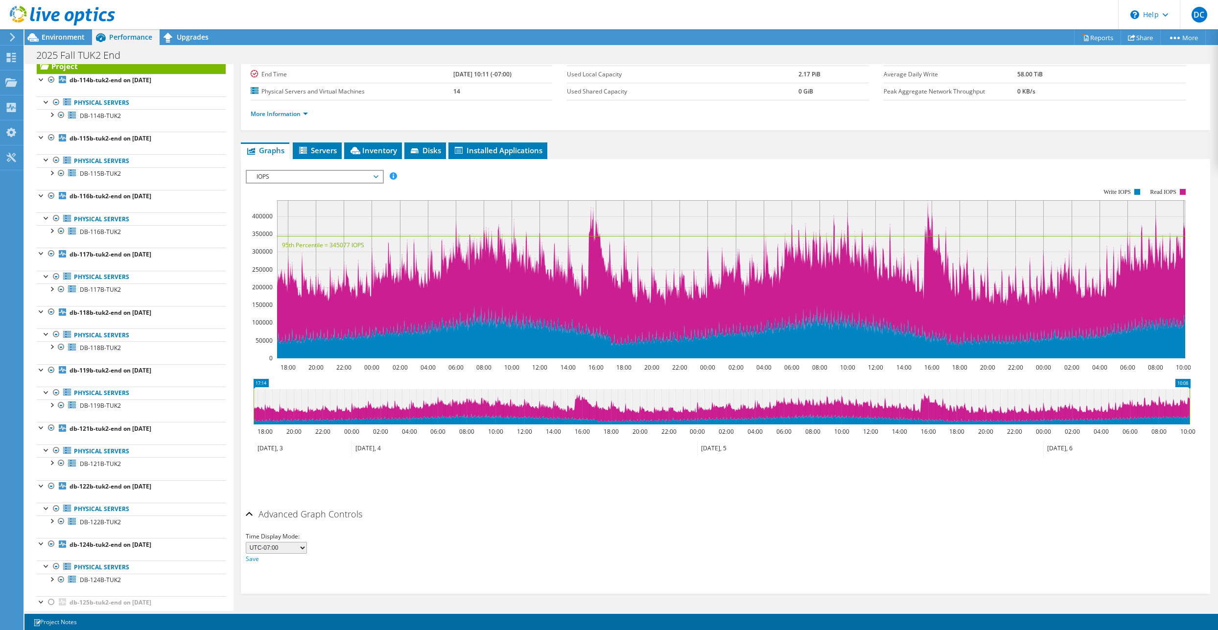
click at [302, 521] on h2 "Advanced Graph Controls" at bounding box center [304, 514] width 117 height 20
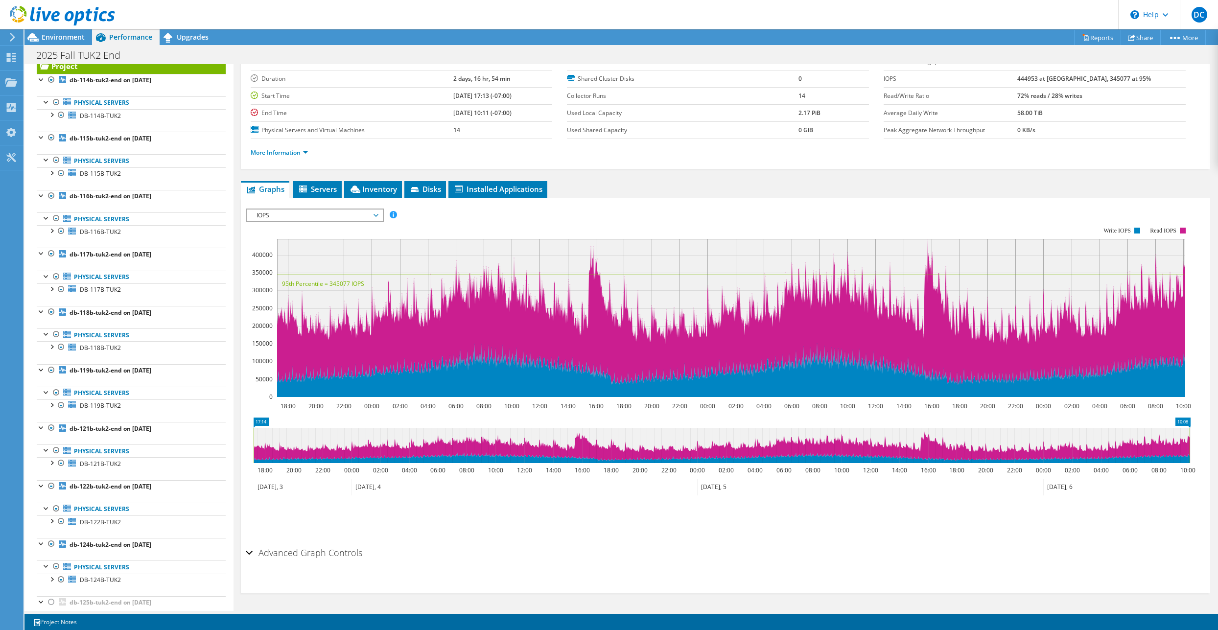
scroll to position [57, 0]
drag, startPoint x: 857, startPoint y: 437, endPoint x: 890, endPoint y: 437, distance: 32.8
click at [890, 437] on icon at bounding box center [722, 445] width 936 height 35
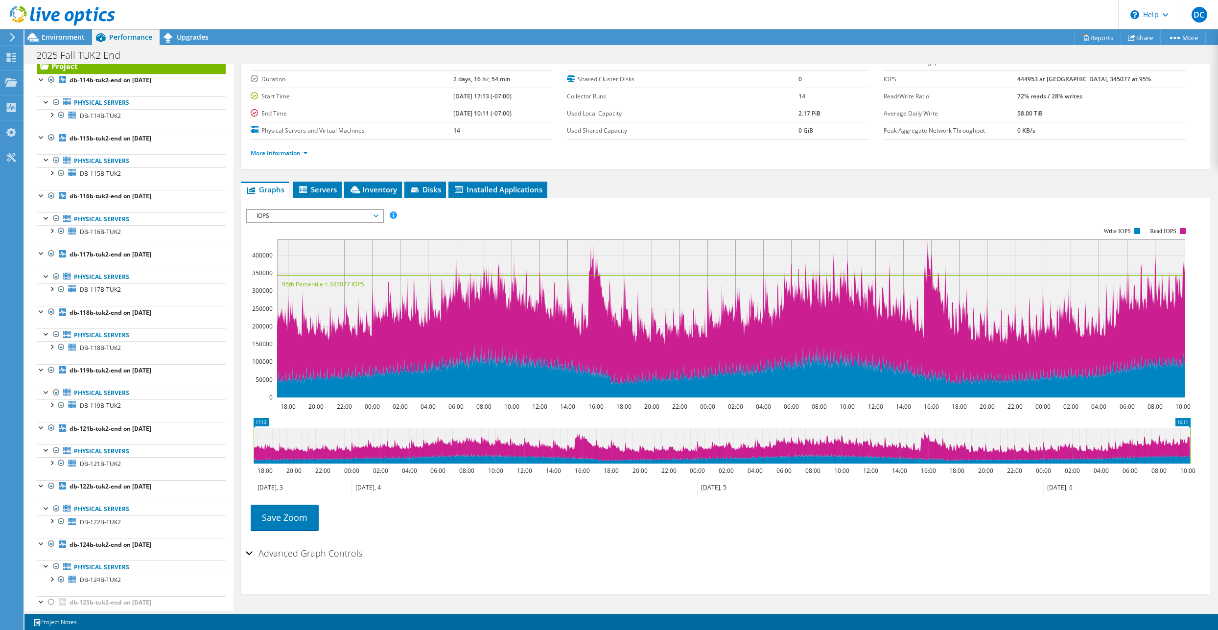
drag, startPoint x: 665, startPoint y: 451, endPoint x: 759, endPoint y: 452, distance: 94.0
click at [759, 452] on icon at bounding box center [722, 445] width 937 height 35
drag, startPoint x: 915, startPoint y: 441, endPoint x: 954, endPoint y: 442, distance: 39.2
click at [954, 442] on icon at bounding box center [722, 445] width 937 height 35
click at [292, 522] on link "Save Zoom" at bounding box center [285, 517] width 68 height 25
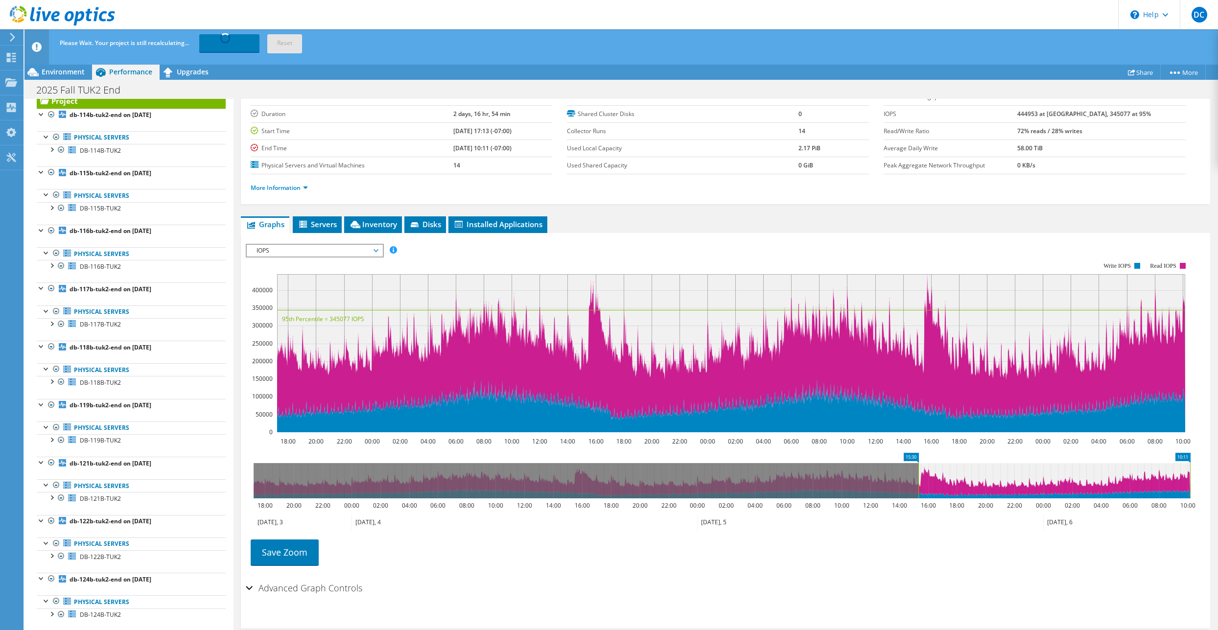
drag, startPoint x: 253, startPoint y: 480, endPoint x: 918, endPoint y: 489, distance: 664.5
click at [918, 489] on rect at bounding box center [919, 480] width 4 height 35
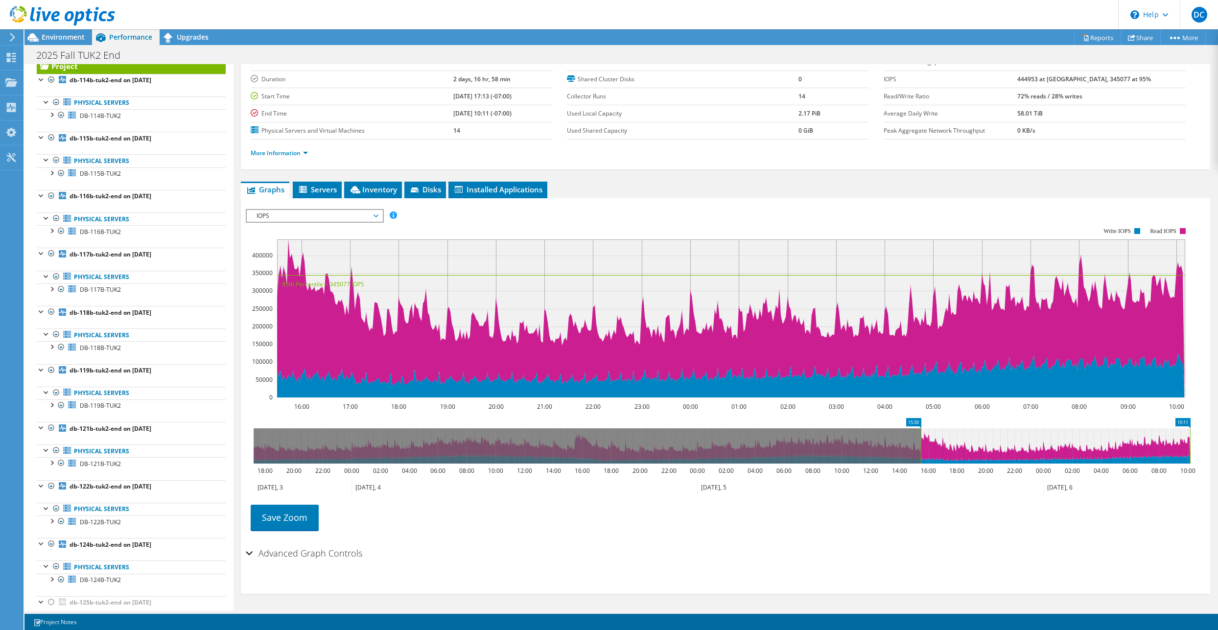
drag, startPoint x: 1190, startPoint y: 481, endPoint x: 944, endPoint y: 442, distance: 248.5
click at [944, 442] on div at bounding box center [726, 376] width 960 height 334
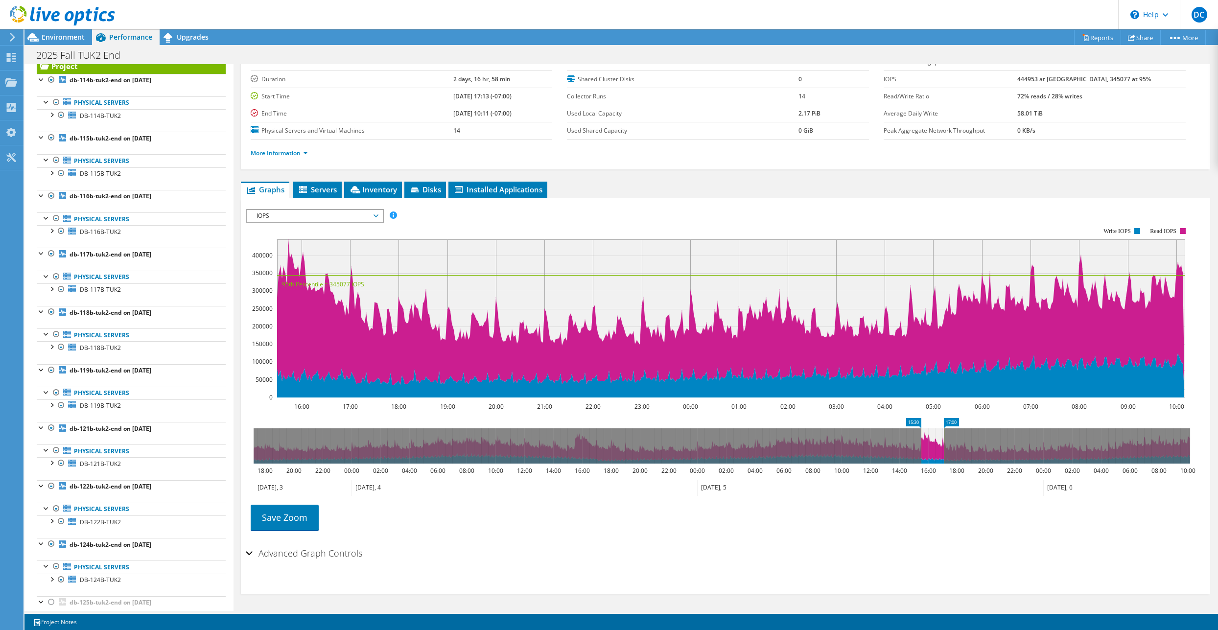
drag, startPoint x: 1189, startPoint y: 443, endPoint x: 942, endPoint y: 452, distance: 246.4
click at [942, 452] on rect at bounding box center [944, 445] width 4 height 35
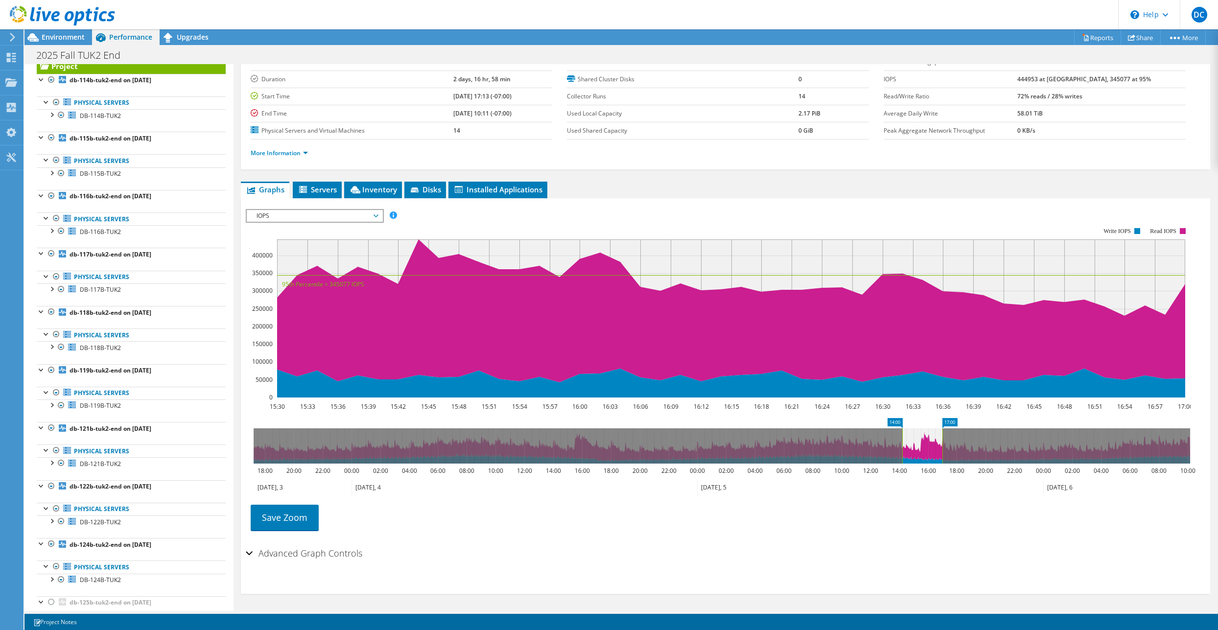
drag, startPoint x: 921, startPoint y: 448, endPoint x: 902, endPoint y: 448, distance: 18.6
click at [902, 448] on rect at bounding box center [902, 445] width 4 height 35
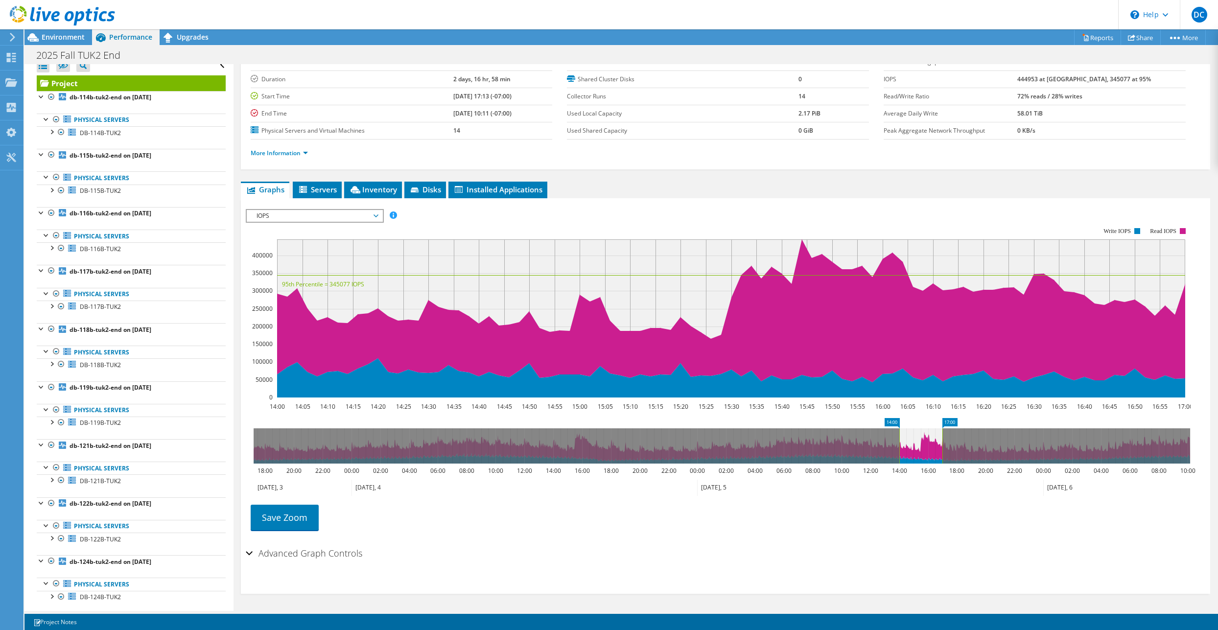
scroll to position [0, 0]
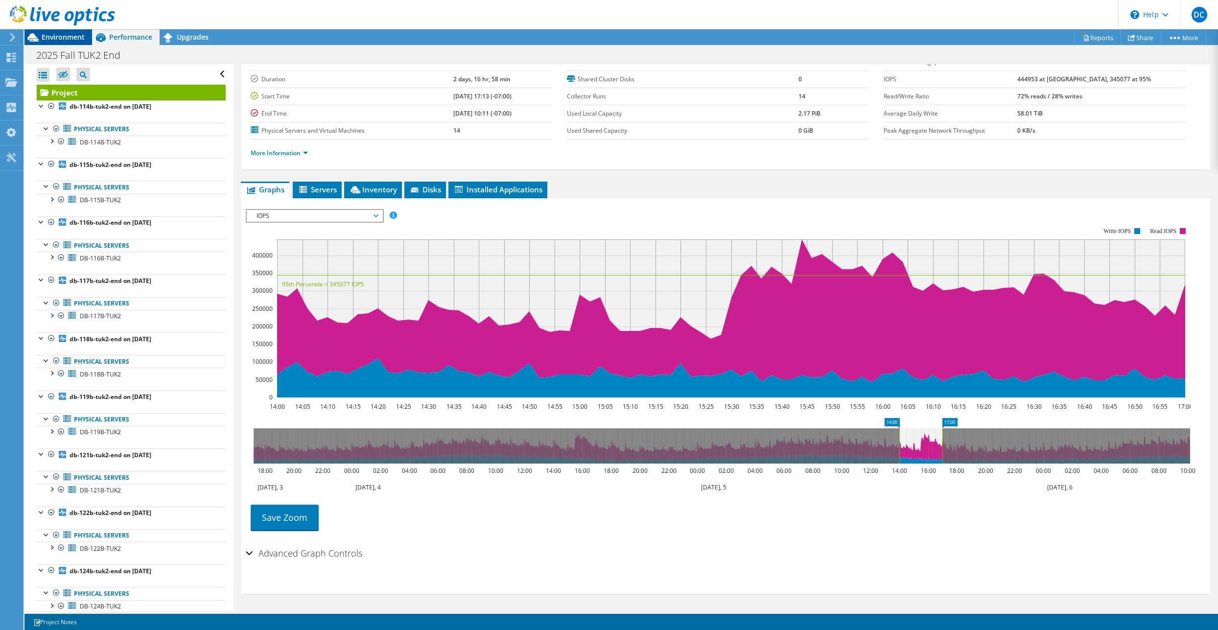
click at [65, 41] on span "Environment" at bounding box center [63, 36] width 43 height 9
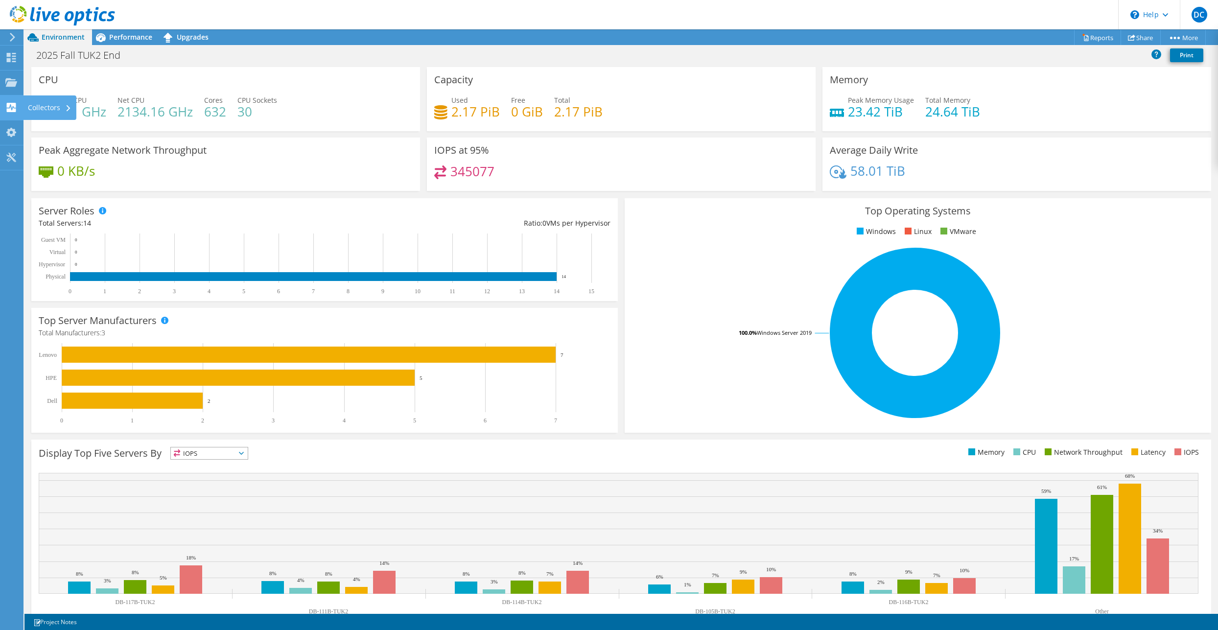
click at [16, 107] on use at bounding box center [11, 107] width 9 height 9
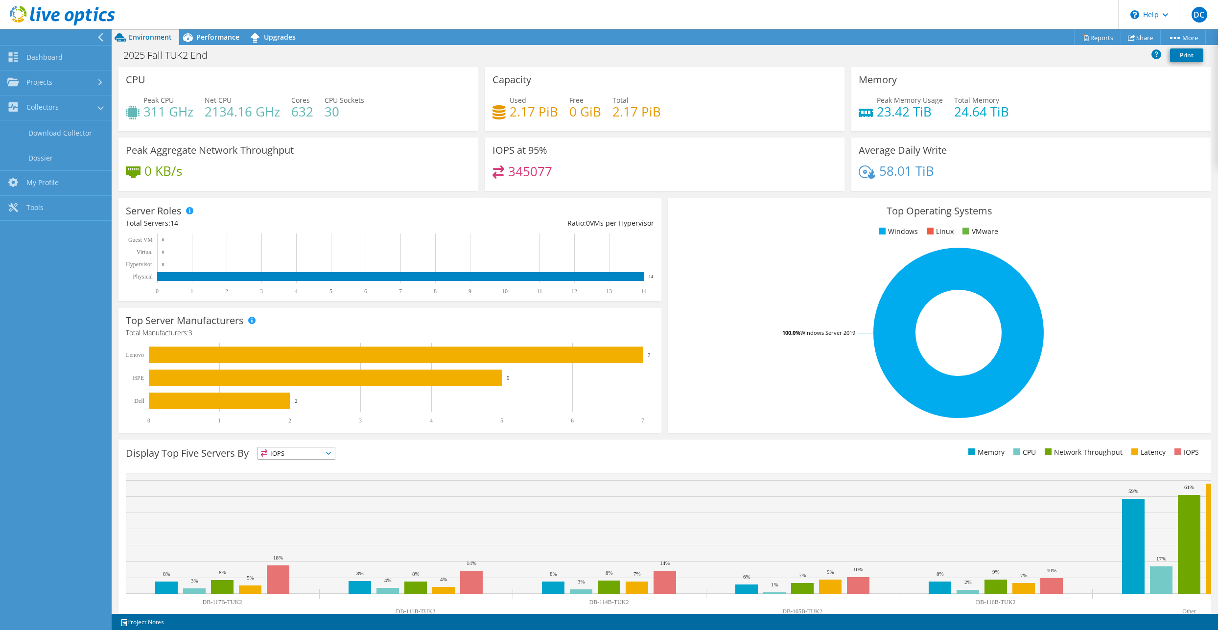
click at [101, 39] on use at bounding box center [100, 37] width 5 height 9
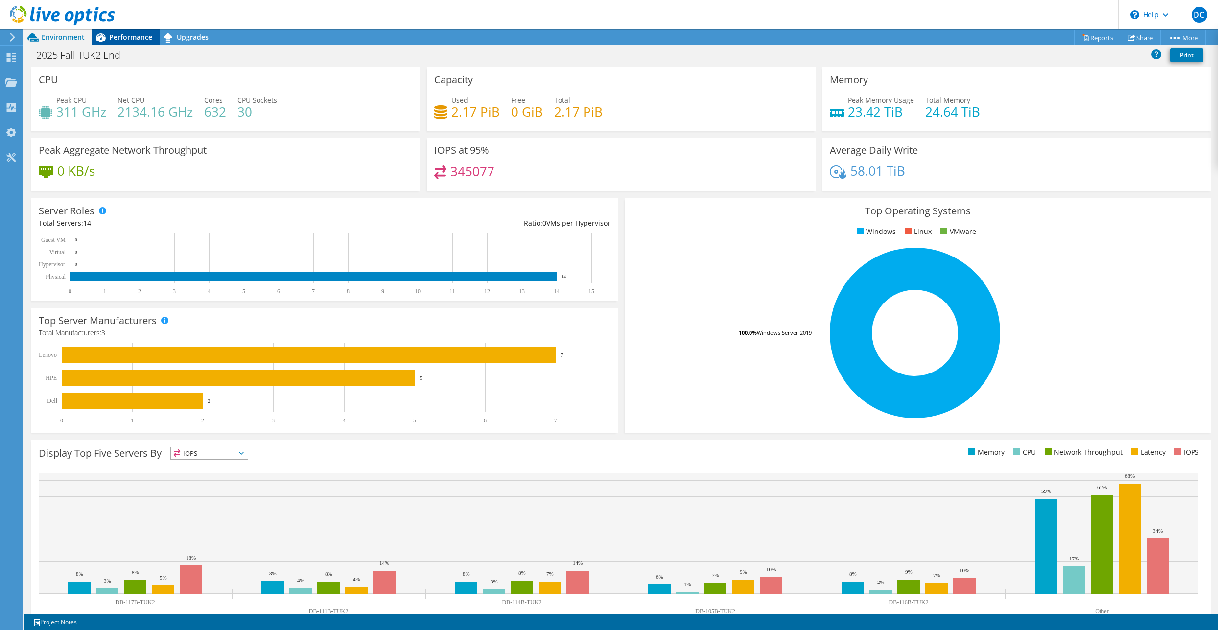
click at [132, 36] on span "Performance" at bounding box center [130, 36] width 43 height 9
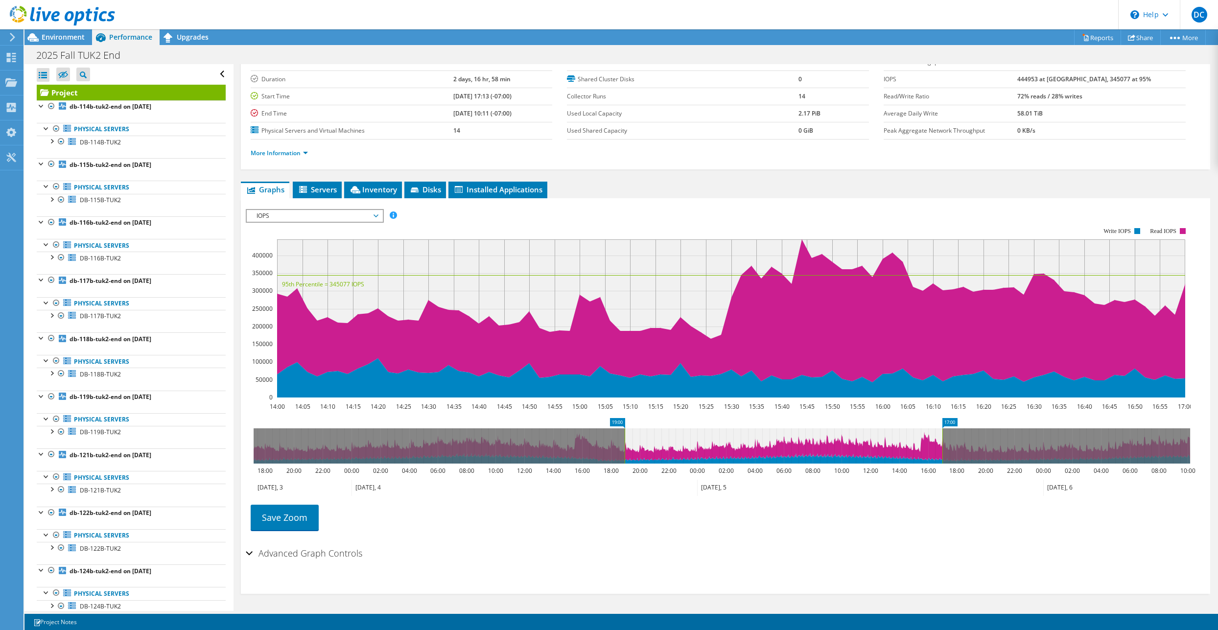
drag, startPoint x: 899, startPoint y: 443, endPoint x: 623, endPoint y: 434, distance: 276.8
click at [623, 434] on rect at bounding box center [625, 445] width 4 height 35
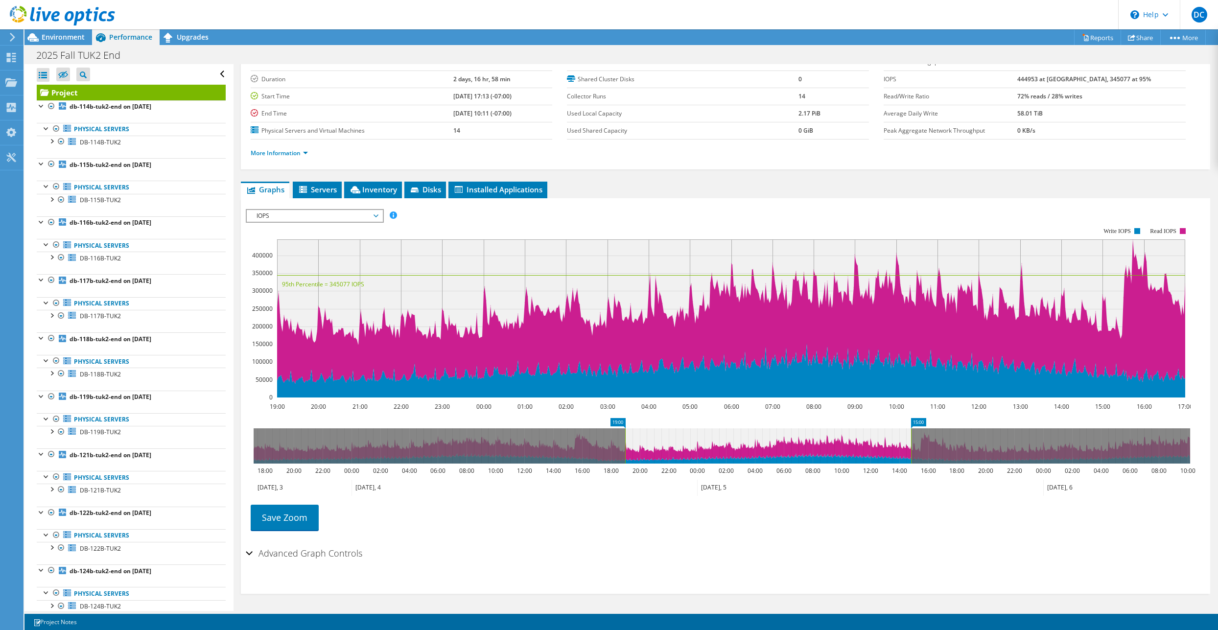
drag, startPoint x: 944, startPoint y: 449, endPoint x: 913, endPoint y: 440, distance: 32.7
click at [913, 440] on rect at bounding box center [911, 445] width 4 height 35
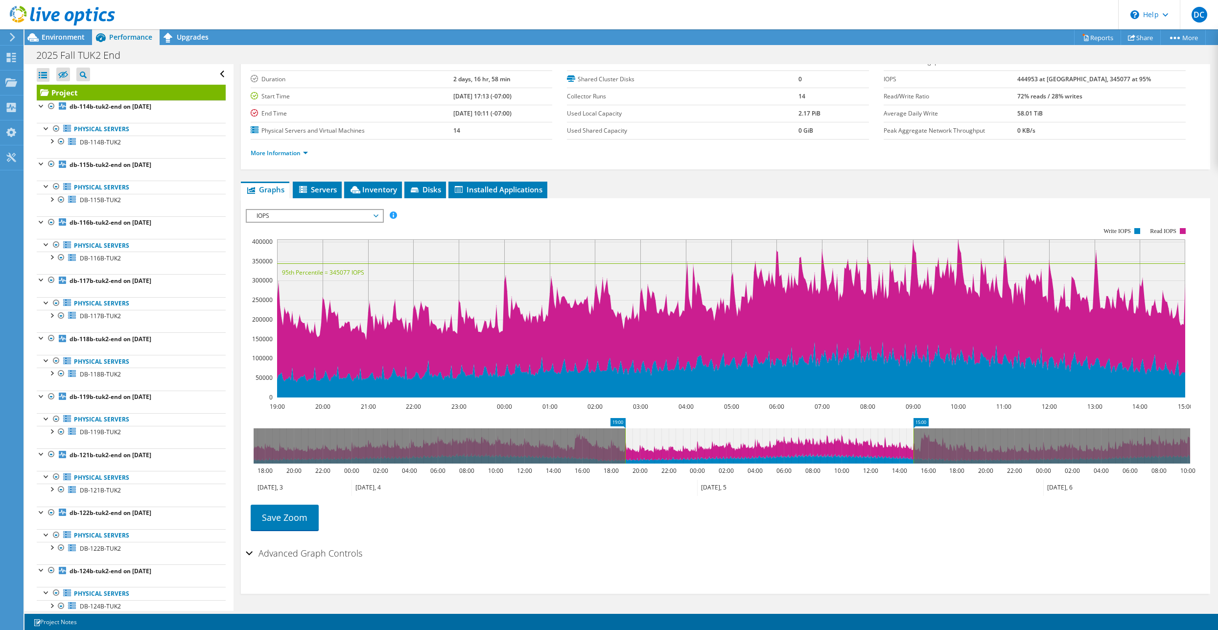
click at [277, 213] on span "IOPS" at bounding box center [315, 216] width 126 height 12
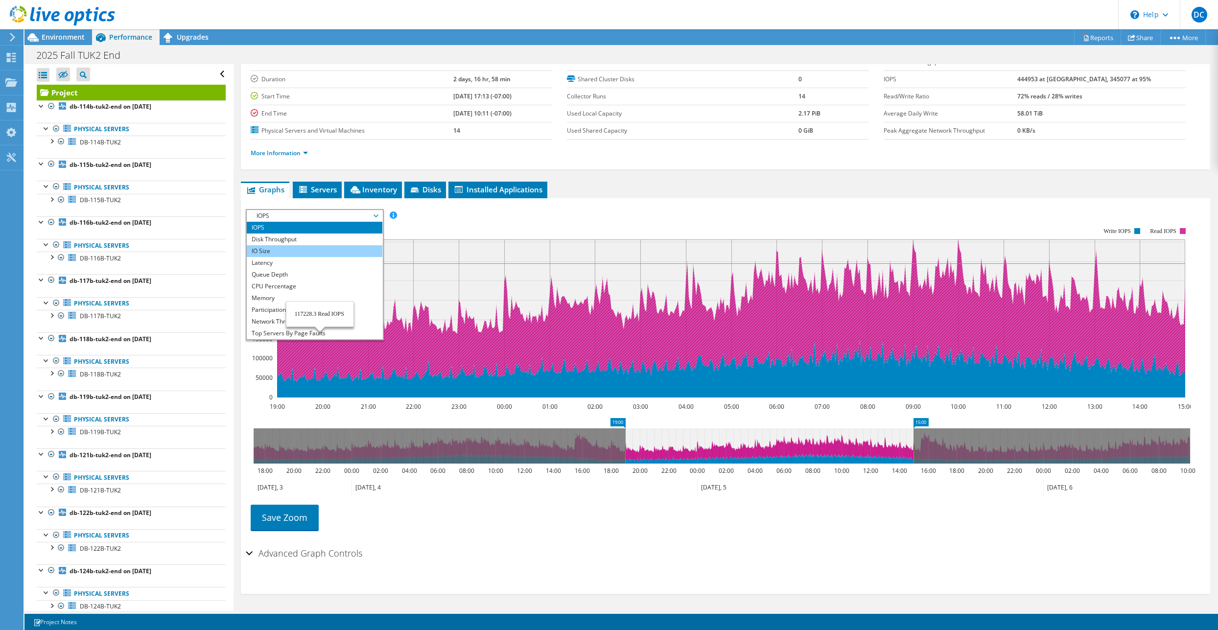
click at [287, 254] on li "IO Size" at bounding box center [315, 251] width 136 height 12
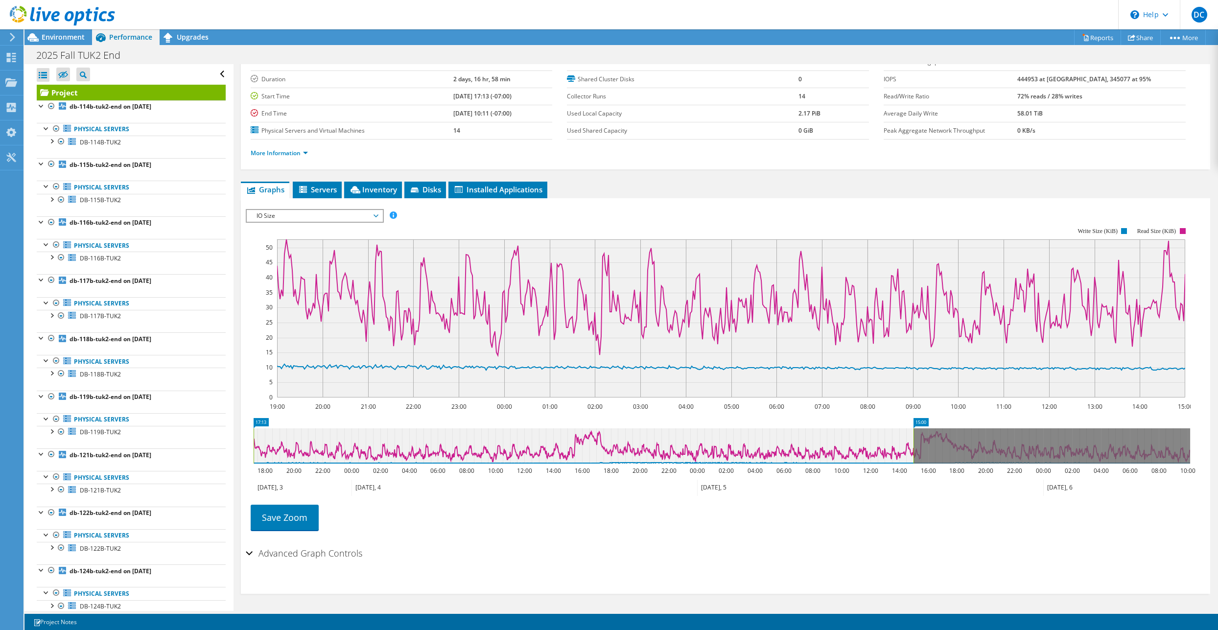
drag, startPoint x: 624, startPoint y: 448, endPoint x: 243, endPoint y: 452, distance: 381.4
click at [243, 452] on section "IOPS Disk Throughput IO Size Latency Queue Depth CPU Percentage Memory Page Fau…" at bounding box center [725, 396] width 969 height 396
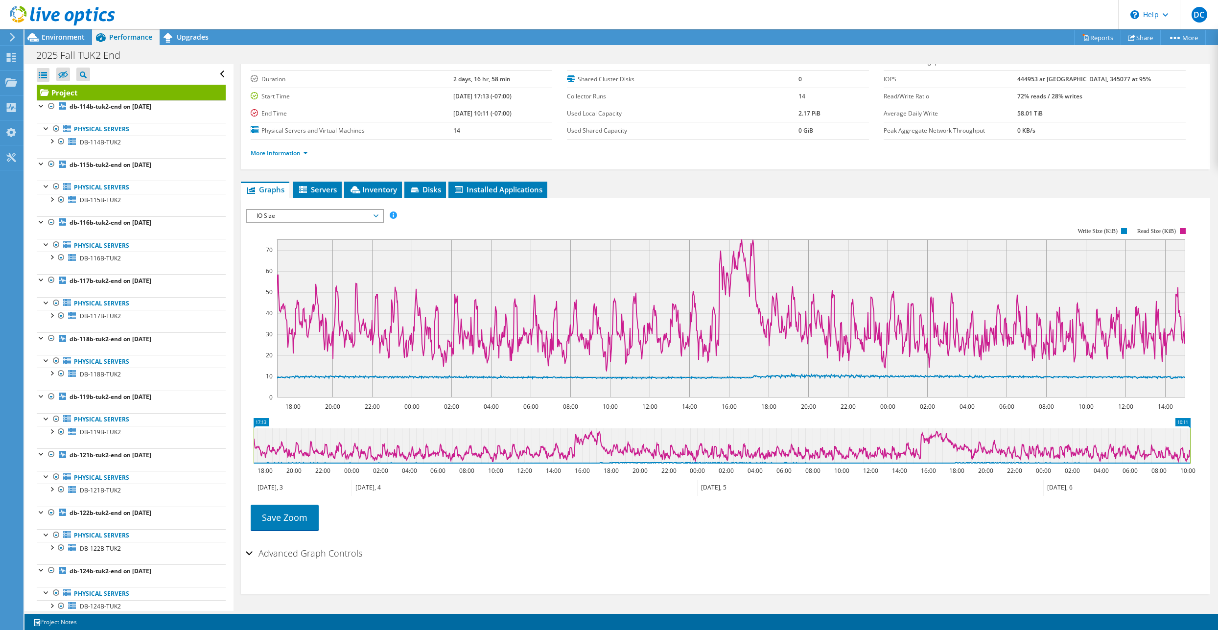
drag, startPoint x: 913, startPoint y: 444, endPoint x: 1192, endPoint y: 442, distance: 279.6
click at [1192, 442] on icon "17:13 10:11 18:00 20:00 22:00 00:00 02:00 04:00 06:00 08:00 10:00 12:00 14:00 1…" at bounding box center [722, 457] width 952 height 78
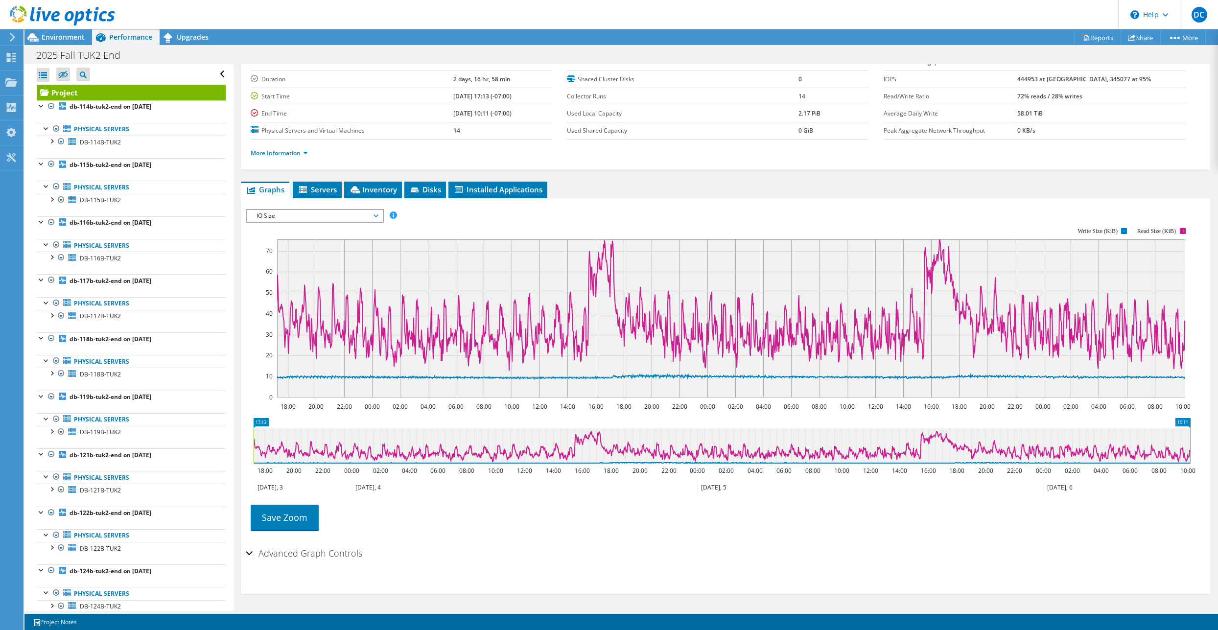
click at [300, 220] on span "IO Size" at bounding box center [315, 216] width 126 height 12
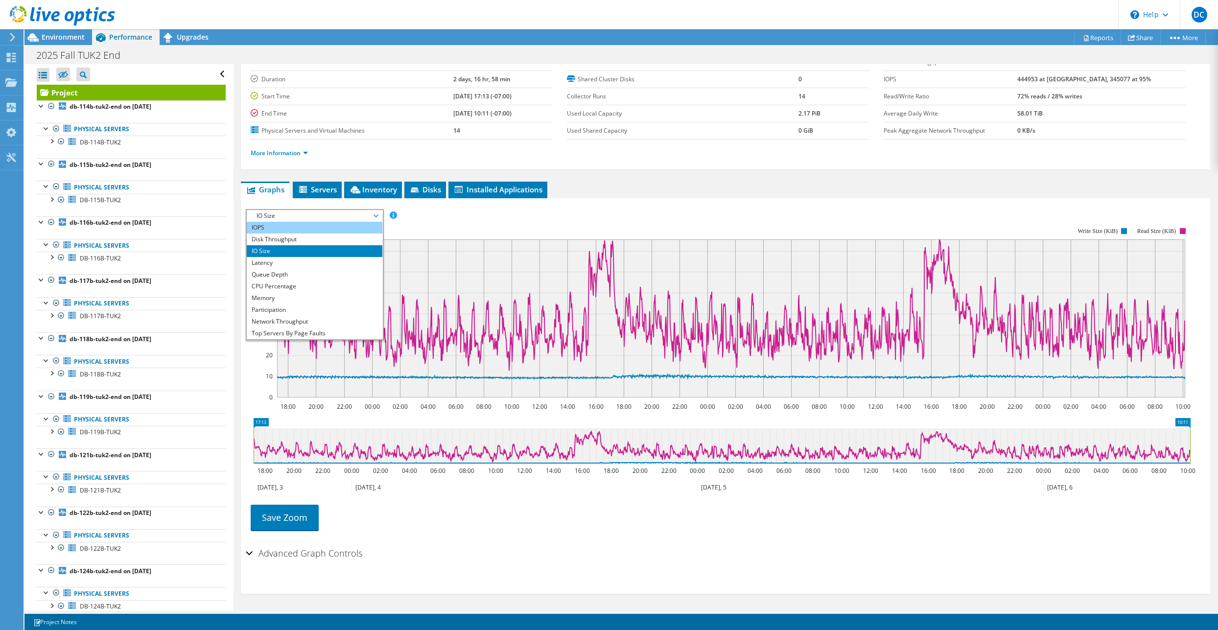
click at [281, 226] on li "IOPS" at bounding box center [315, 228] width 136 height 12
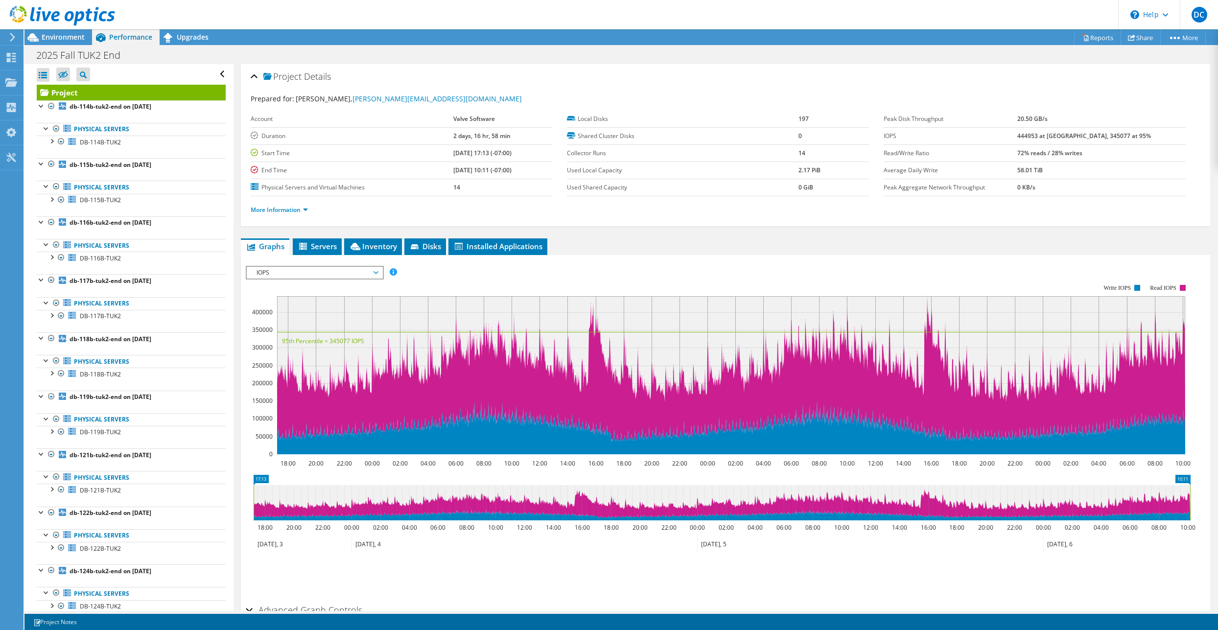
scroll to position [57, 0]
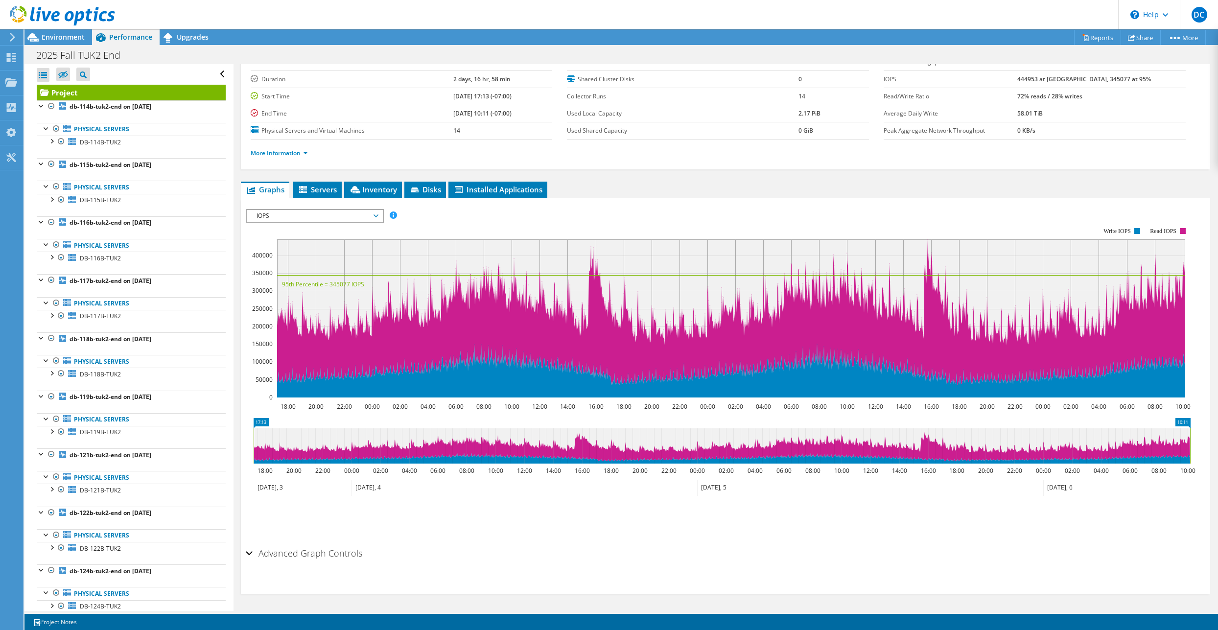
click at [308, 216] on span "IOPS" at bounding box center [315, 216] width 126 height 12
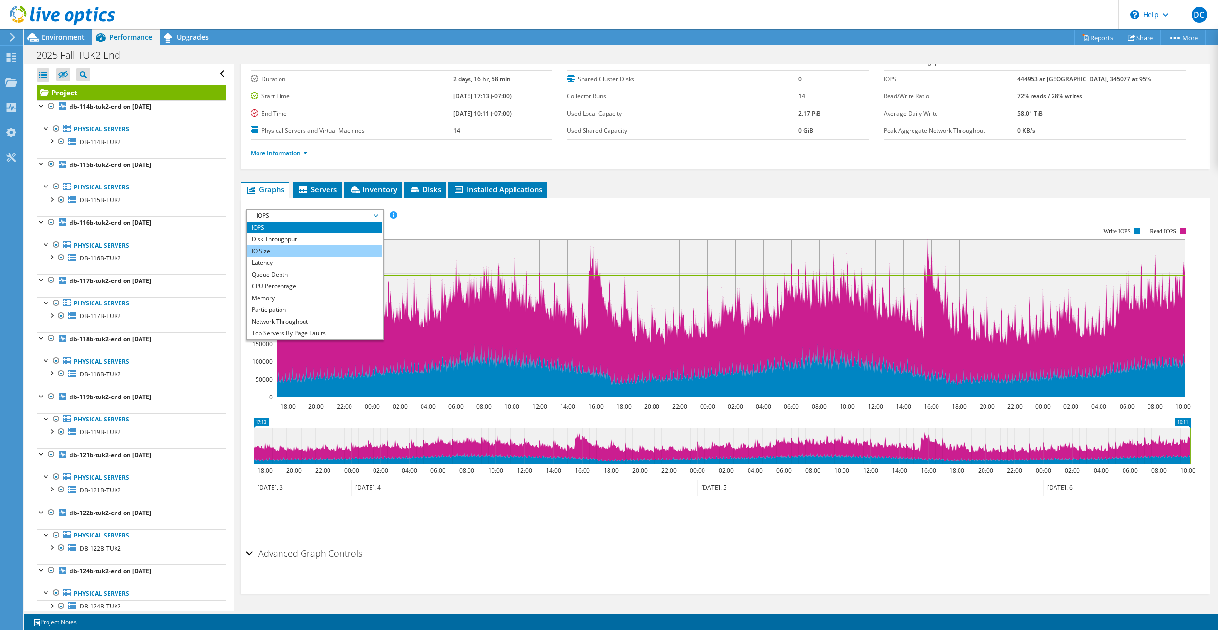
click at [272, 255] on li "IO Size" at bounding box center [315, 251] width 136 height 12
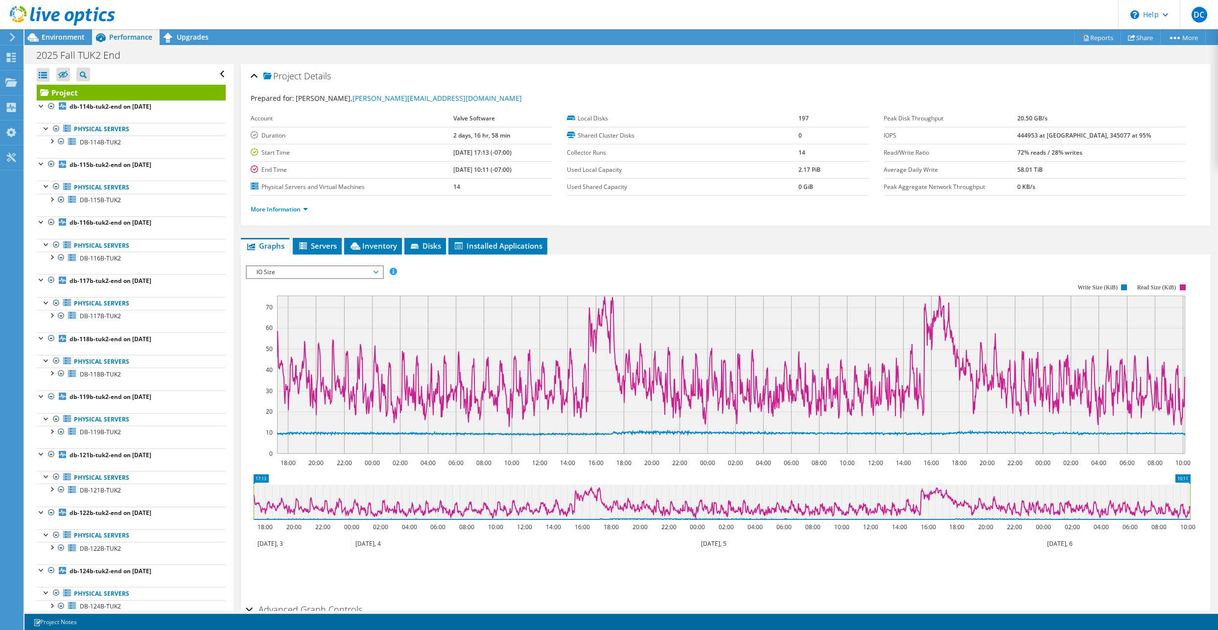
scroll to position [0, 0]
drag, startPoint x: 880, startPoint y: 118, endPoint x: 1085, endPoint y: 119, distance: 205.6
click at [1085, 119] on tr "Peak Disk Throughput 20.50 GB/s" at bounding box center [1035, 119] width 302 height 17
click at [268, 279] on div "IO Size IOPS Disk Throughput IO Size Latency Queue Depth CPU Percentage Memory …" at bounding box center [315, 273] width 138 height 14
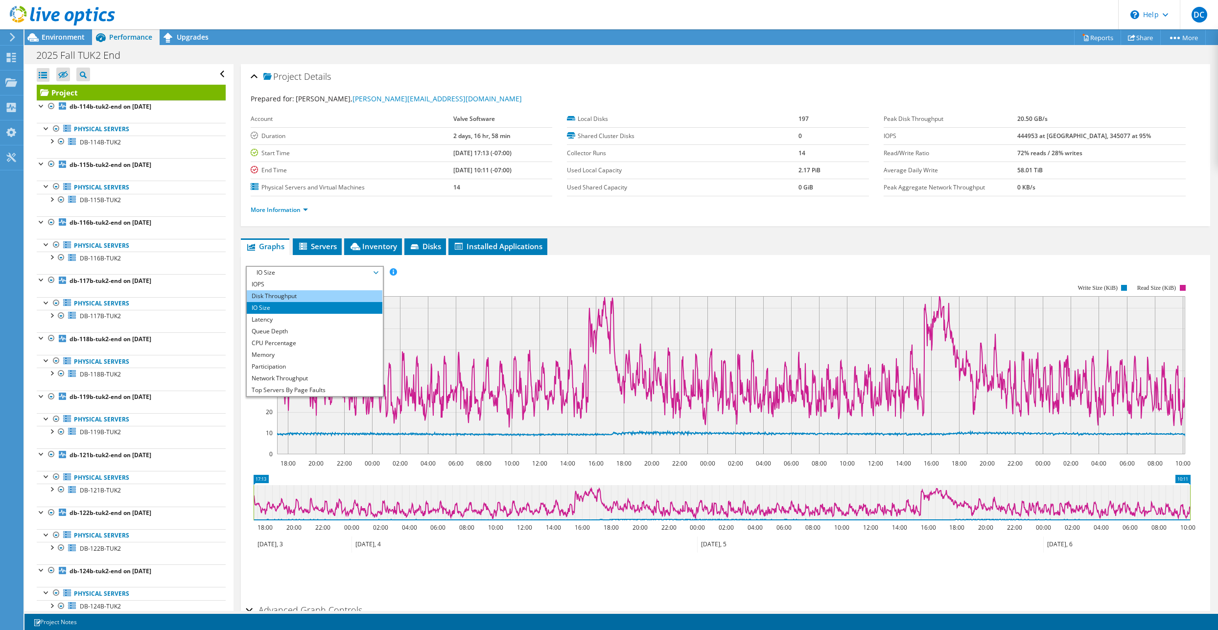
click at [289, 298] on li "Disk Throughput" at bounding box center [315, 296] width 136 height 12
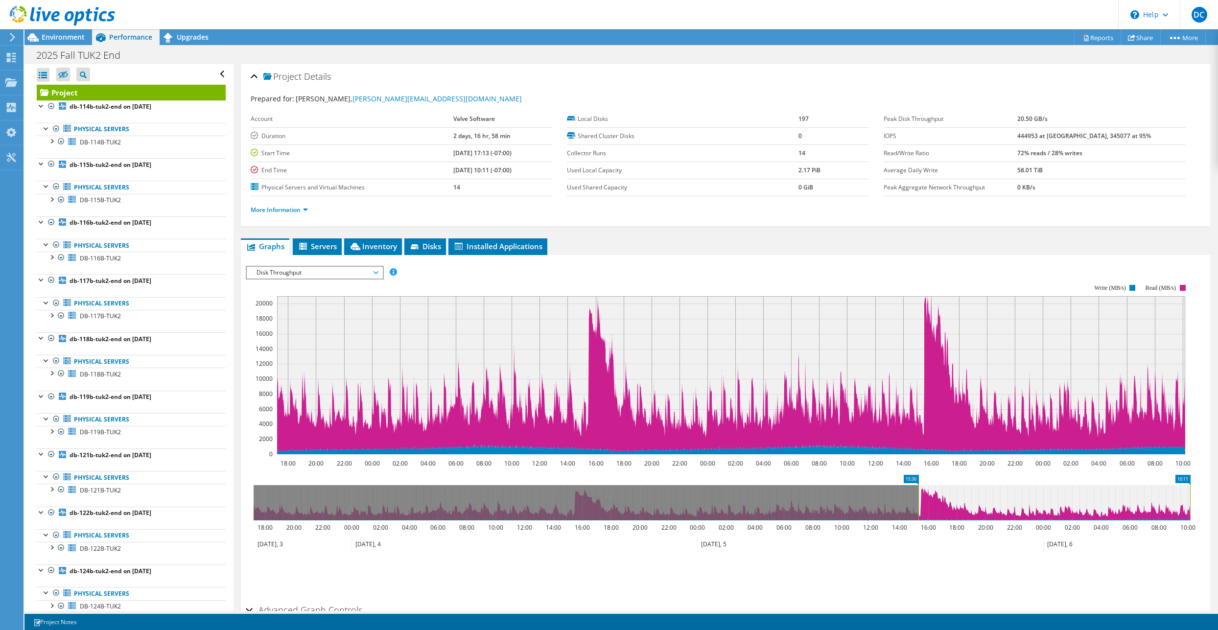
drag, startPoint x: 253, startPoint y: 500, endPoint x: 918, endPoint y: 511, distance: 665.0
click at [918, 511] on rect at bounding box center [919, 502] width 4 height 35
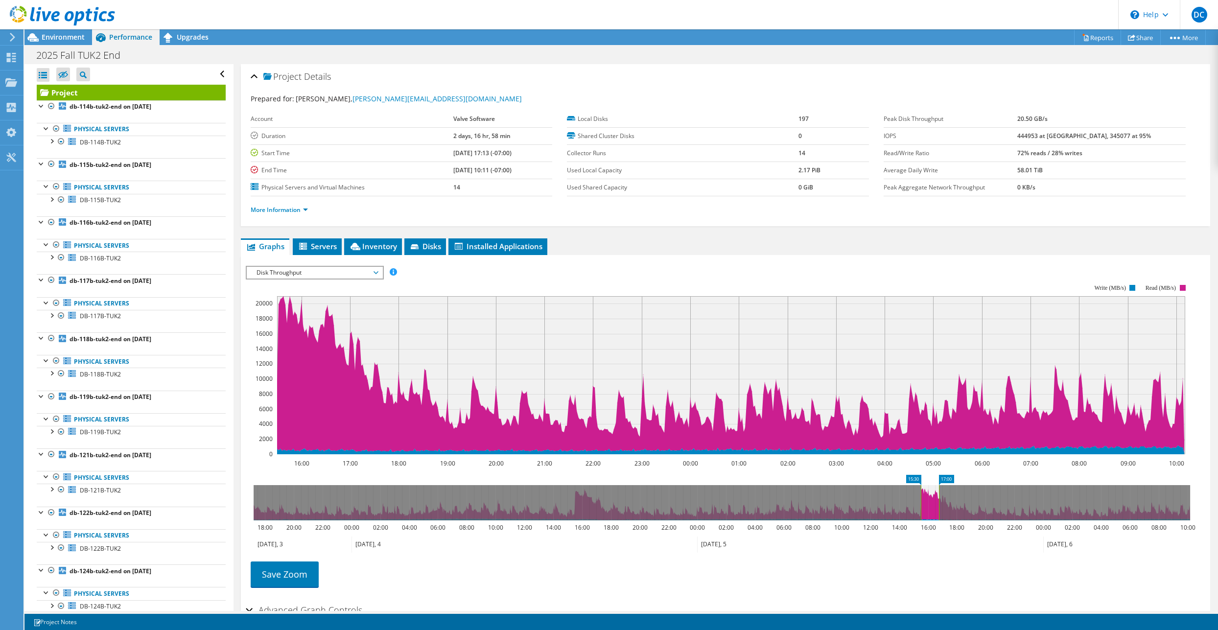
drag, startPoint x: 1190, startPoint y: 497, endPoint x: 939, endPoint y: 508, distance: 251.4
click at [939, 508] on rect at bounding box center [939, 502] width 4 height 35
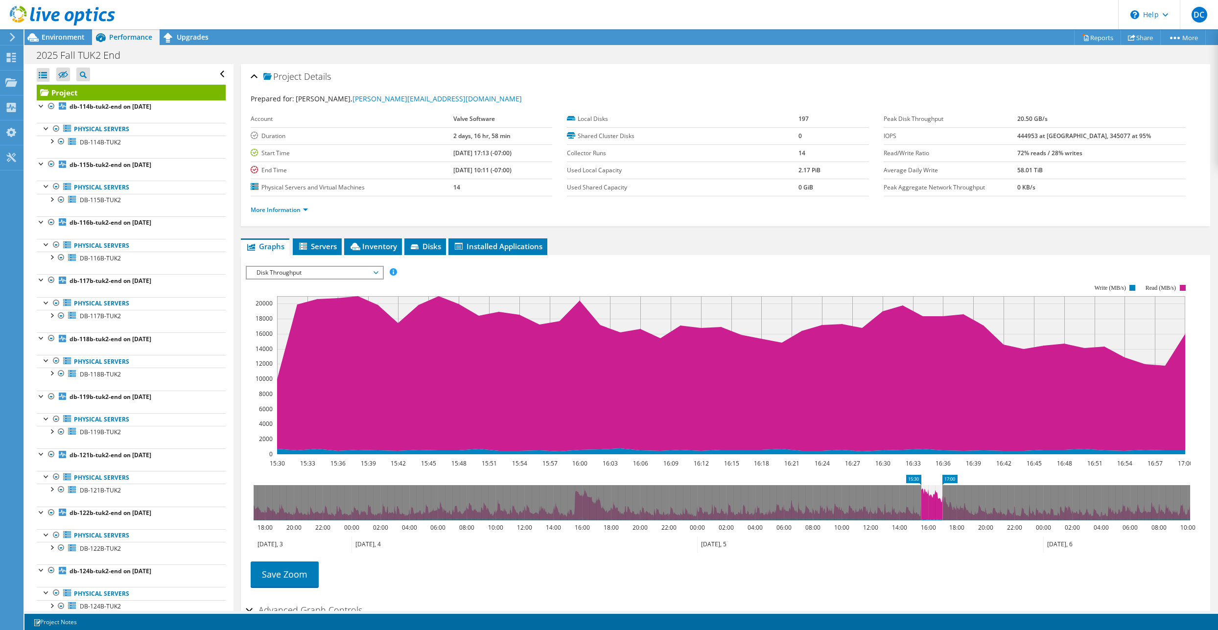
click at [284, 267] on div "Disk Throughput IOPS Disk Throughput IO Size Latency Queue Depth CPU Percentage…" at bounding box center [315, 273] width 138 height 14
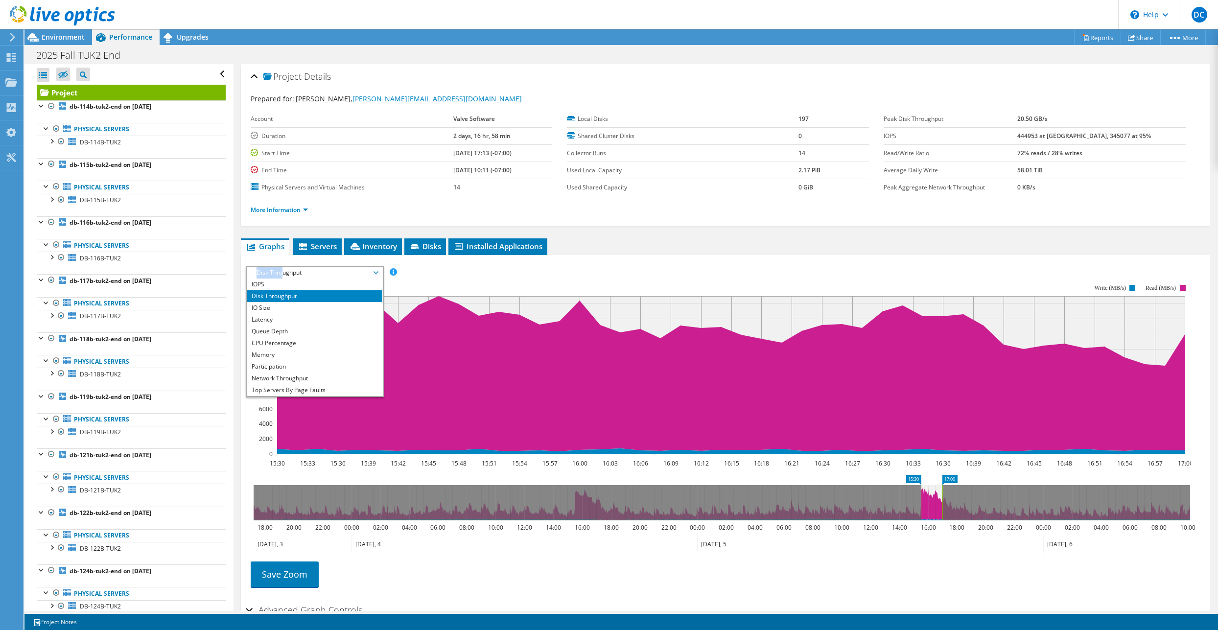
click at [283, 269] on span "Disk Throughput" at bounding box center [315, 273] width 126 height 12
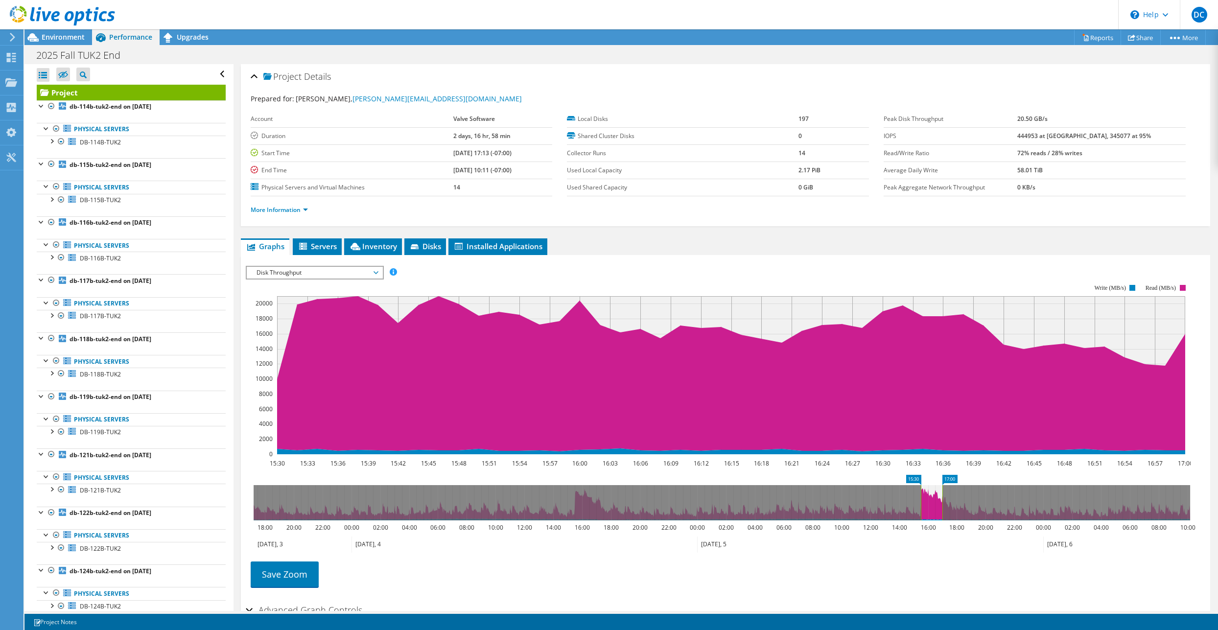
click at [281, 269] on span "Disk Throughput" at bounding box center [315, 273] width 126 height 12
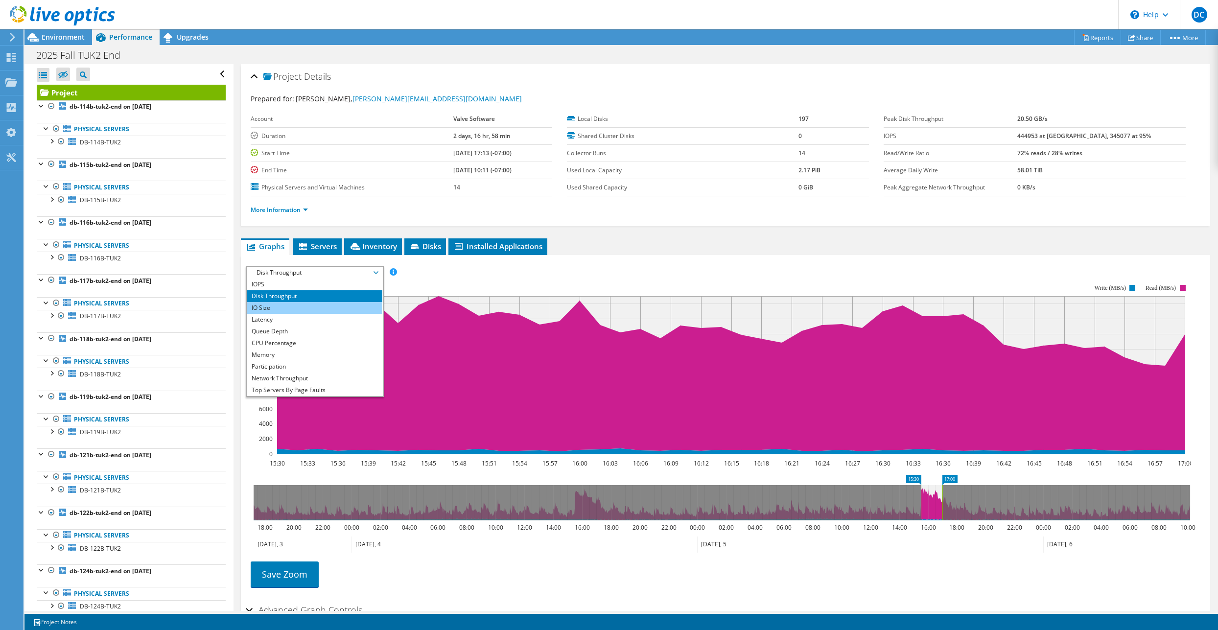
click at [269, 307] on li "IO Size" at bounding box center [315, 308] width 136 height 12
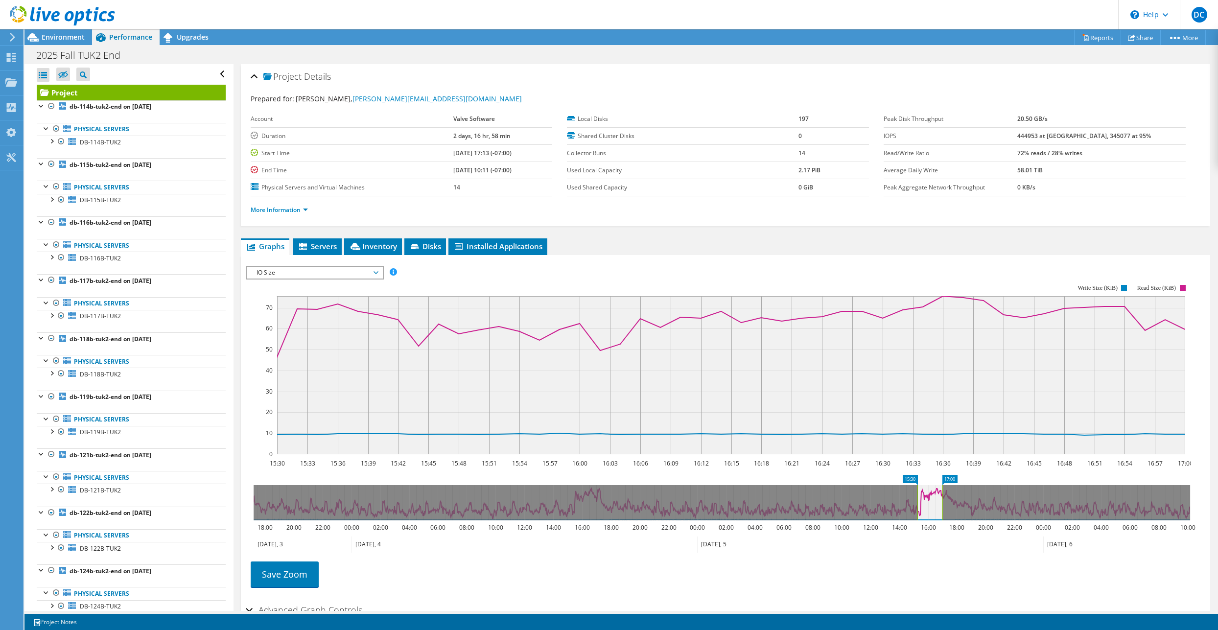
click at [916, 502] on rect at bounding box center [918, 502] width 4 height 35
drag, startPoint x: 921, startPoint y: 503, endPoint x: 913, endPoint y: 504, distance: 7.9
click at [913, 504] on rect at bounding box center [913, 502] width 4 height 35
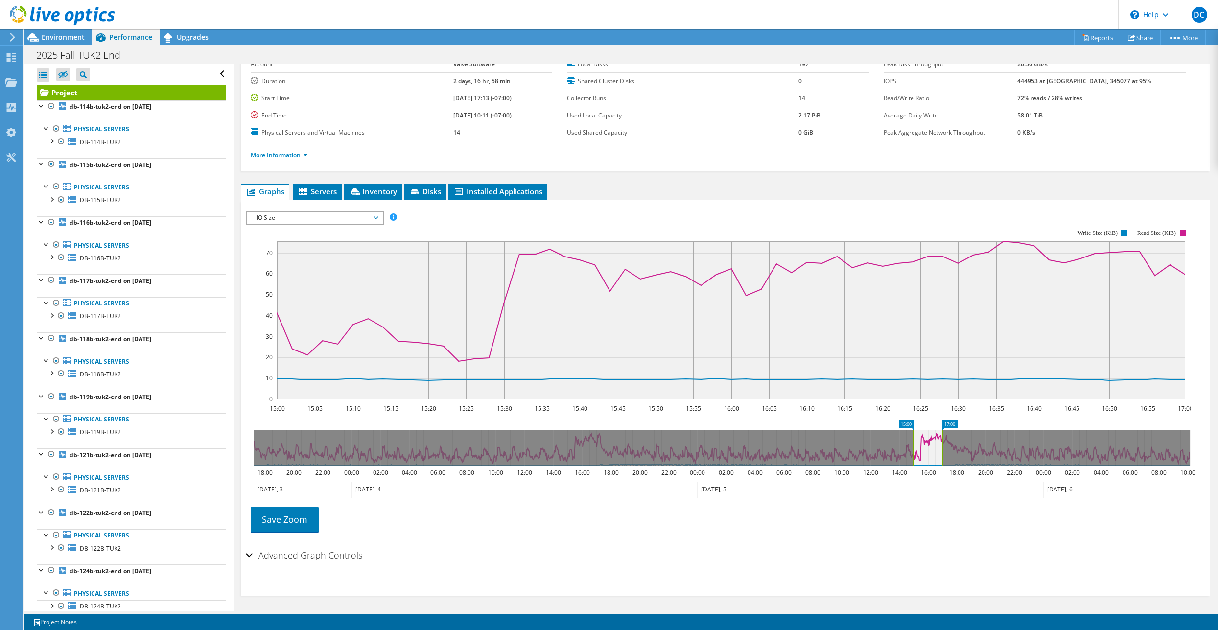
scroll to position [57, 0]
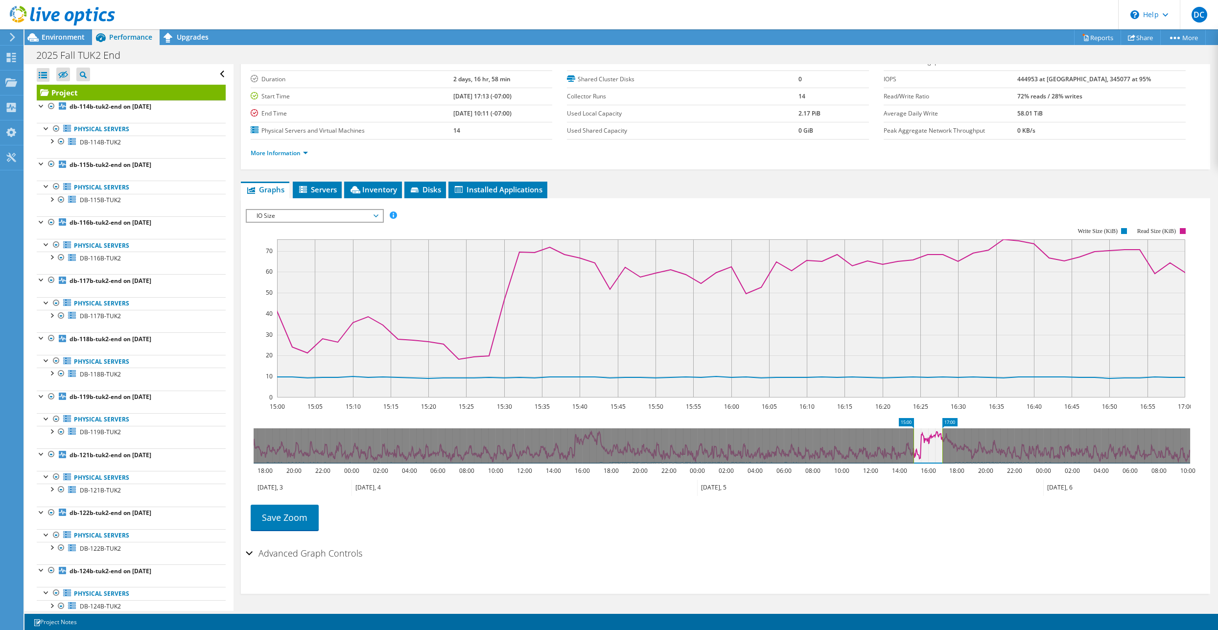
click at [246, 550] on div "Advanced Graph Controls" at bounding box center [726, 553] width 960 height 21
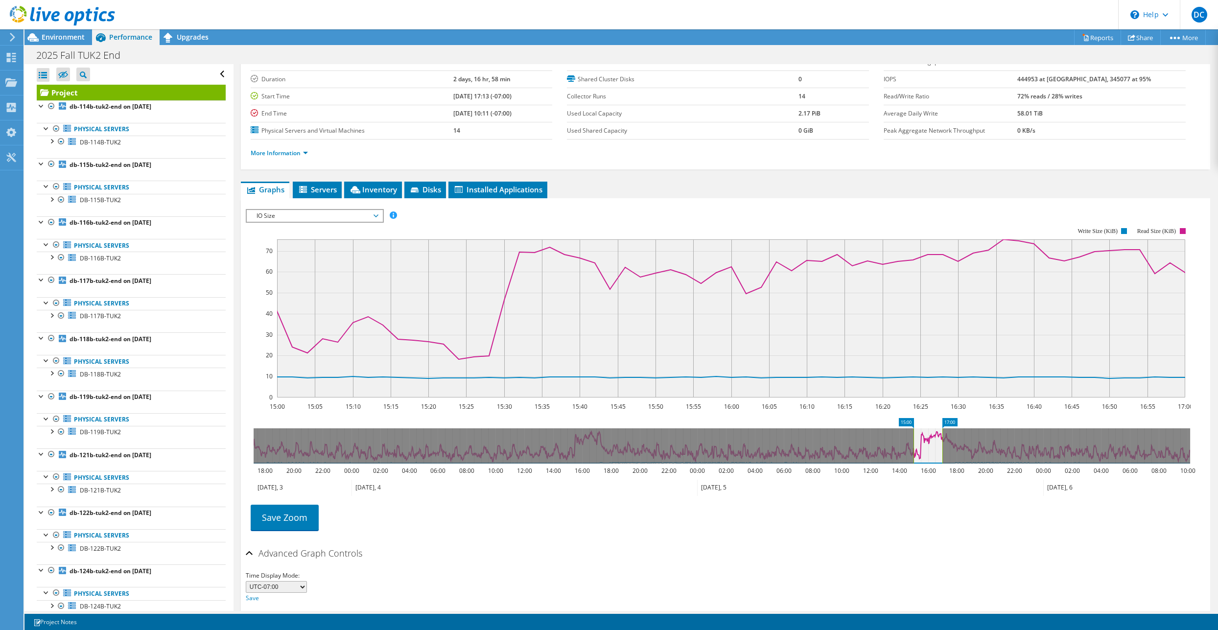
click at [250, 554] on div "Advanced Graph Controls" at bounding box center [726, 553] width 960 height 21
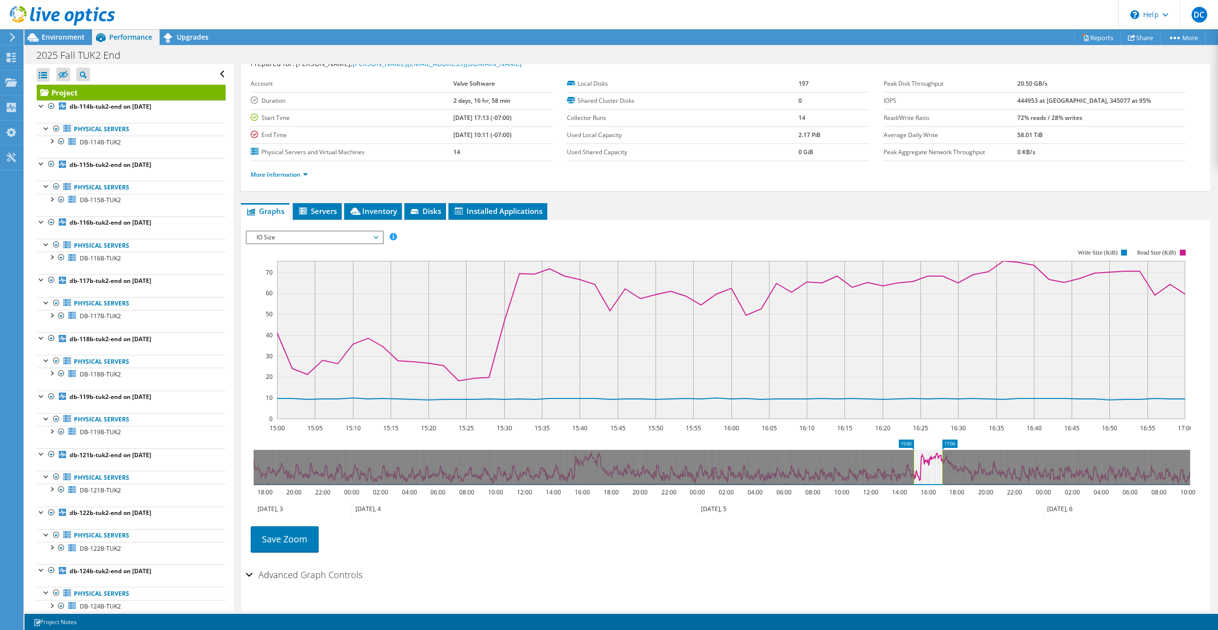
scroll to position [0, 0]
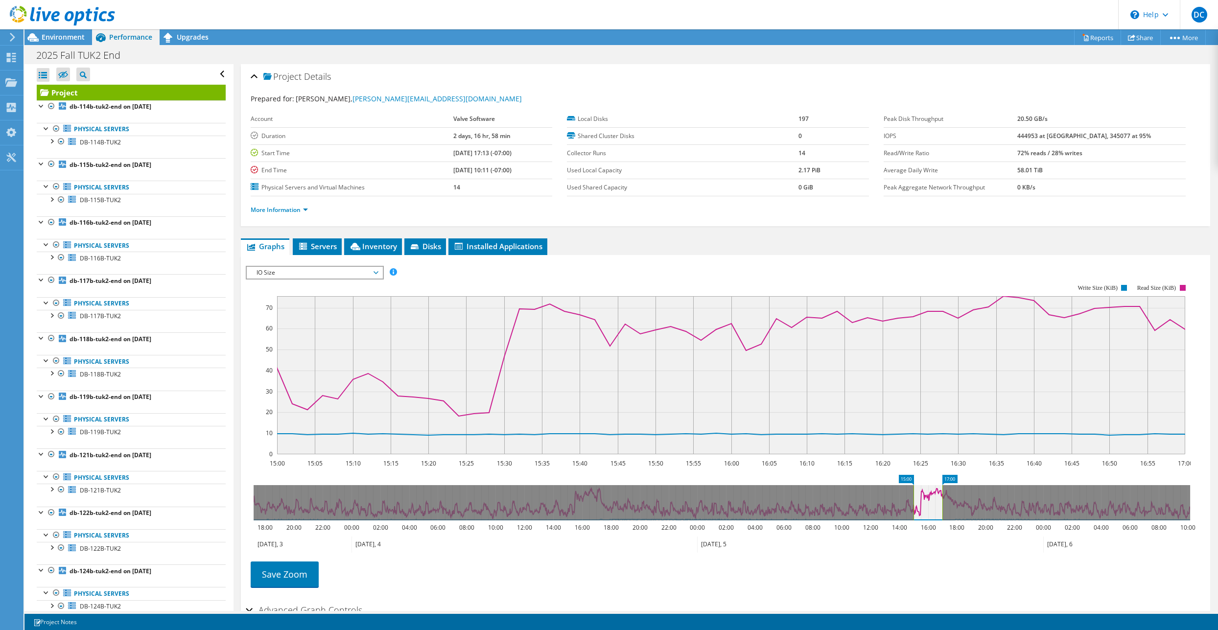
click at [319, 275] on span "IO Size" at bounding box center [315, 273] width 126 height 12
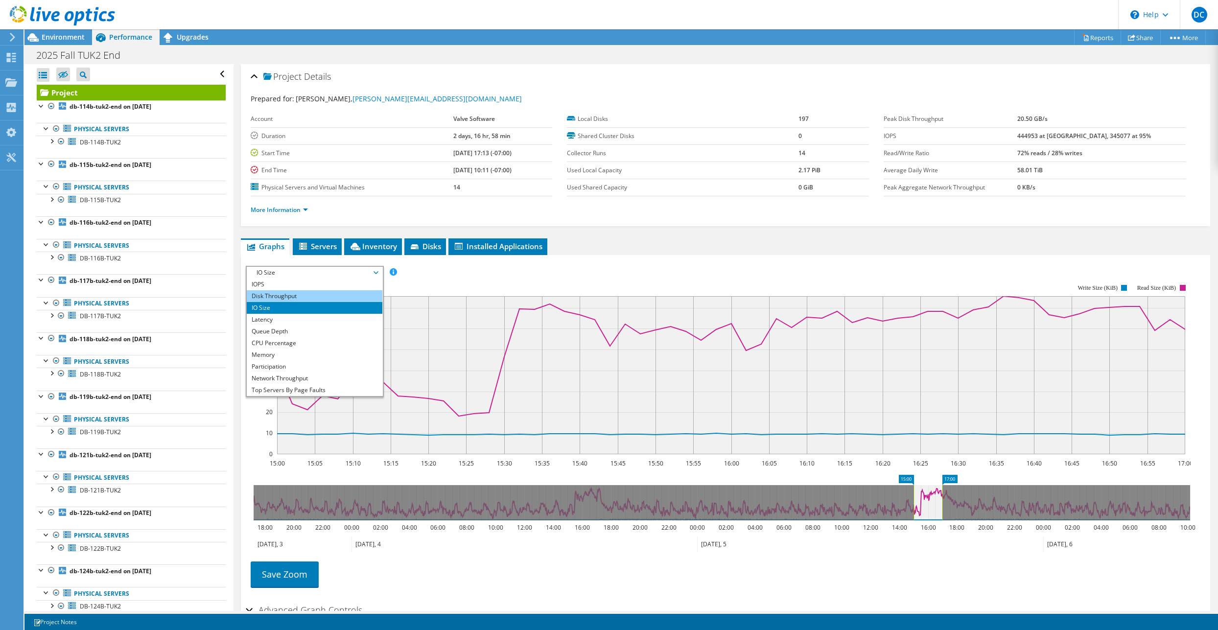
click at [307, 300] on li "Disk Throughput" at bounding box center [315, 296] width 136 height 12
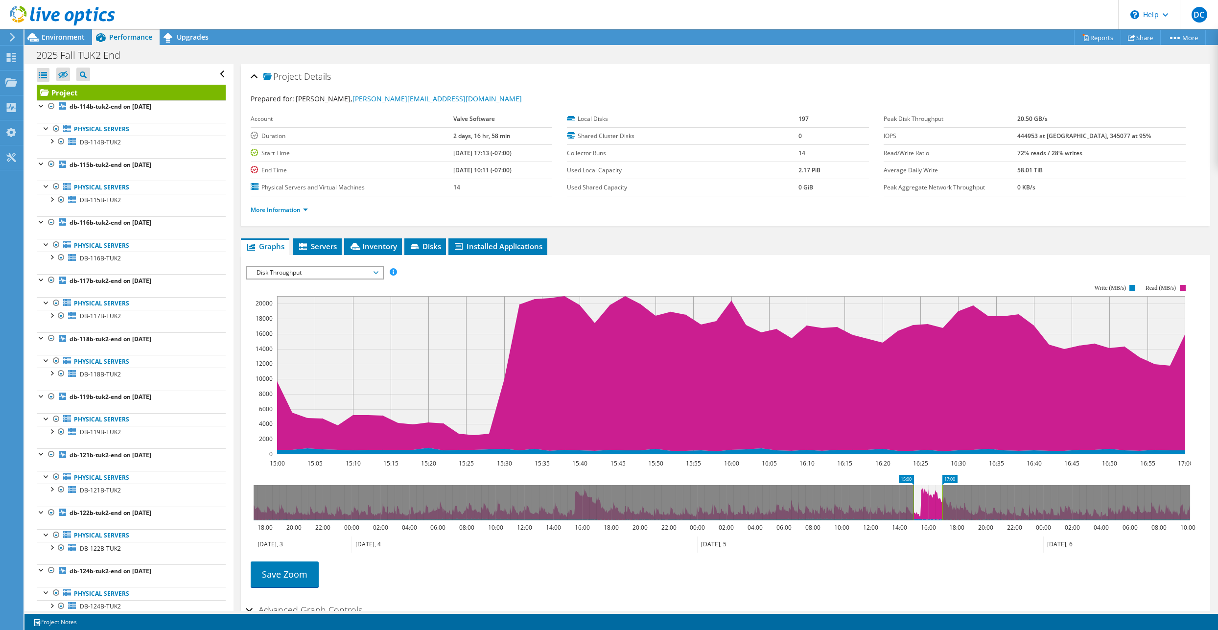
drag, startPoint x: 1045, startPoint y: 119, endPoint x: 1081, endPoint y: 211, distance: 98.9
click at [1088, 128] on tbody "Peak Disk Throughput 20.50 GB/s IOPS 444953 at [GEOGRAPHIC_DATA], 345077 at 95%…" at bounding box center [1035, 154] width 302 height 86
click at [597, 261] on div "IOPS Disk Throughput IO Size Latency Queue Depth CPU Percentage Memory Page Fau…" at bounding box center [726, 430] width 960 height 339
